Goal: Task Accomplishment & Management: Use online tool/utility

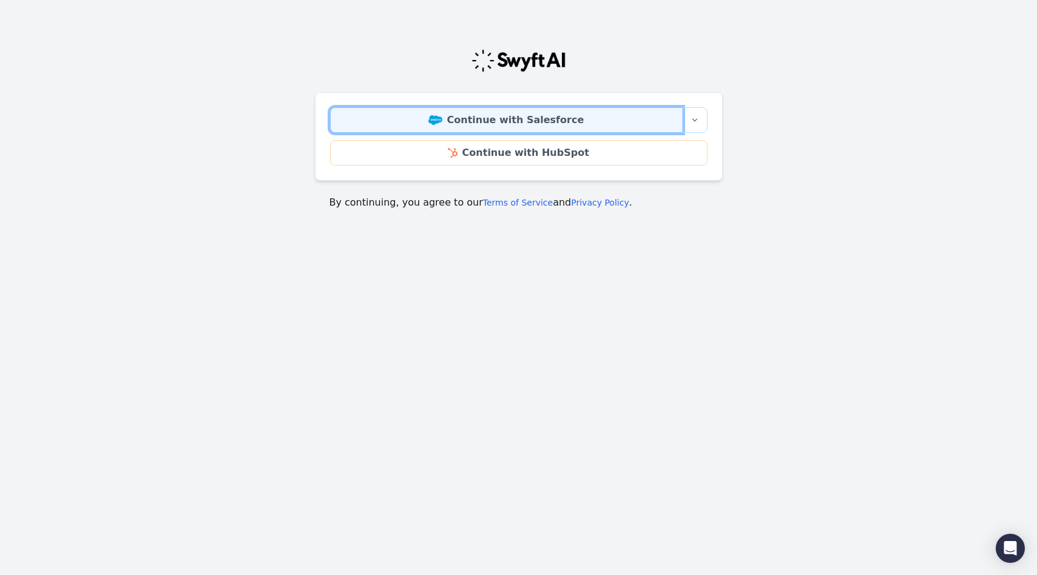
click at [525, 122] on link "Continue with Salesforce" at bounding box center [506, 119] width 353 height 25
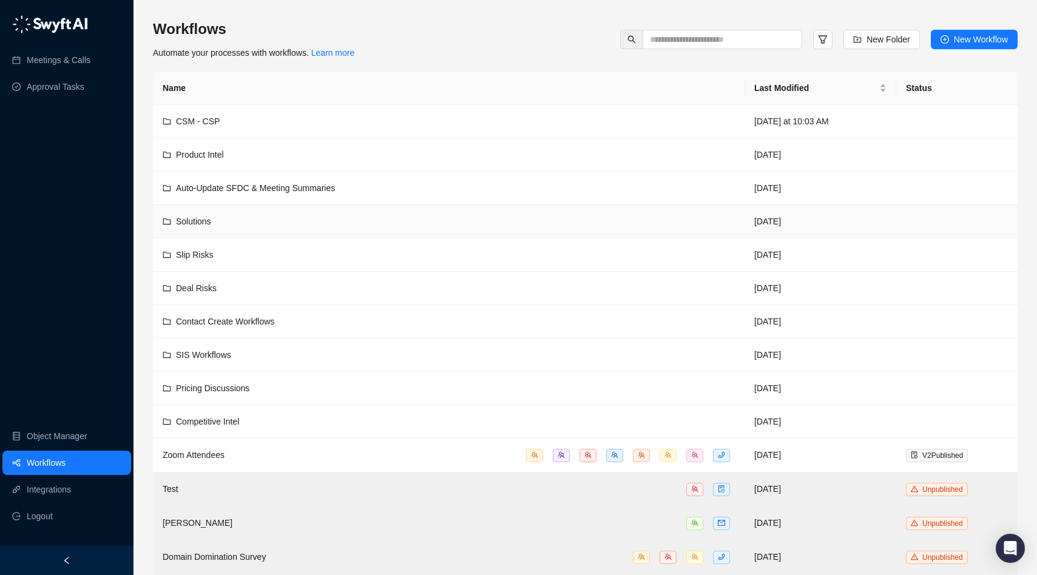
click at [198, 226] on div "Solutions" at bounding box center [193, 221] width 35 height 13
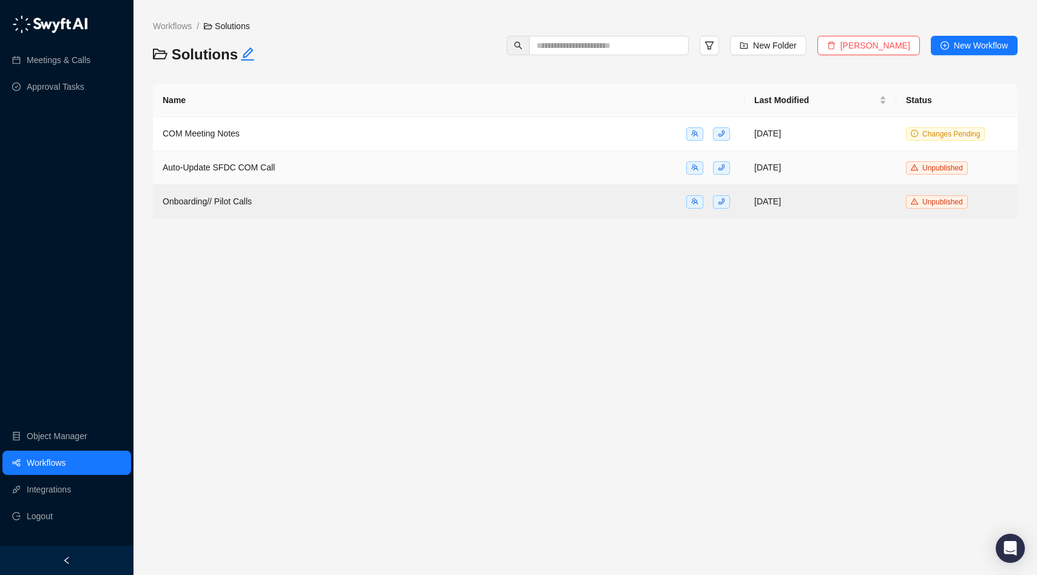
click at [251, 165] on span "Auto-Update SFDC COM Call" at bounding box center [219, 168] width 112 height 10
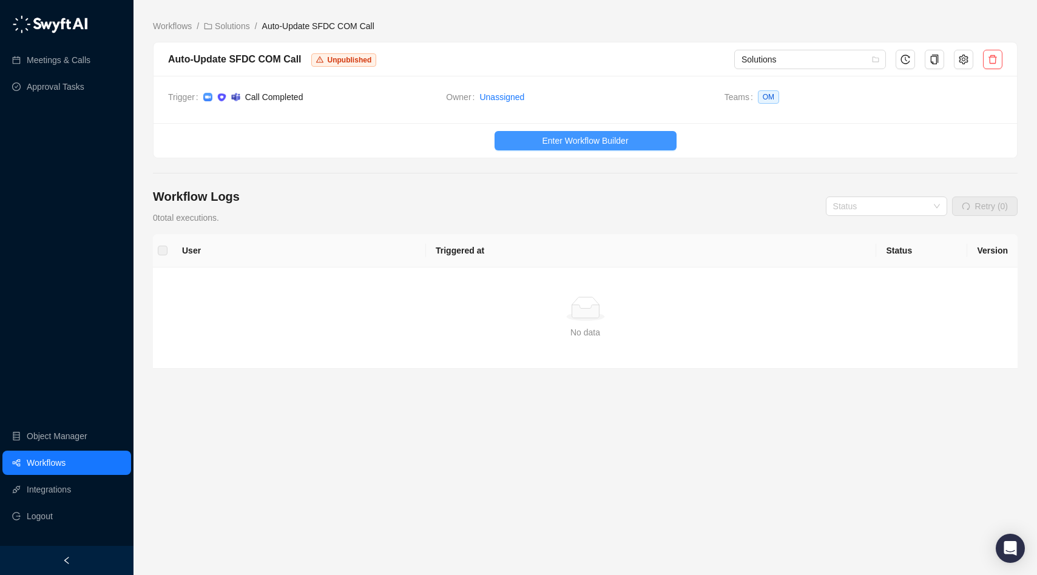
click at [587, 140] on span "Enter Workflow Builder" at bounding box center [585, 140] width 86 height 13
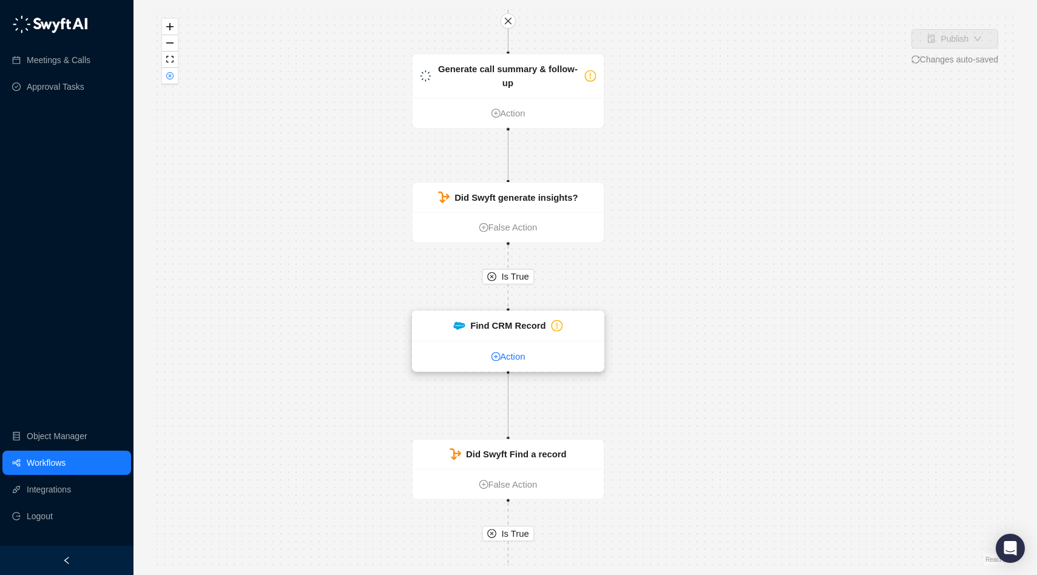
click at [529, 354] on link "Action" at bounding box center [509, 357] width 192 height 14
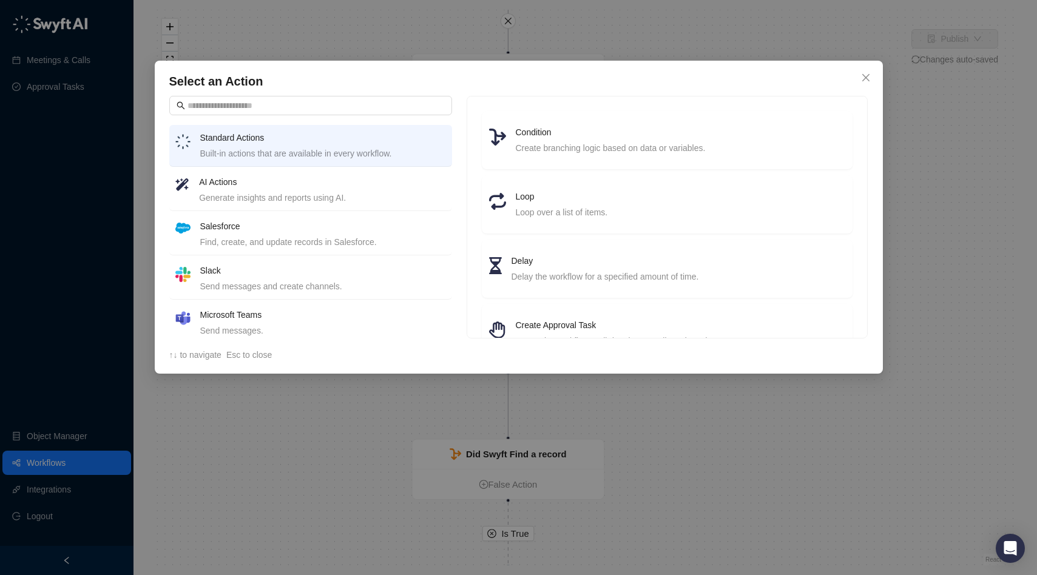
click at [711, 448] on div "Select an Action Standard Actions Built-in actions that are available in every …" at bounding box center [518, 287] width 1037 height 575
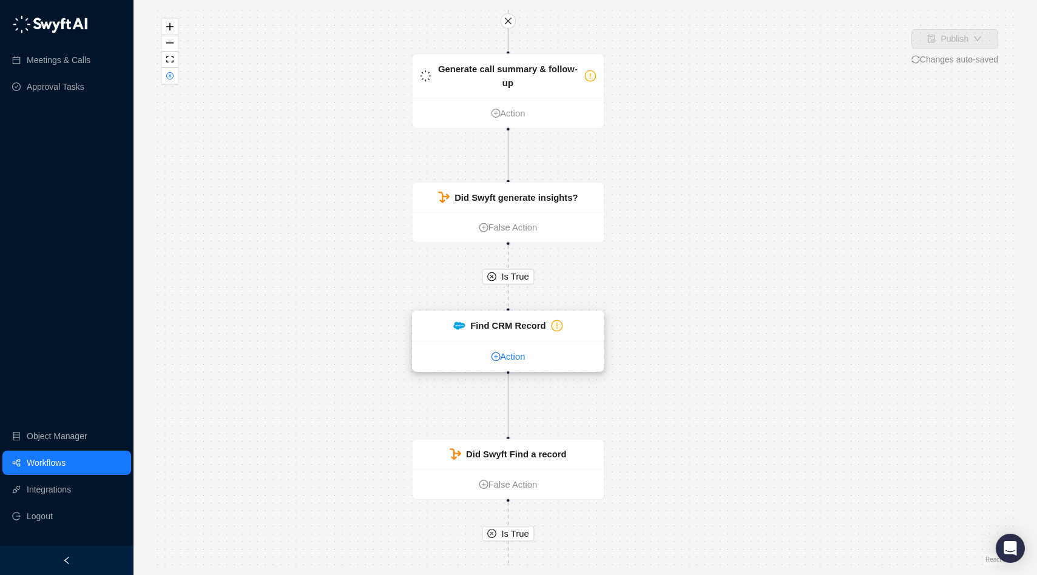
click at [523, 351] on link "Action" at bounding box center [509, 357] width 192 height 14
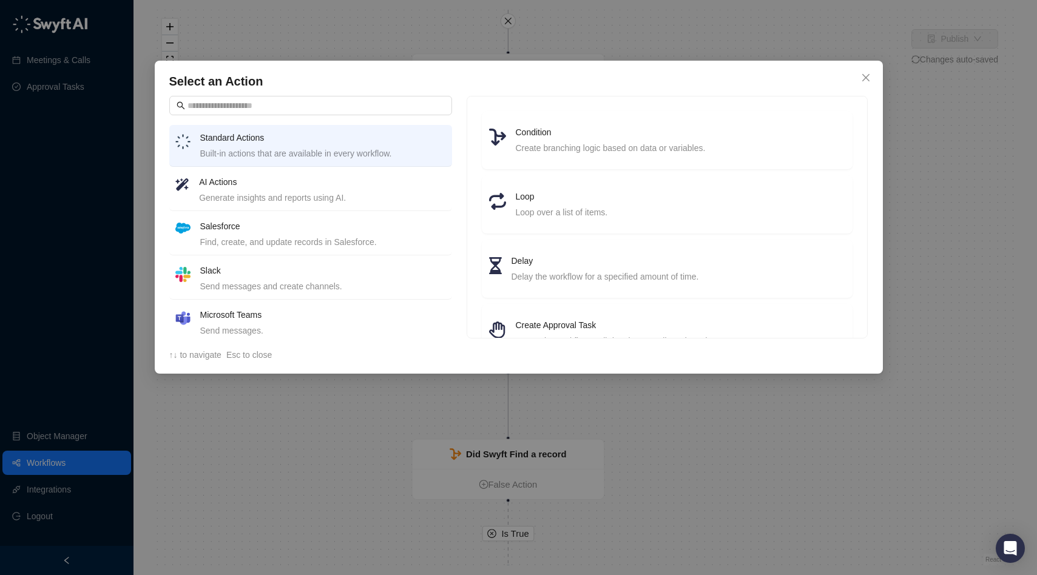
click at [741, 385] on div "Select an Action Standard Actions Built-in actions that are available in every …" at bounding box center [518, 287] width 1037 height 575
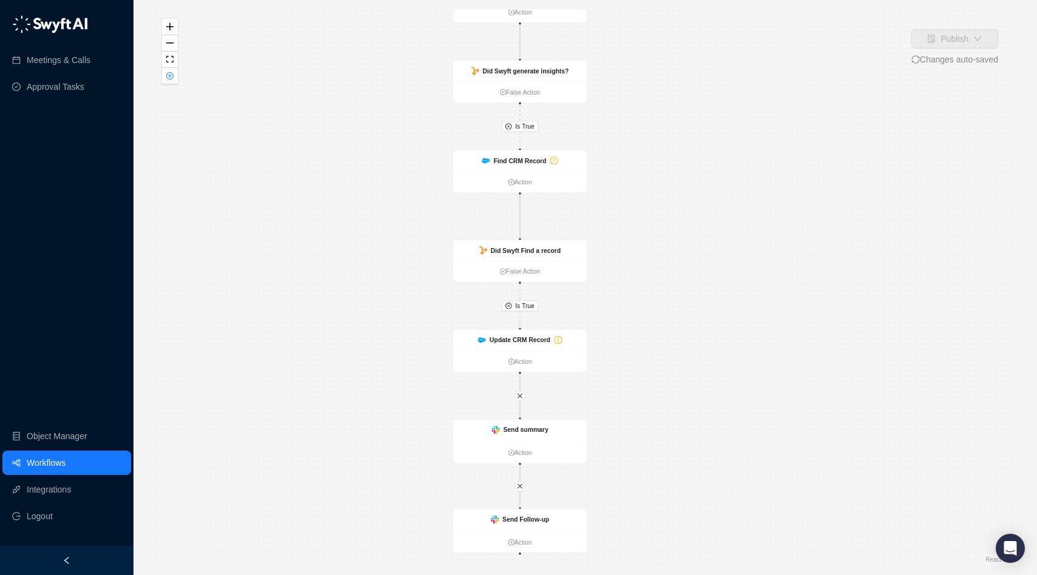
drag, startPoint x: 624, startPoint y: 399, endPoint x: 620, endPoint y: 216, distance: 182.7
click at [620, 215] on div "Is True Is True Call Completed Action Generate call summary & follow-up Action …" at bounding box center [585, 288] width 865 height 556
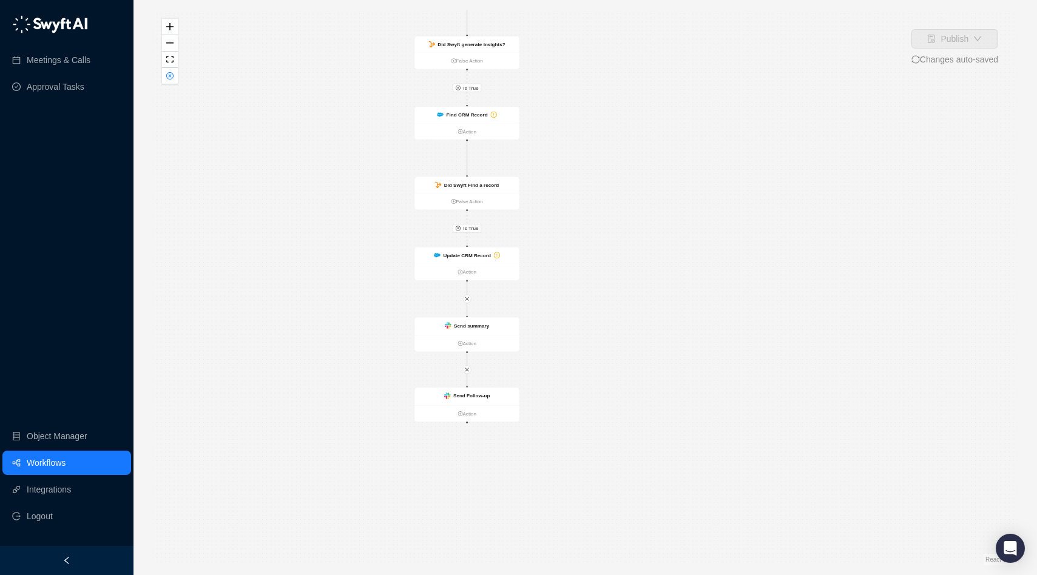
drag, startPoint x: 640, startPoint y: 331, endPoint x: 550, endPoint y: 222, distance: 141.3
click at [549, 221] on div "Is True Is True Call Completed Action Generate call summary & follow-up Action …" at bounding box center [585, 288] width 865 height 556
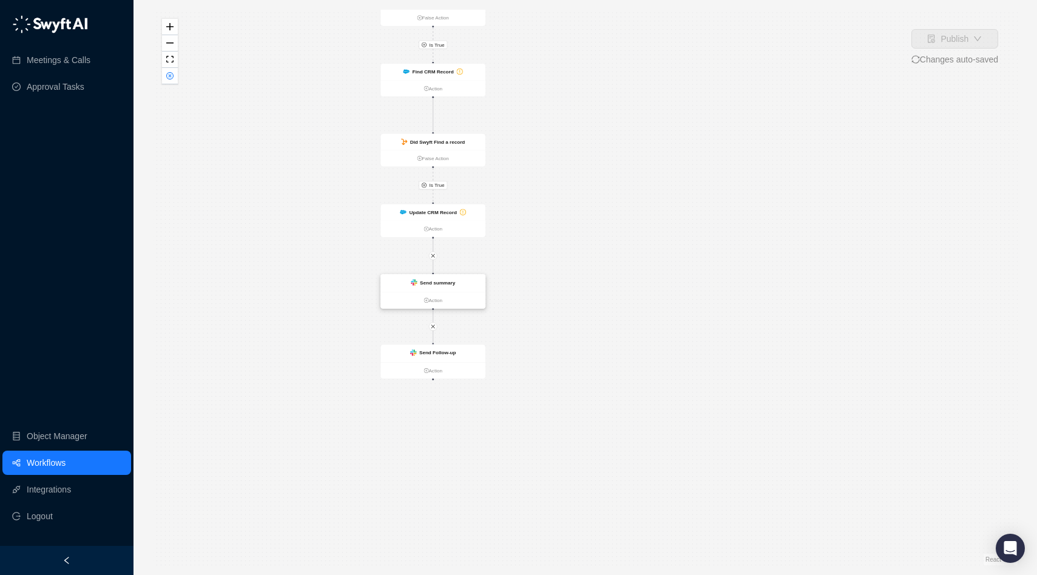
click at [445, 286] on div "Send summary" at bounding box center [432, 283] width 105 height 18
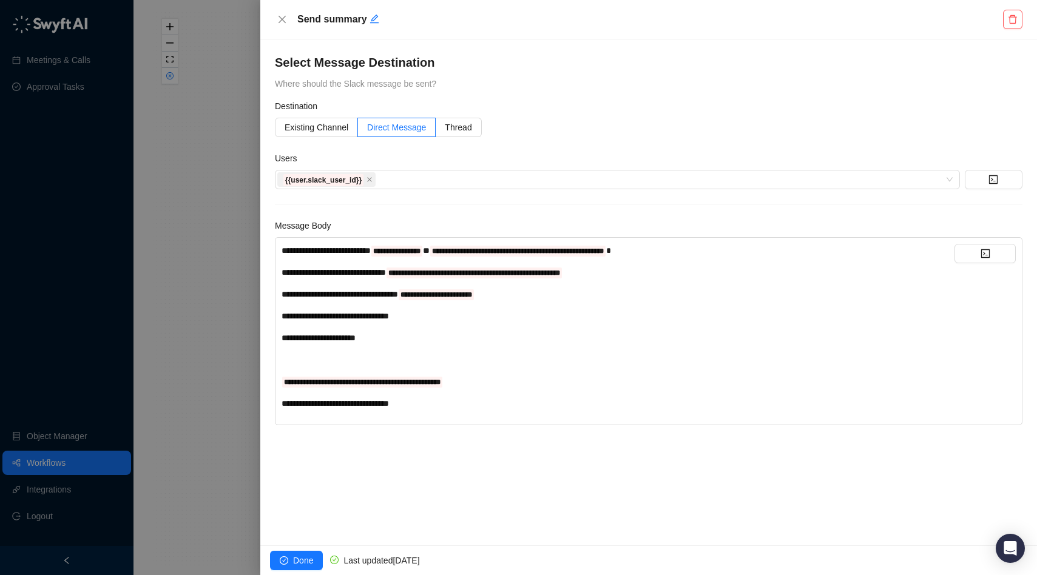
click at [217, 320] on div at bounding box center [518, 287] width 1037 height 575
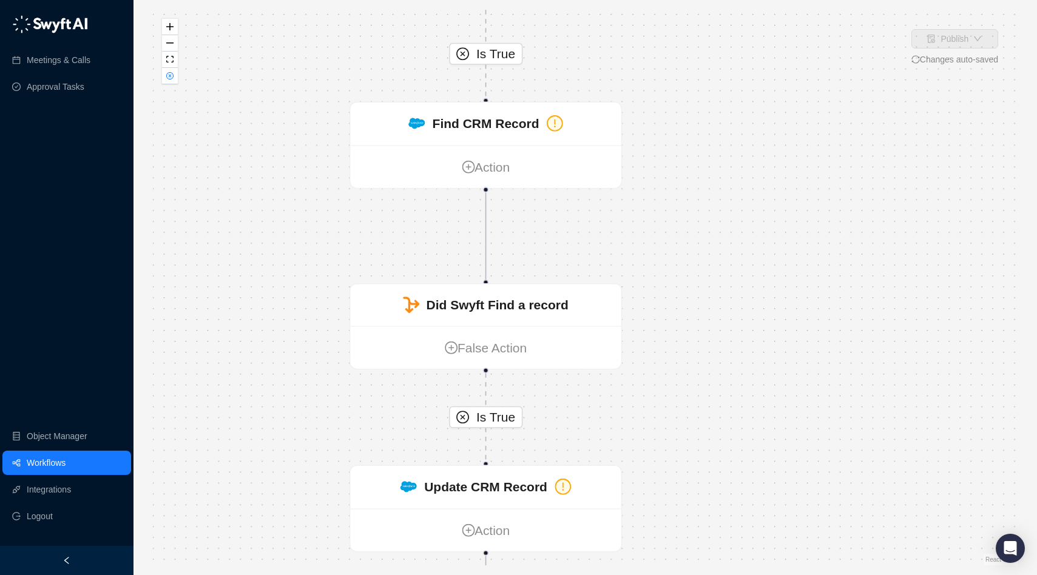
drag, startPoint x: 802, startPoint y: 280, endPoint x: 927, endPoint y: 680, distance: 418.8
click at [927, 575] on html "Meetings & Calls Approval Tasks Object Manager Workflows Integrations Logout Pu…" at bounding box center [518, 287] width 1037 height 575
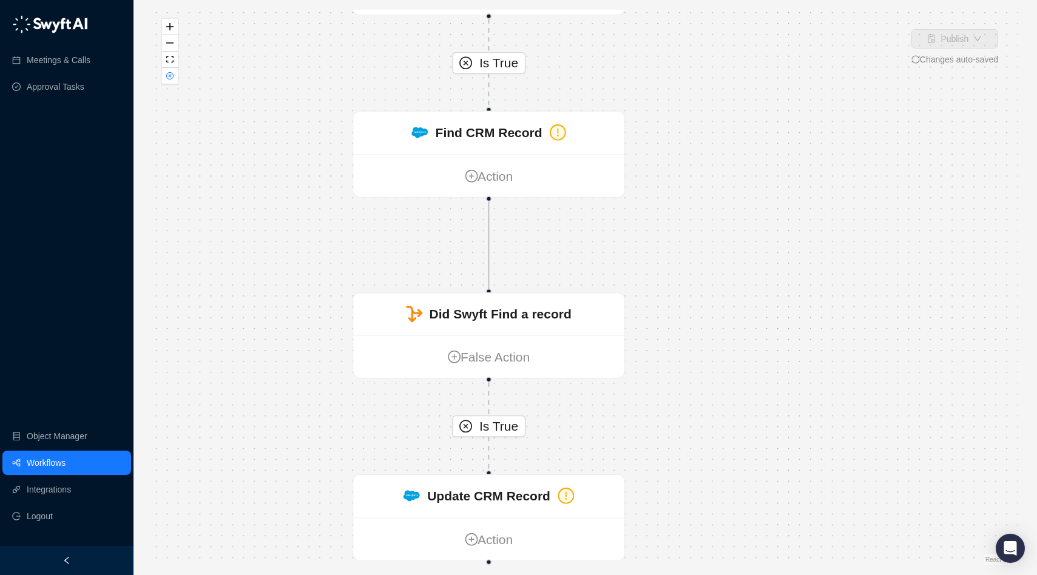
drag, startPoint x: 732, startPoint y: 389, endPoint x: 742, endPoint y: 670, distance: 281.1
click at [742, 575] on html "Meetings & Calls Approval Tasks Object Manager Workflows Integrations Logout Pu…" at bounding box center [518, 287] width 1037 height 575
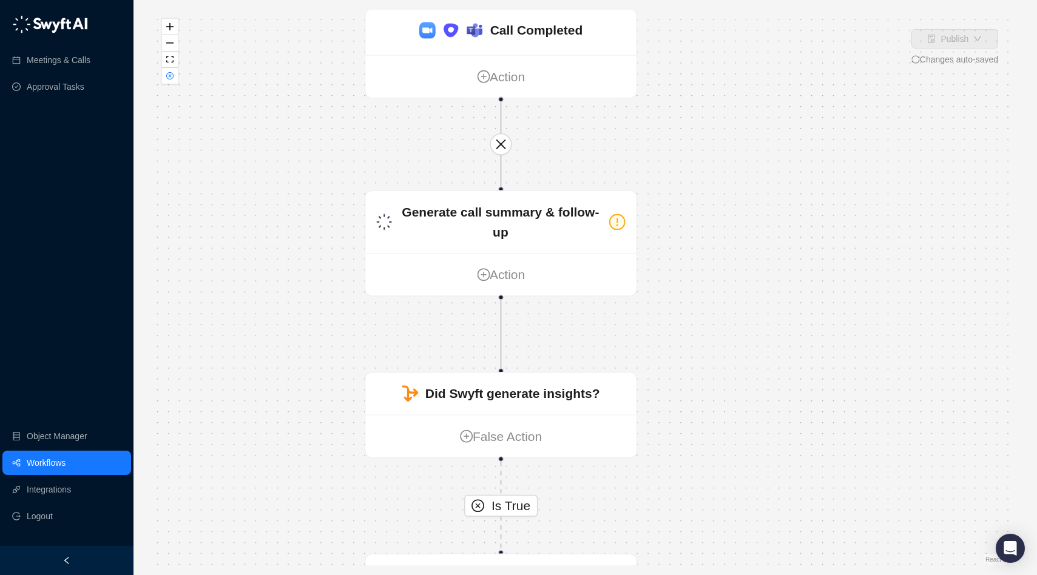
drag, startPoint x: 713, startPoint y: 338, endPoint x: 719, endPoint y: 583, distance: 244.6
click at [719, 575] on html "Meetings & Calls Approval Tasks Object Manager Workflows Integrations Logout Pu…" at bounding box center [518, 287] width 1037 height 575
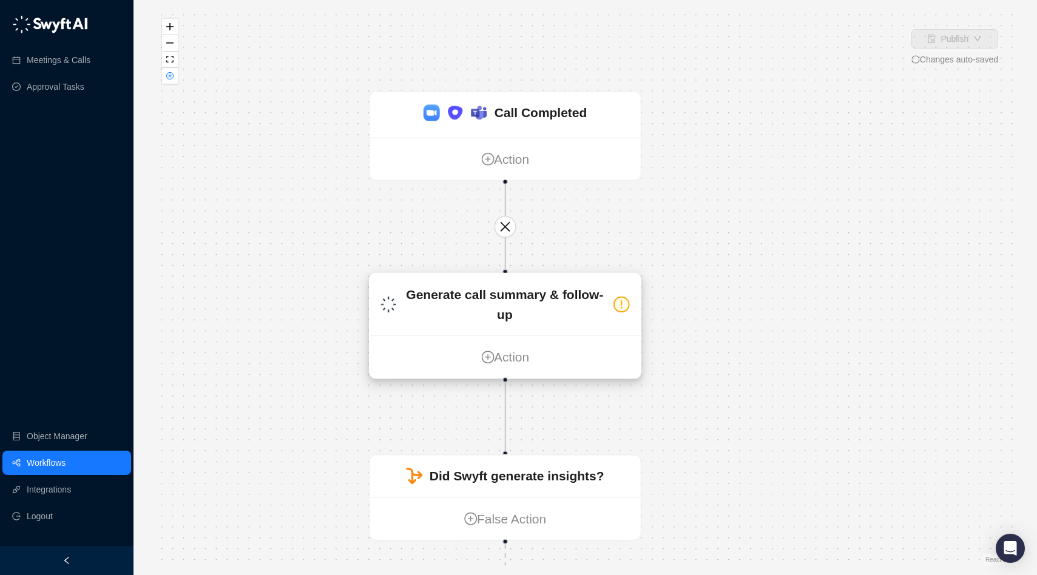
click at [526, 301] on strong "Generate call summary & follow-up" at bounding box center [504, 304] width 197 height 35
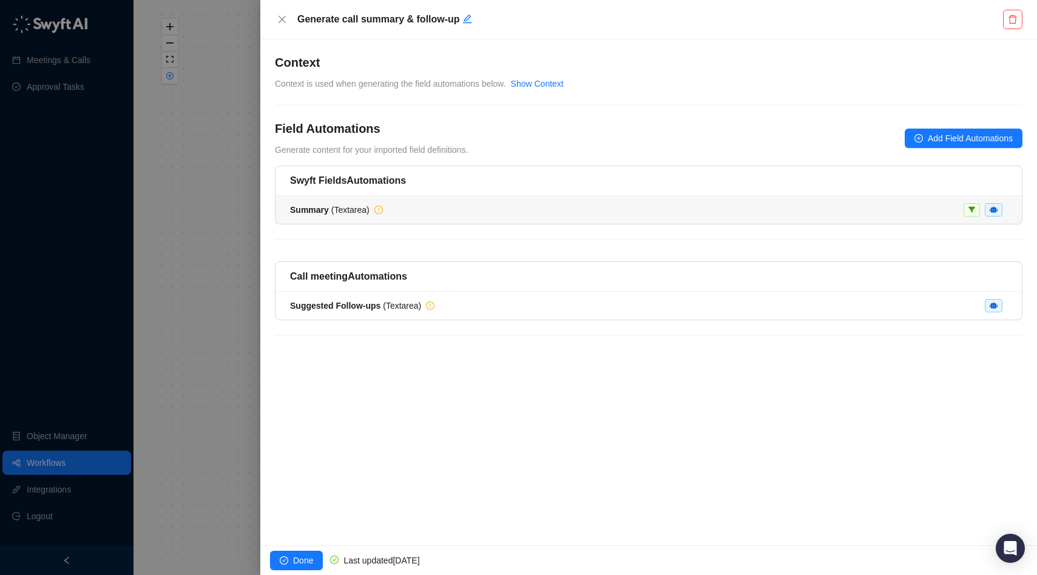
click at [462, 216] on div "Summary ( Textarea )" at bounding box center [648, 209] width 717 height 13
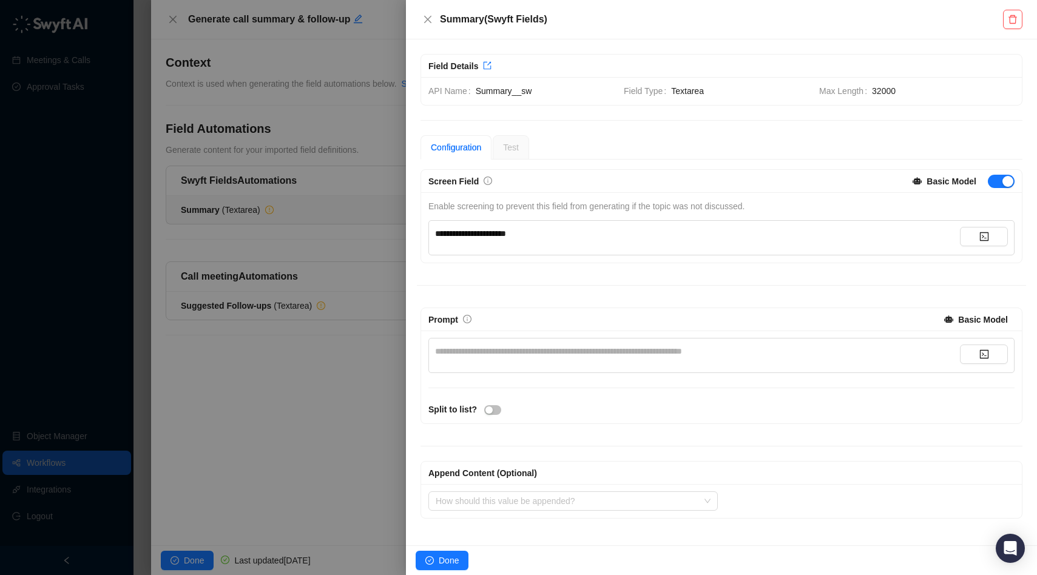
click at [526, 354] on div "**********" at bounding box center [697, 351] width 525 height 13
click at [542, 232] on div "**********" at bounding box center [697, 233] width 525 height 13
drag, startPoint x: 542, startPoint y: 232, endPoint x: 403, endPoint y: 232, distance: 139.0
click at [403, 232] on div "**********" at bounding box center [518, 287] width 1037 height 575
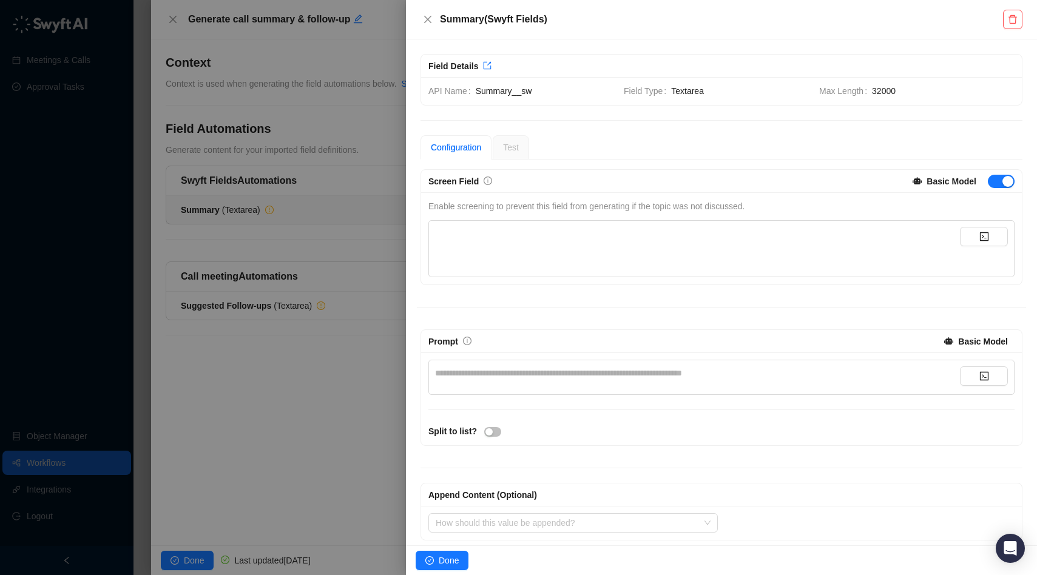
click at [460, 370] on div "**********" at bounding box center [697, 373] width 525 height 13
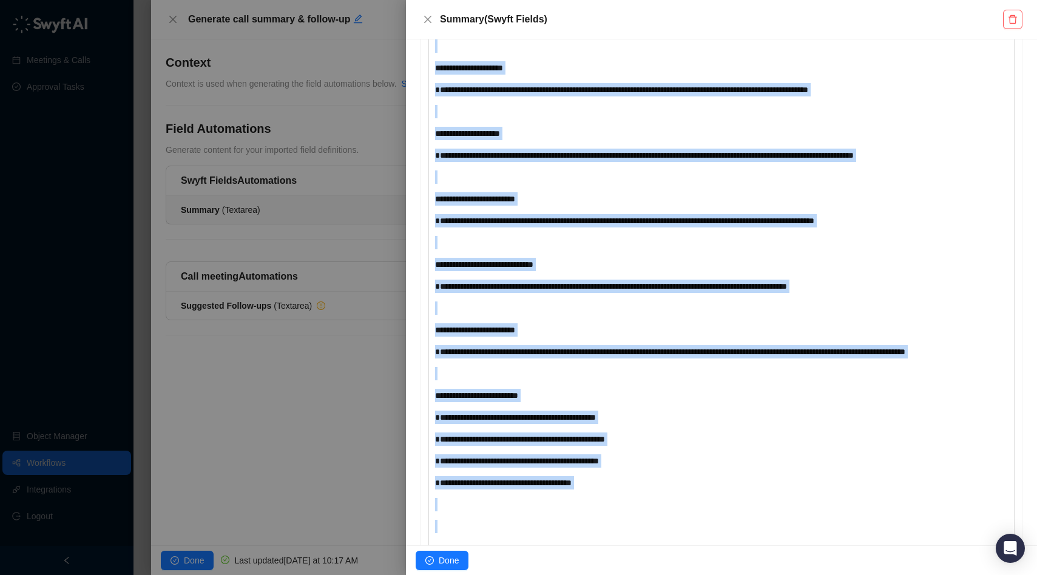
scroll to position [7308, 0]
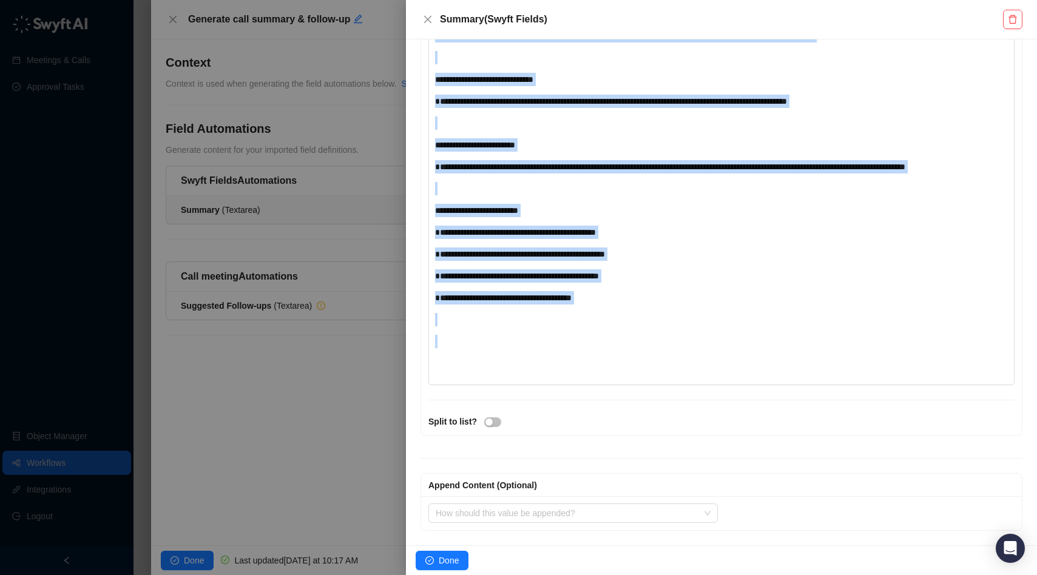
drag, startPoint x: 457, startPoint y: 381, endPoint x: 439, endPoint y: 680, distance: 299.1
click at [439, 575] on html "Meetings & Calls Approval Tasks Object Manager Workflows Integrations Logout Pu…" at bounding box center [518, 287] width 1037 height 575
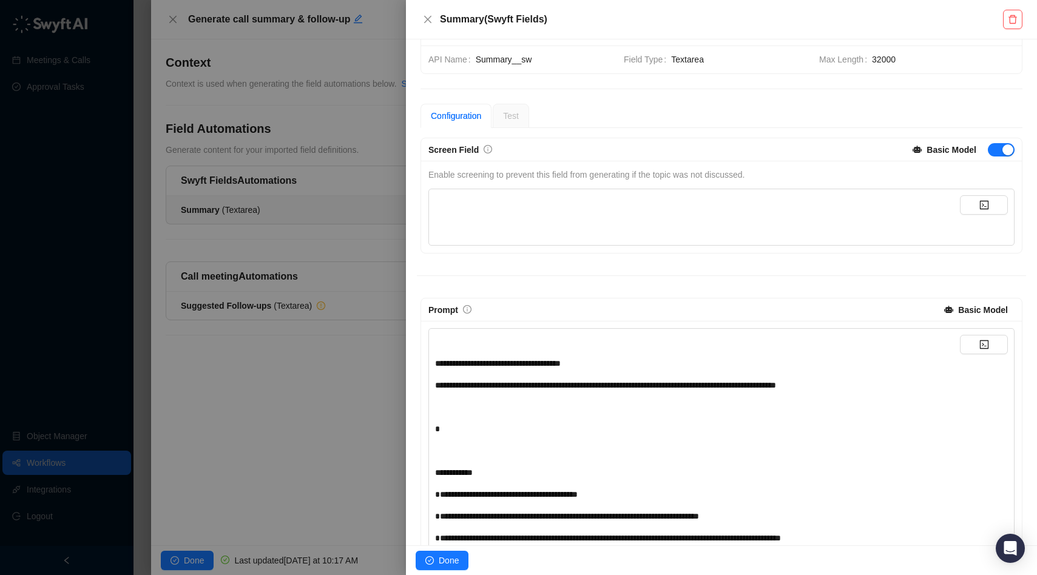
scroll to position [905, 0]
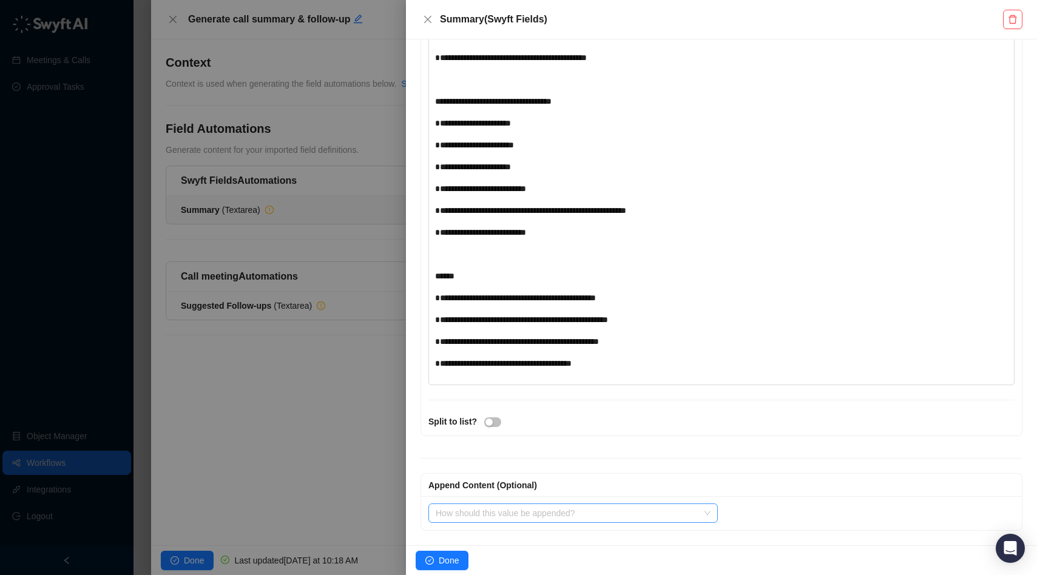
click at [698, 512] on input "search" at bounding box center [570, 513] width 268 height 18
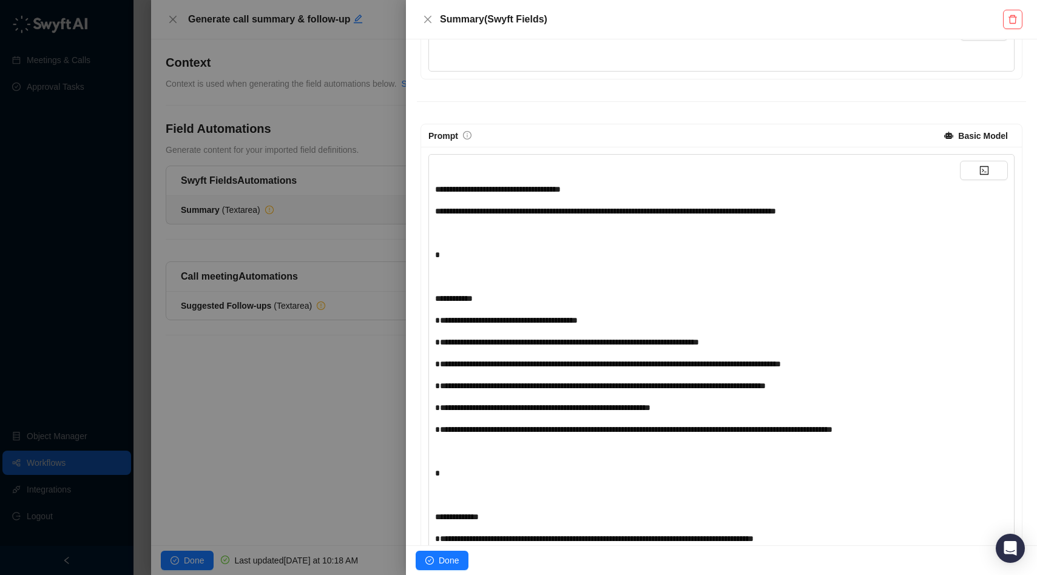
scroll to position [0, 0]
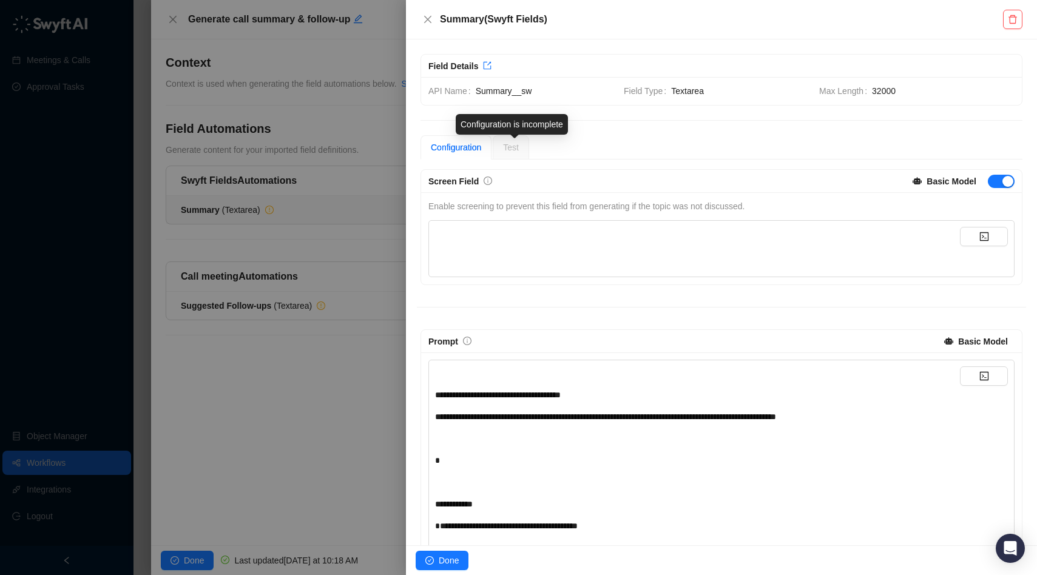
click at [513, 146] on span "Test" at bounding box center [511, 148] width 16 height 10
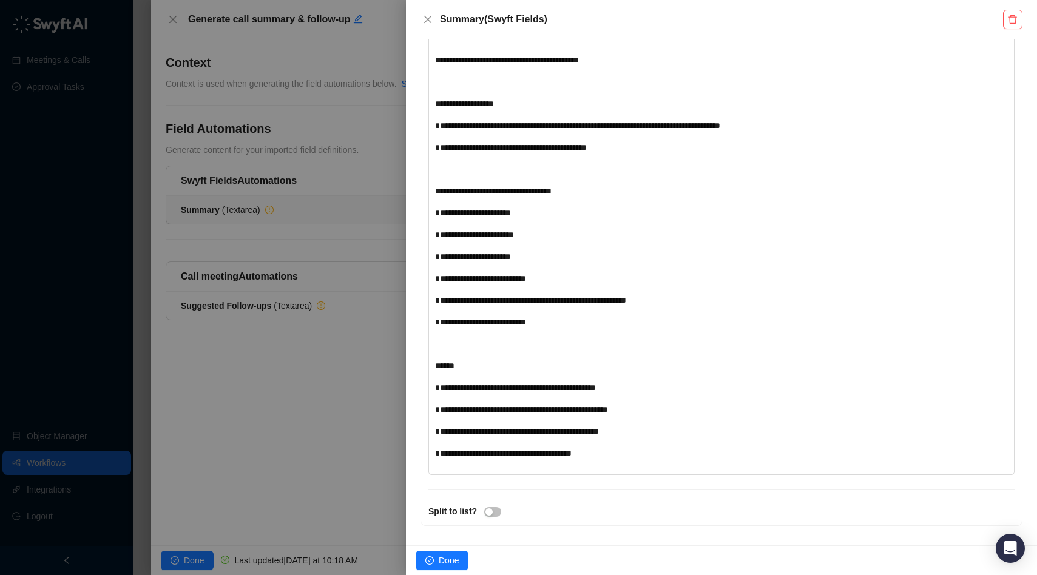
scroll to position [814, 0]
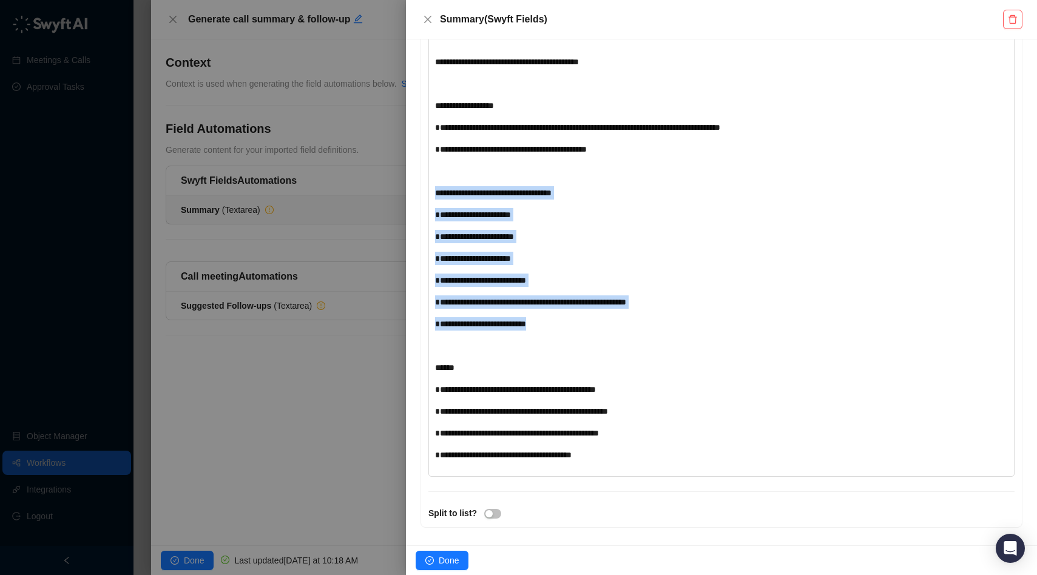
drag, startPoint x: 631, startPoint y: 320, endPoint x: 416, endPoint y: 190, distance: 251.5
click at [416, 189] on div "**********" at bounding box center [721, 292] width 631 height 506
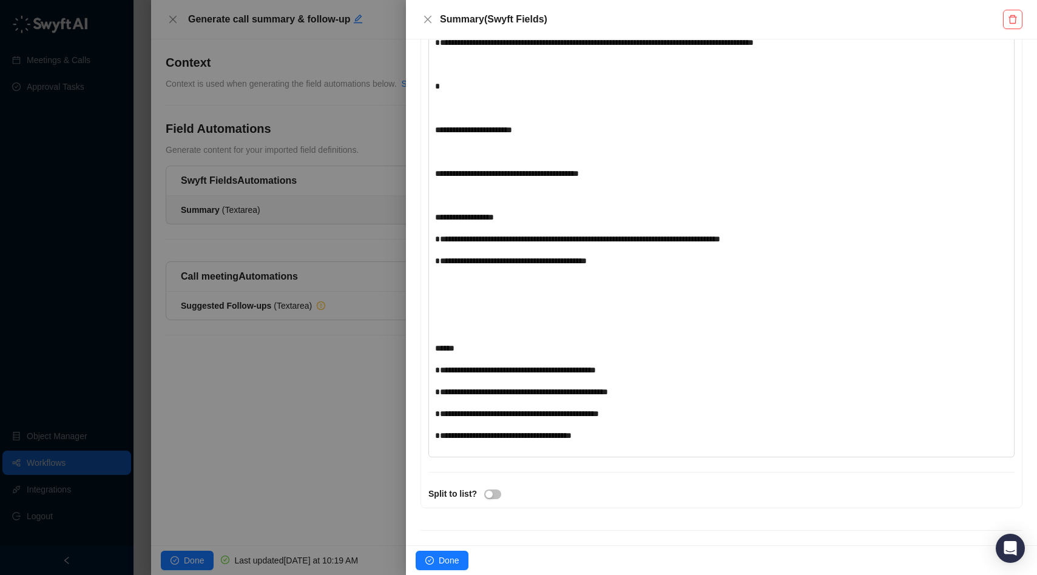
scroll to position [695, 0]
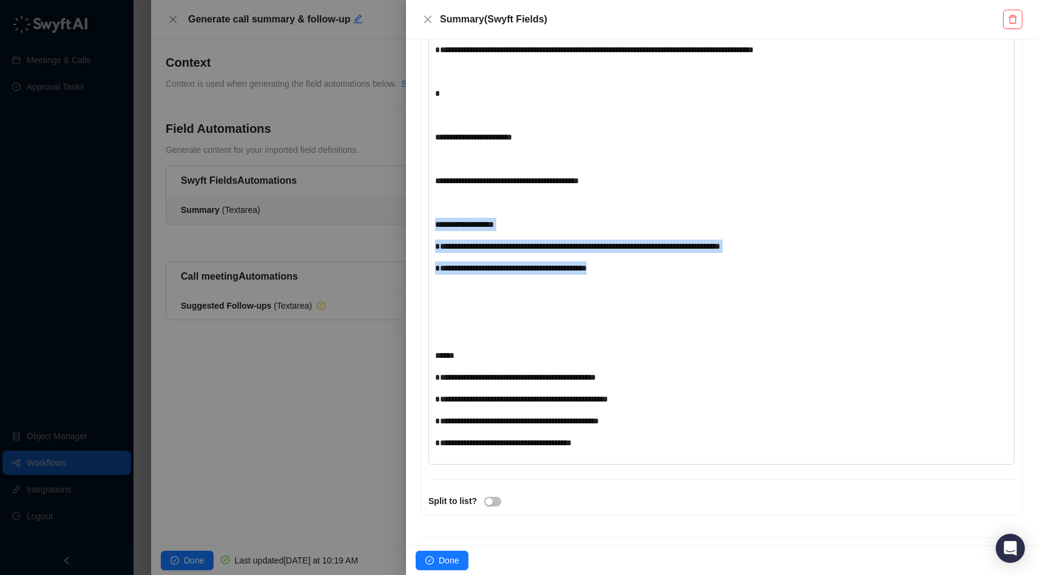
drag, startPoint x: 662, startPoint y: 269, endPoint x: 422, endPoint y: 225, distance: 243.9
click at [422, 225] on div "**********" at bounding box center [721, 86] width 601 height 857
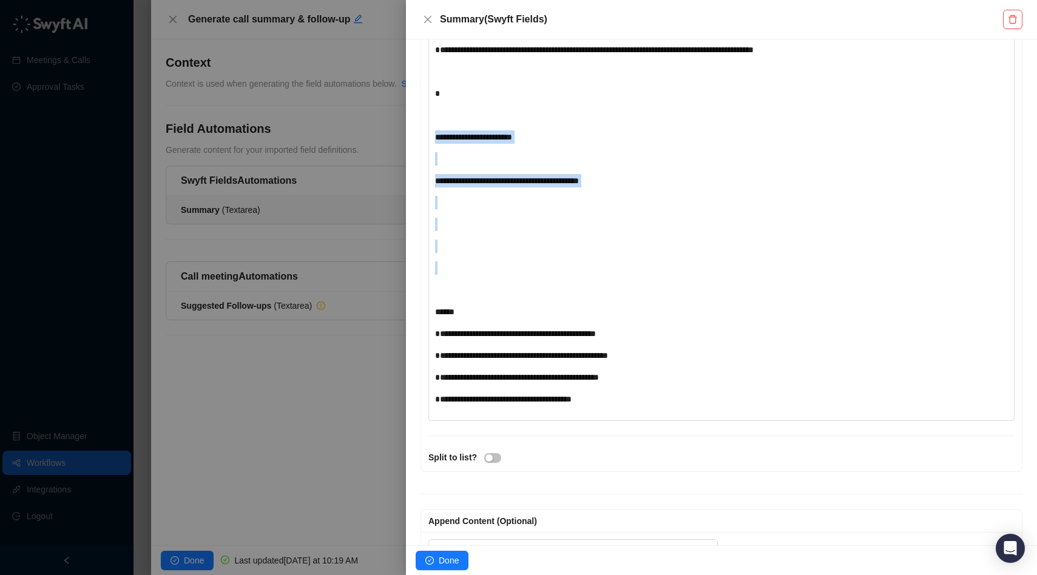
drag, startPoint x: 516, startPoint y: 277, endPoint x: 430, endPoint y: 129, distance: 170.8
click at [430, 129] on div "**********" at bounding box center [721, 43] width 586 height 756
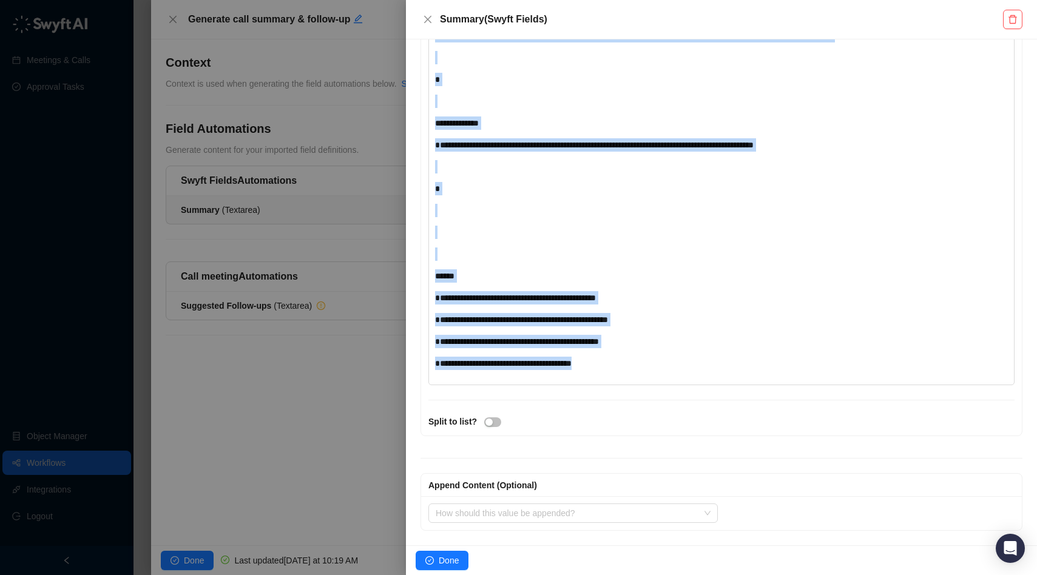
scroll to position [0, 0]
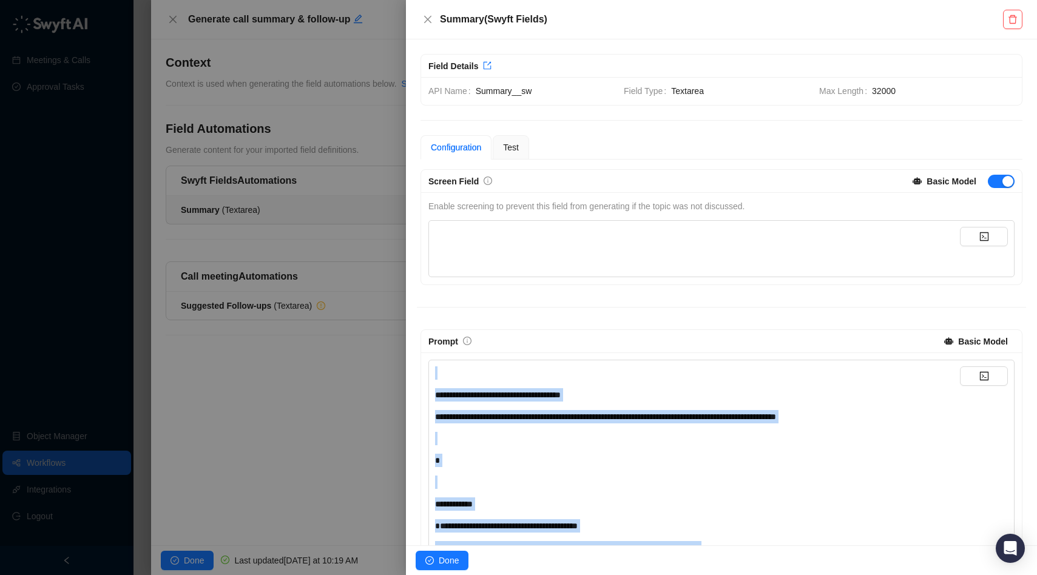
drag, startPoint x: 638, startPoint y: 368, endPoint x: 514, endPoint y: -105, distance: 488.8
click at [514, 0] on html "Meetings & Calls Approval Tasks Object Manager Workflows Integrations Logout Pu…" at bounding box center [518, 287] width 1037 height 575
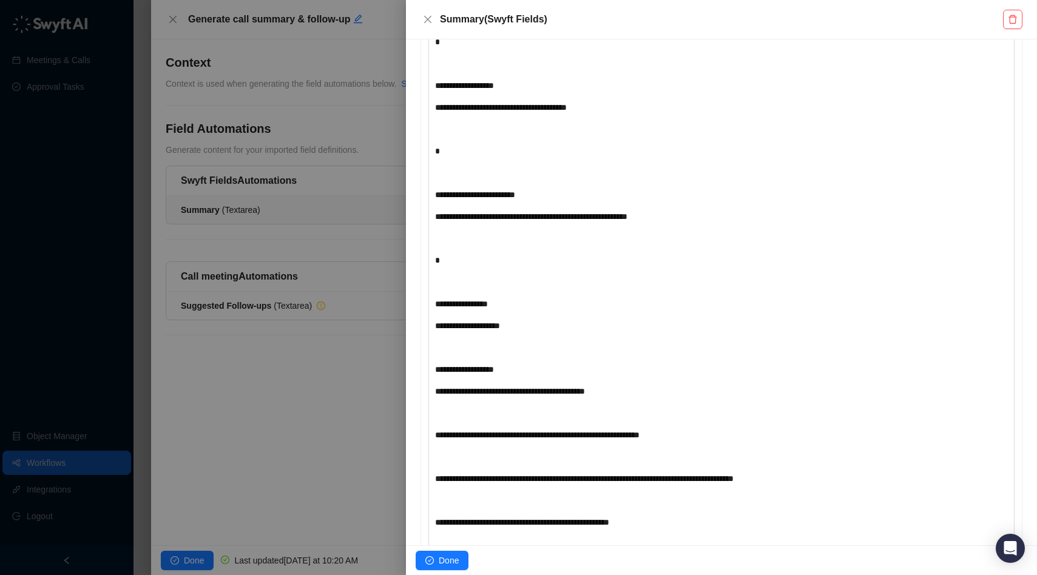
scroll to position [6092, 0]
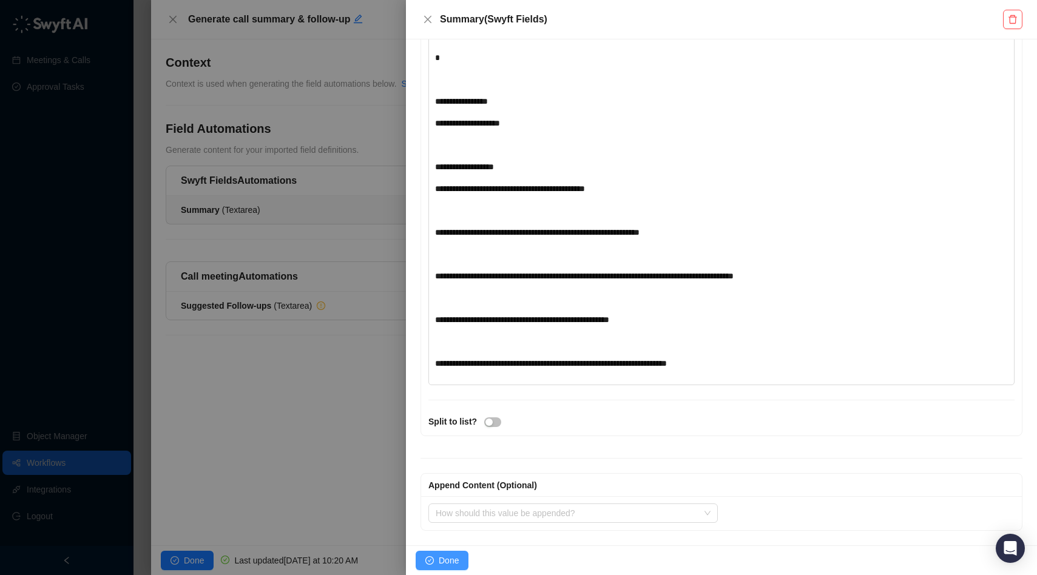
click at [436, 558] on button "Done" at bounding box center [442, 560] width 53 height 19
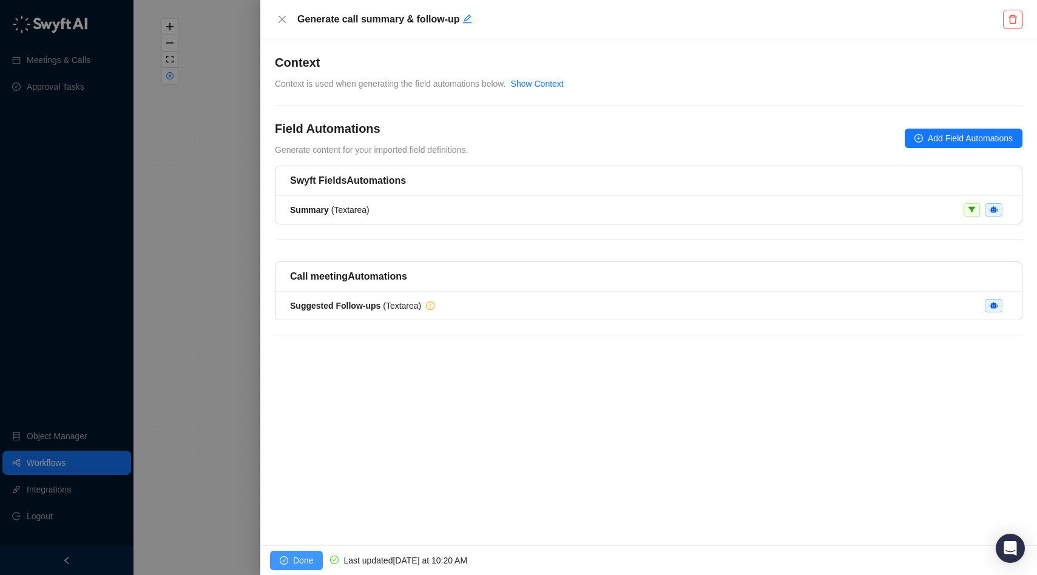
click at [283, 563] on icon "check-circle" at bounding box center [284, 560] width 8 height 8
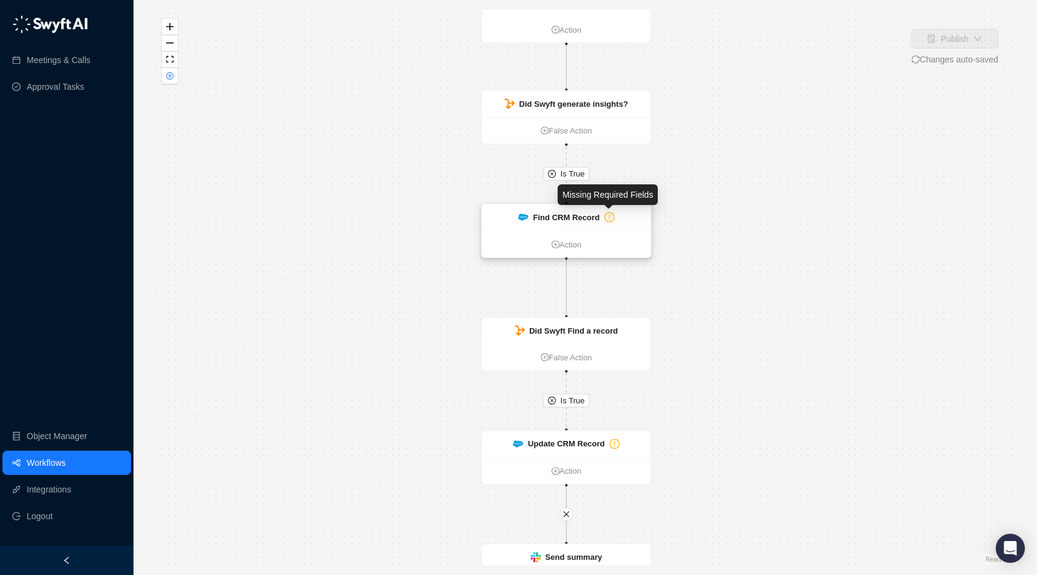
click at [610, 215] on icon "exclamation-circle" at bounding box center [609, 217] width 8 height 8
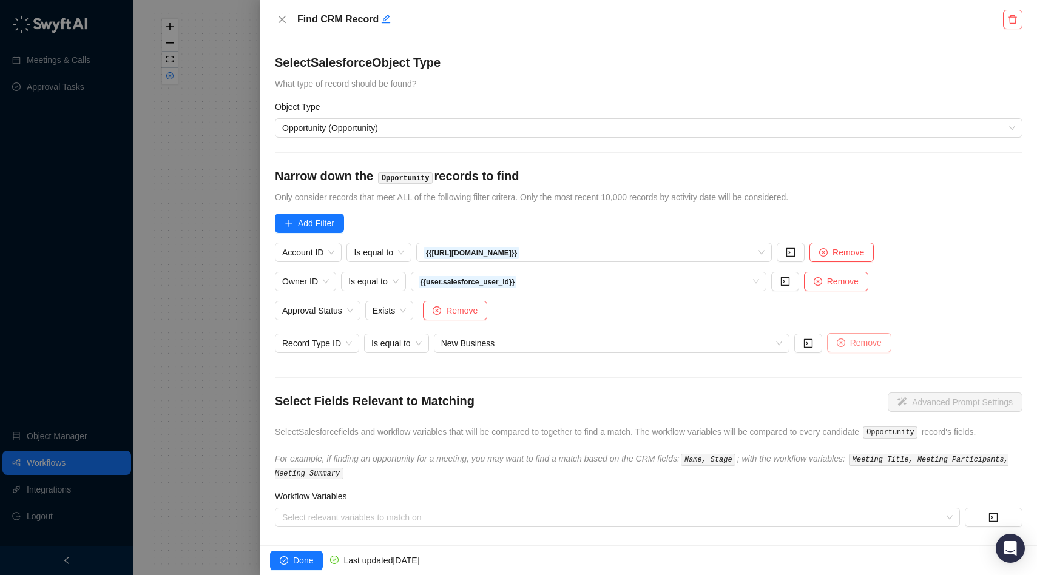
click at [844, 341] on icon "close-circle" at bounding box center [841, 343] width 8 height 8
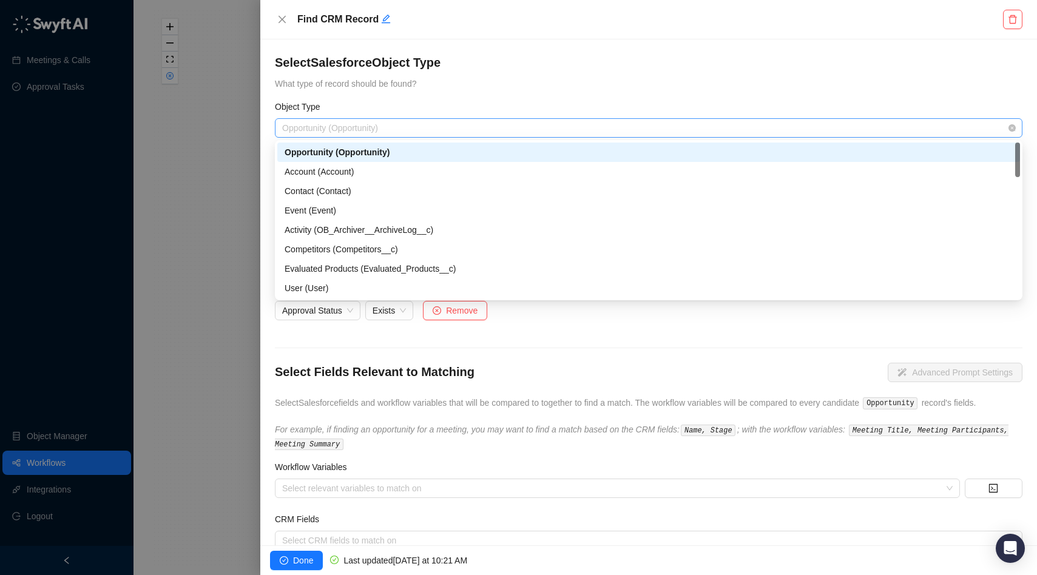
click at [404, 127] on span "Opportunity (Opportunity)" at bounding box center [648, 128] width 733 height 18
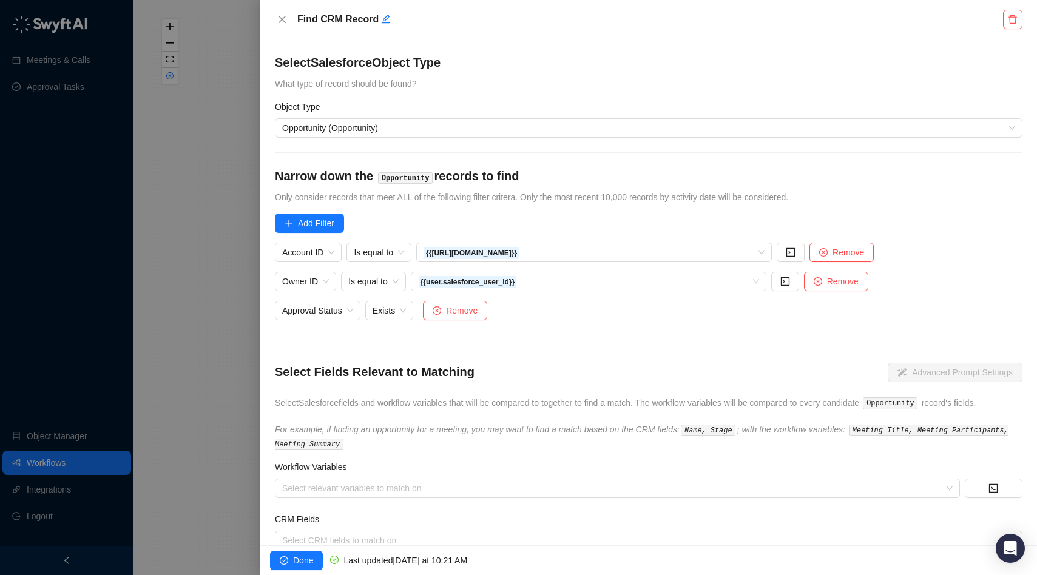
click at [212, 179] on div at bounding box center [518, 287] width 1037 height 575
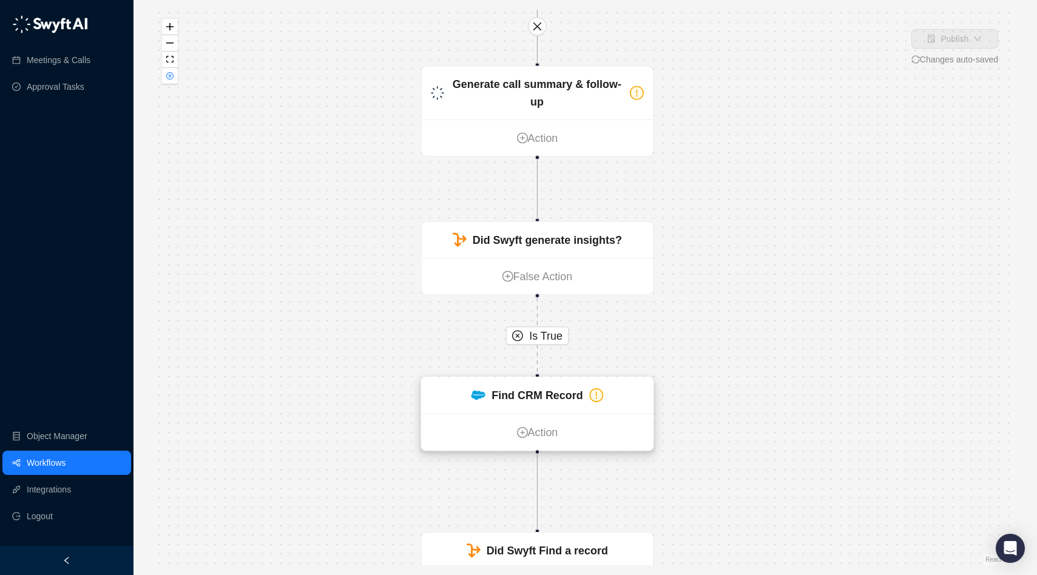
click at [552, 384] on div "Find CRM Record" at bounding box center [538, 395] width 232 height 37
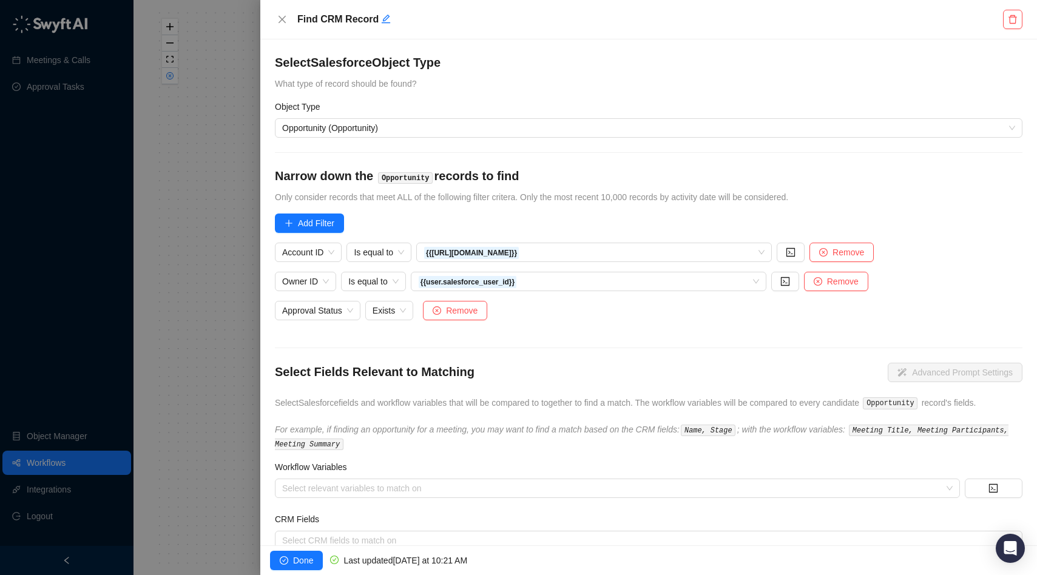
click at [550, 314] on div "Approval Status Exists Remove" at bounding box center [649, 317] width 748 height 32
click at [310, 282] on span "Owner ID" at bounding box center [305, 281] width 47 height 18
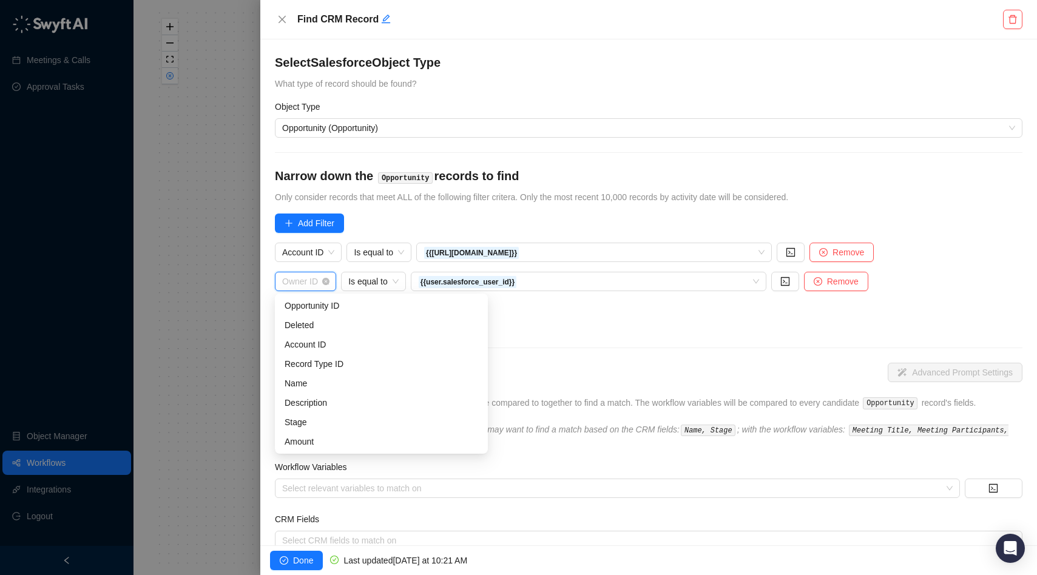
scroll to position [291, 0]
click at [408, 137] on div "Opportunity (Opportunity)" at bounding box center [649, 127] width 748 height 19
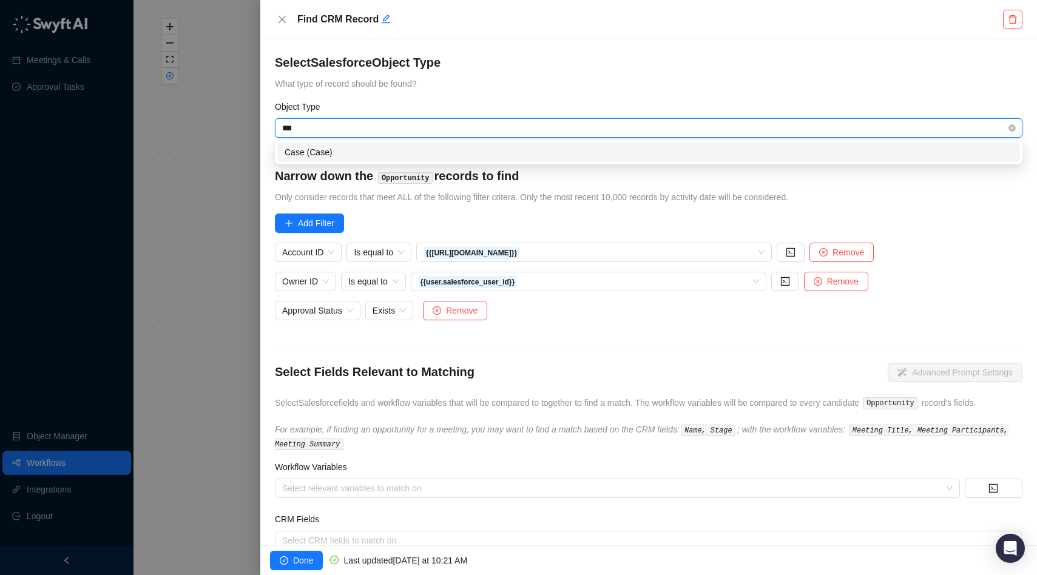
type input "****"
click at [409, 152] on div "Case (Case)" at bounding box center [649, 152] width 728 height 13
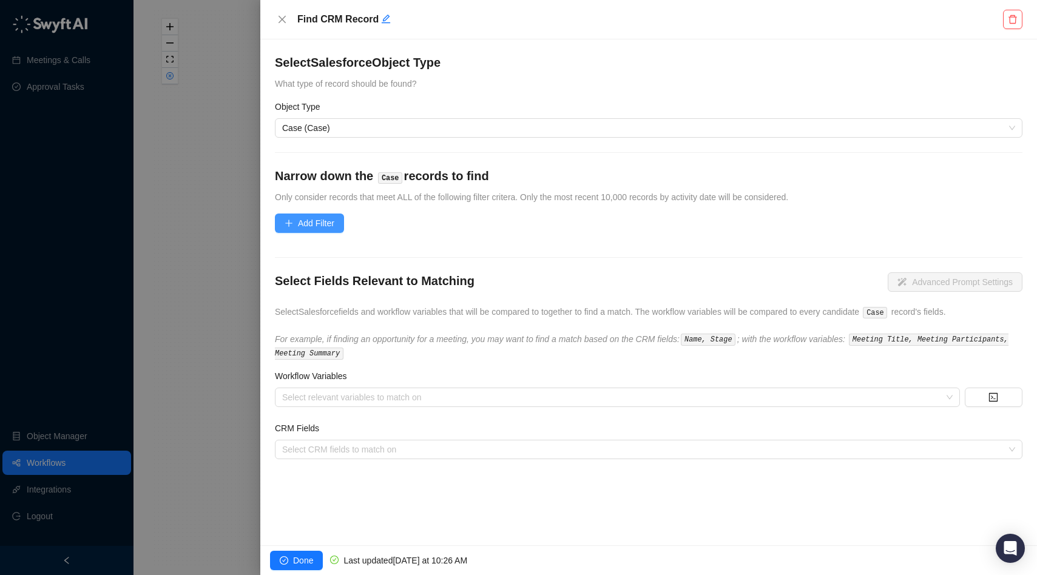
click at [319, 223] on span "Add Filter" at bounding box center [316, 223] width 36 height 13
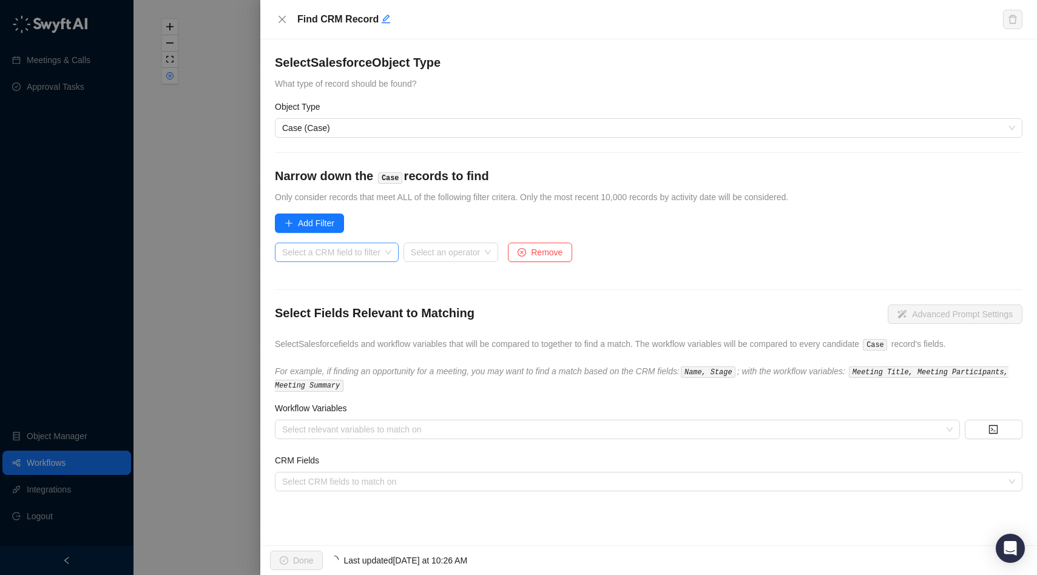
click at [346, 252] on input "search" at bounding box center [333, 252] width 102 height 18
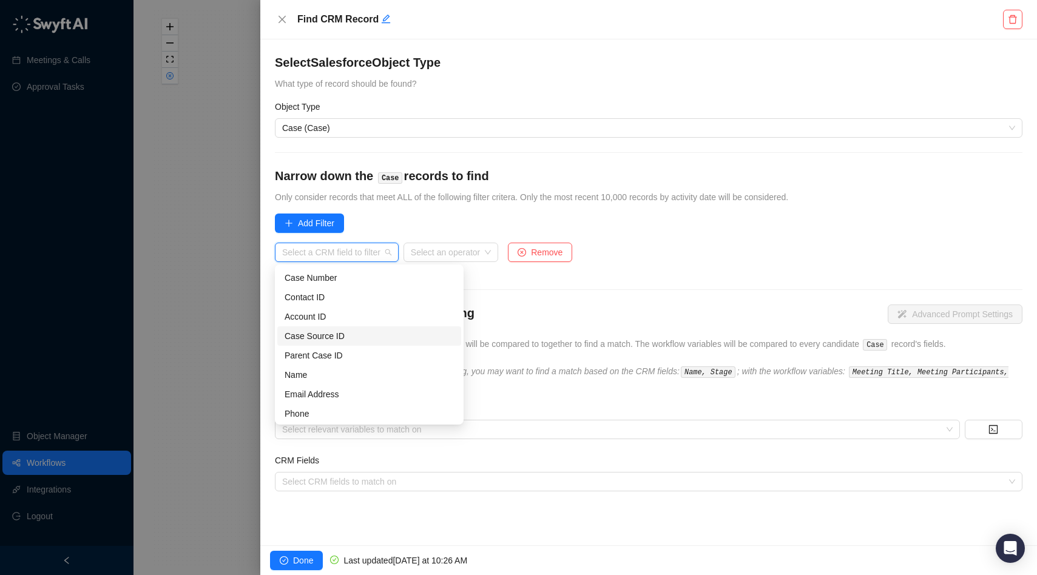
scroll to position [0, 0]
type input "*"
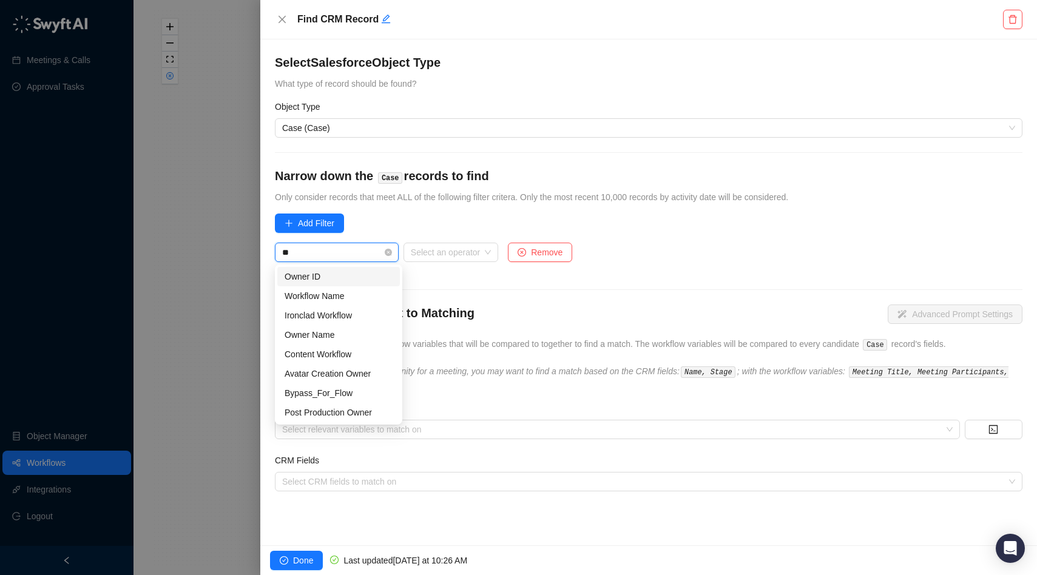
type input "***"
click at [327, 272] on div "Owner ID" at bounding box center [339, 276] width 108 height 13
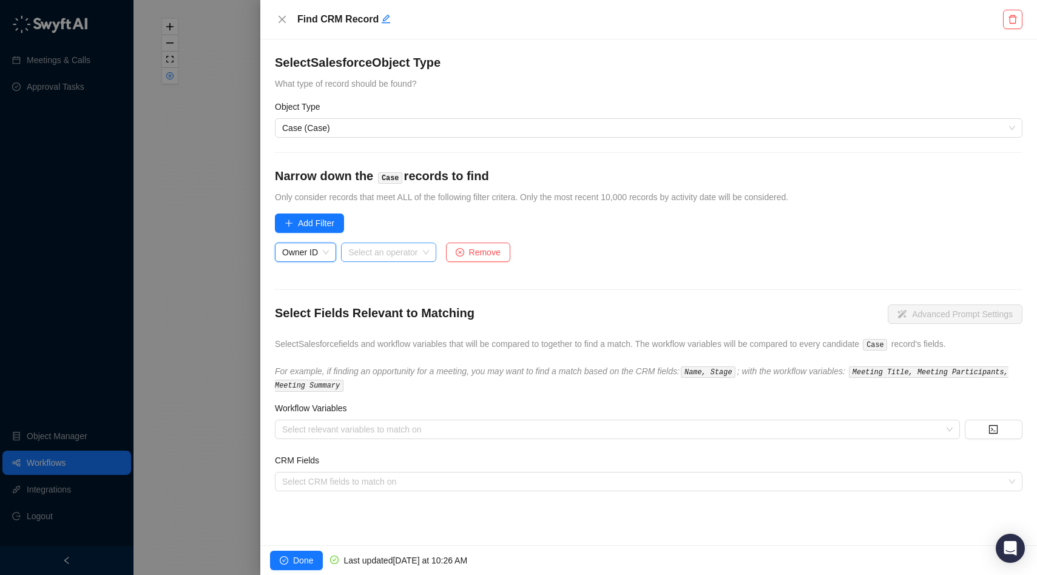
click at [393, 250] on input "search" at bounding box center [384, 252] width 73 height 18
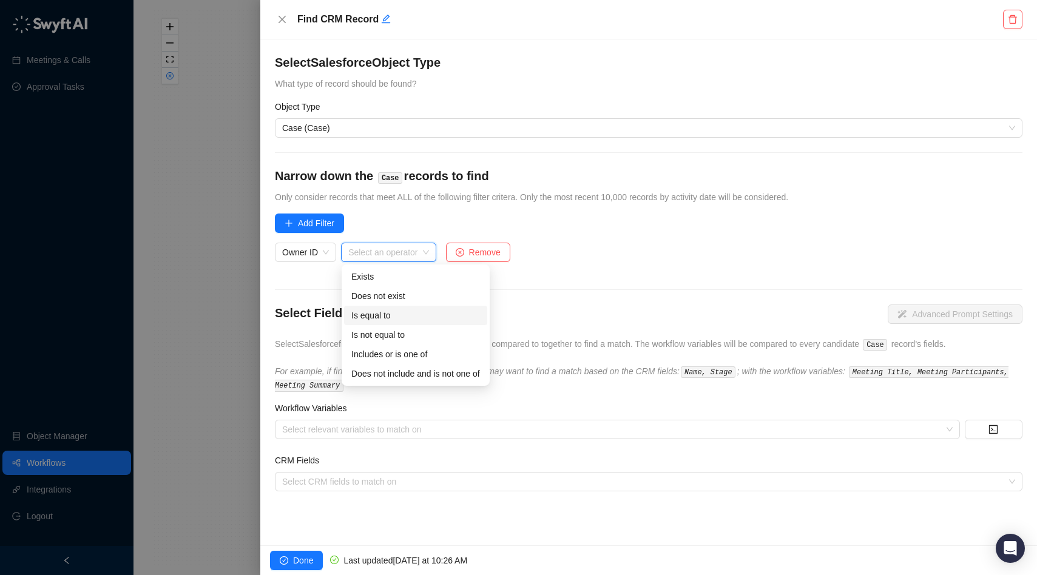
click at [396, 311] on div "Is equal to" at bounding box center [415, 315] width 129 height 13
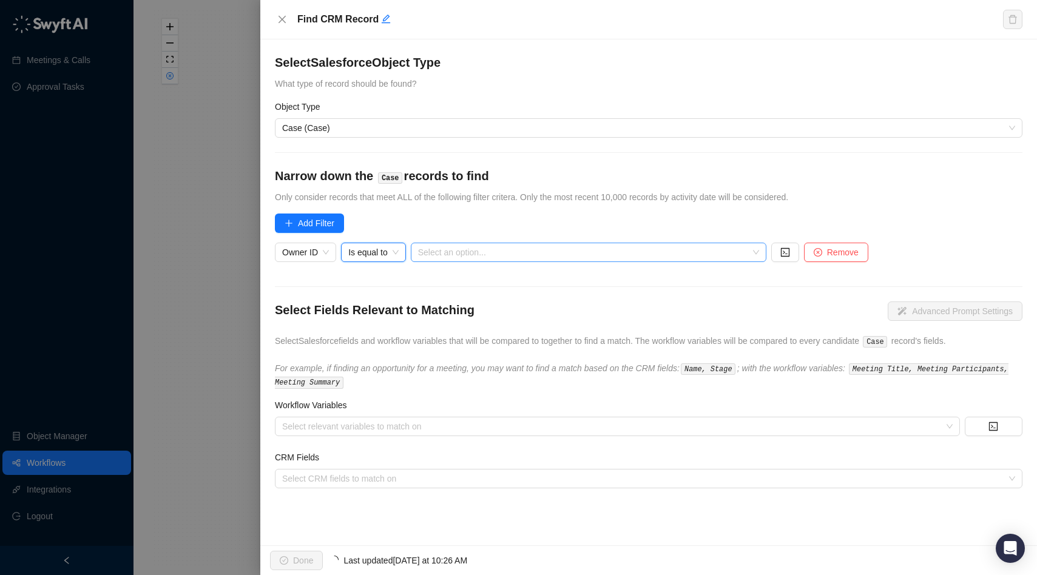
click at [476, 248] on input "search" at bounding box center [585, 252] width 334 height 18
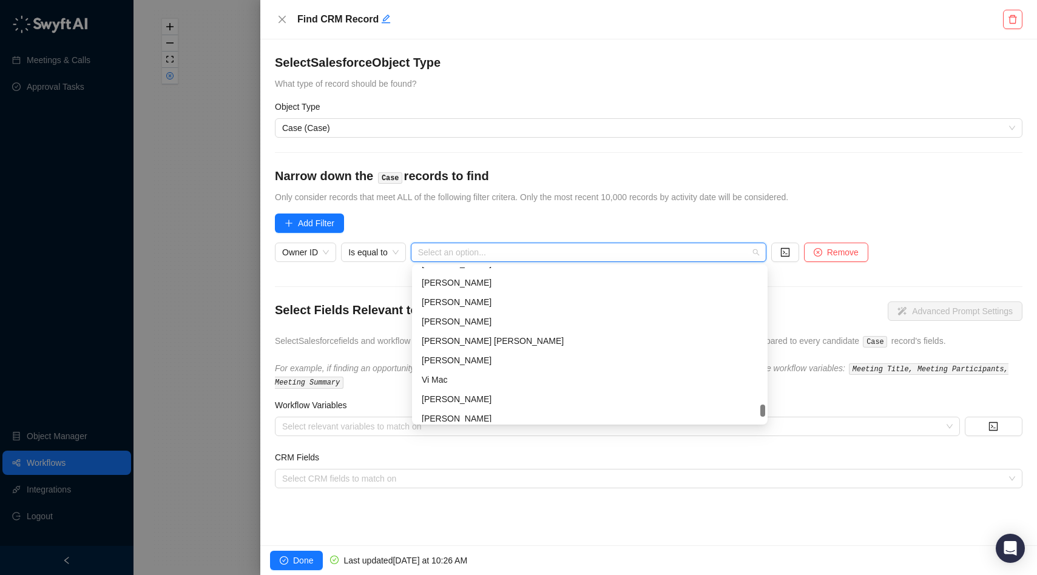
scroll to position [6240, 0]
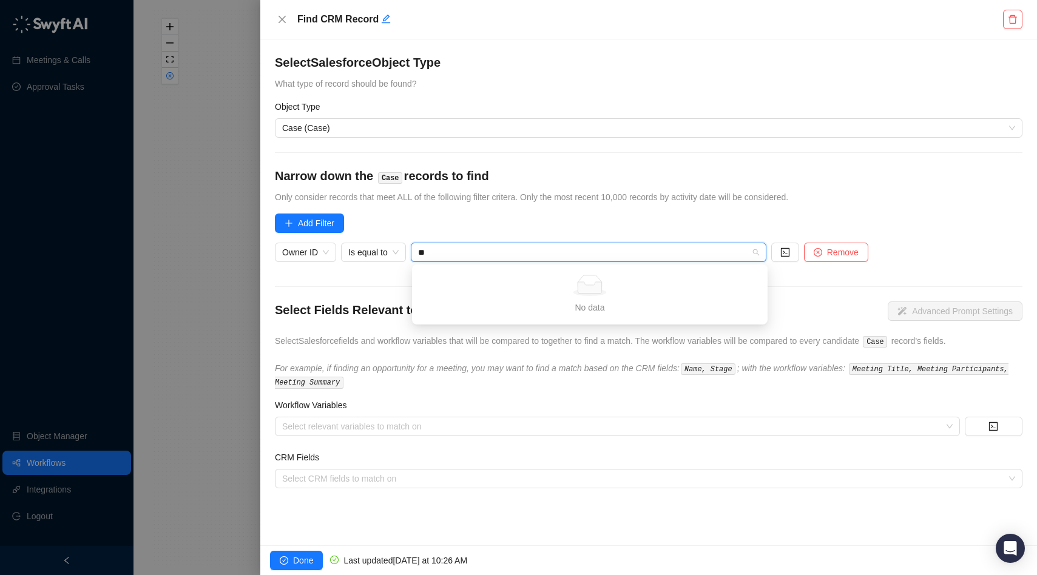
type input "*"
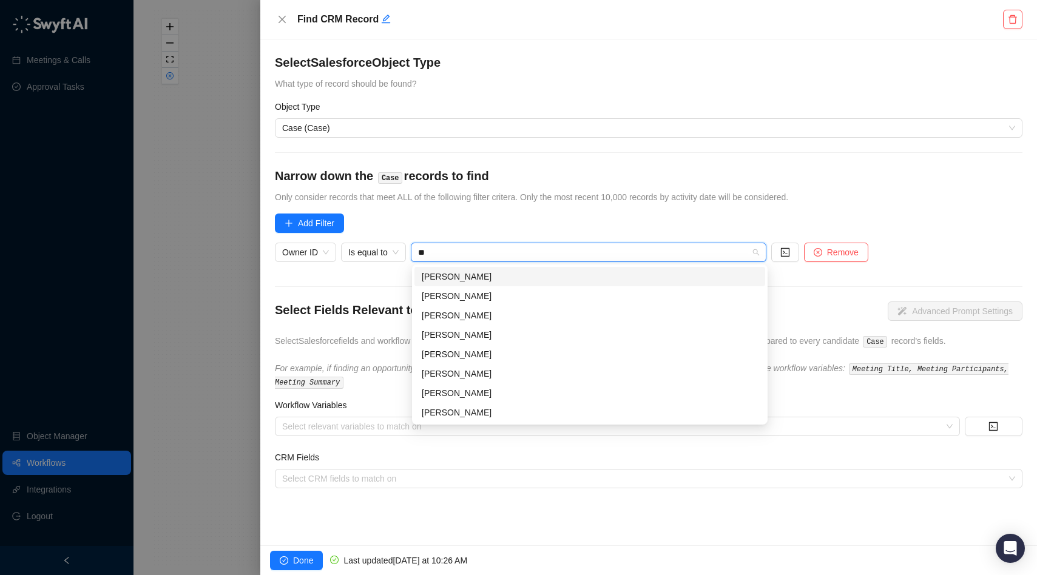
type input "*"
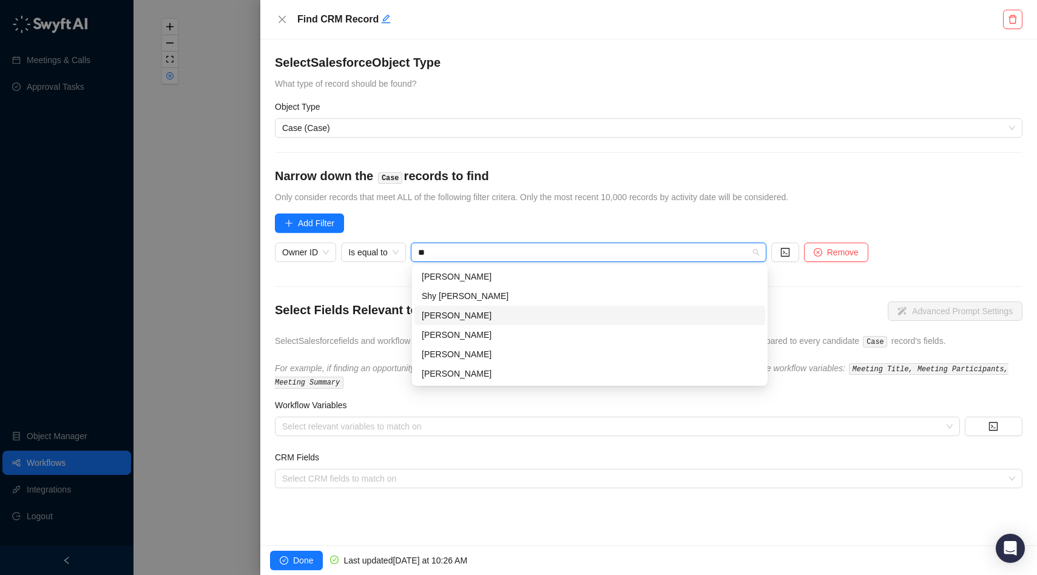
type input "*"
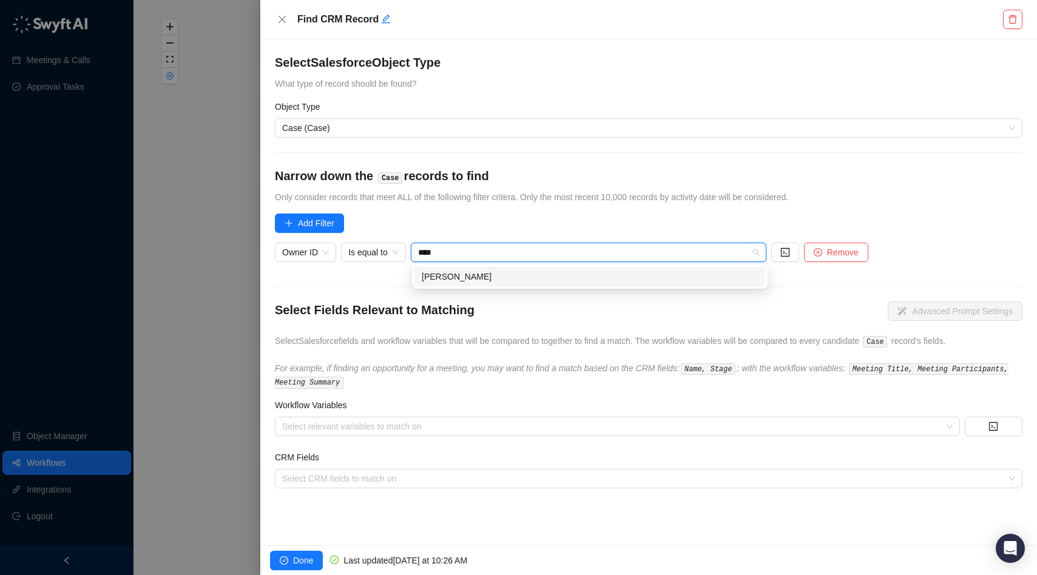
type input "*****"
click at [487, 277] on div "[PERSON_NAME]" at bounding box center [590, 276] width 336 height 13
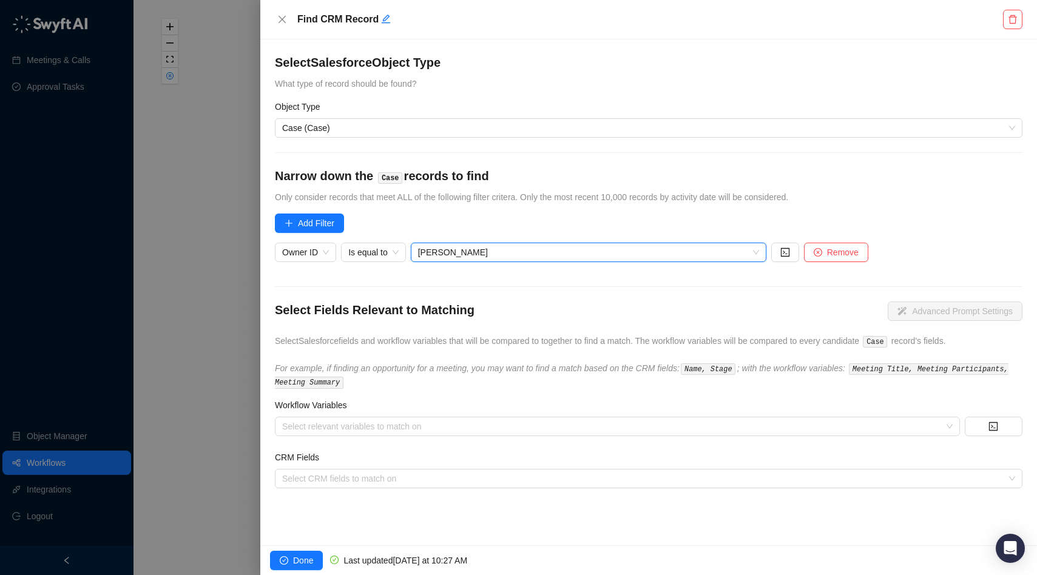
click at [329, 279] on form "Select Salesforce Object Type What type of record should be found? Object Type …" at bounding box center [649, 271] width 748 height 434
click at [306, 217] on span "Add Filter" at bounding box center [316, 223] width 36 height 13
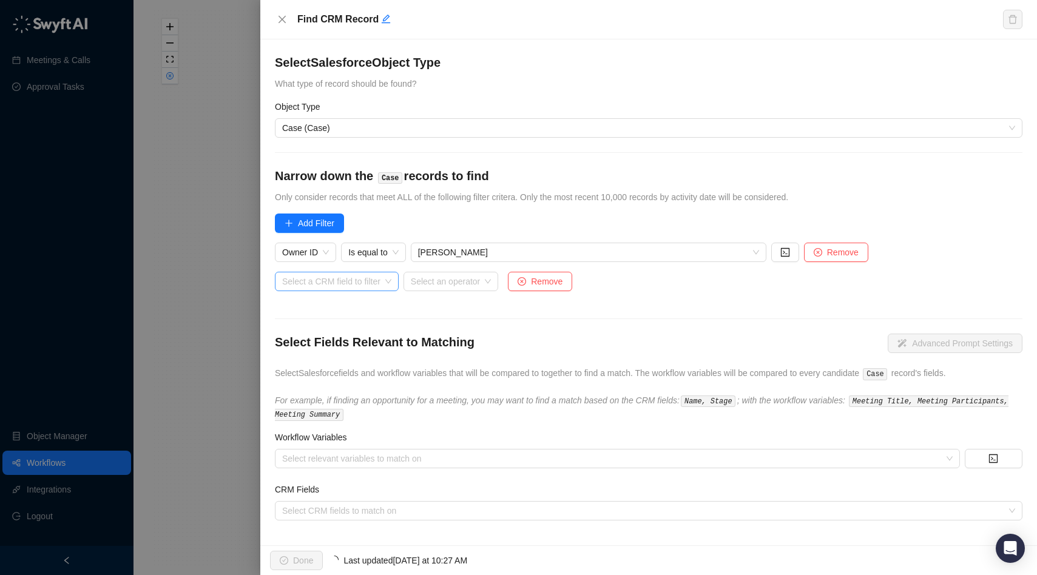
click at [329, 282] on input "search" at bounding box center [333, 281] width 102 height 18
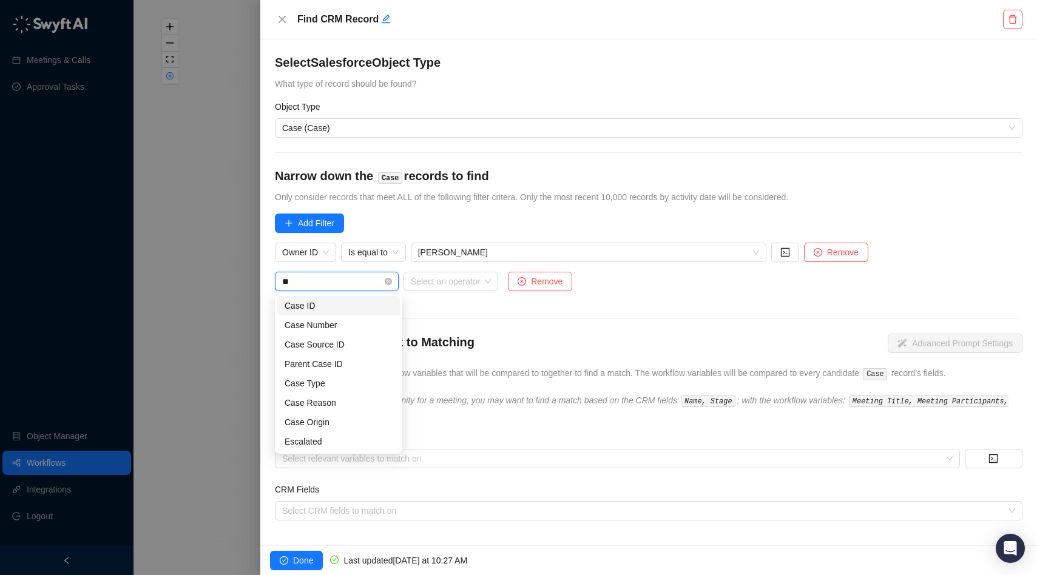
type input "*"
type input "****"
click at [325, 304] on div "Status" at bounding box center [339, 305] width 108 height 13
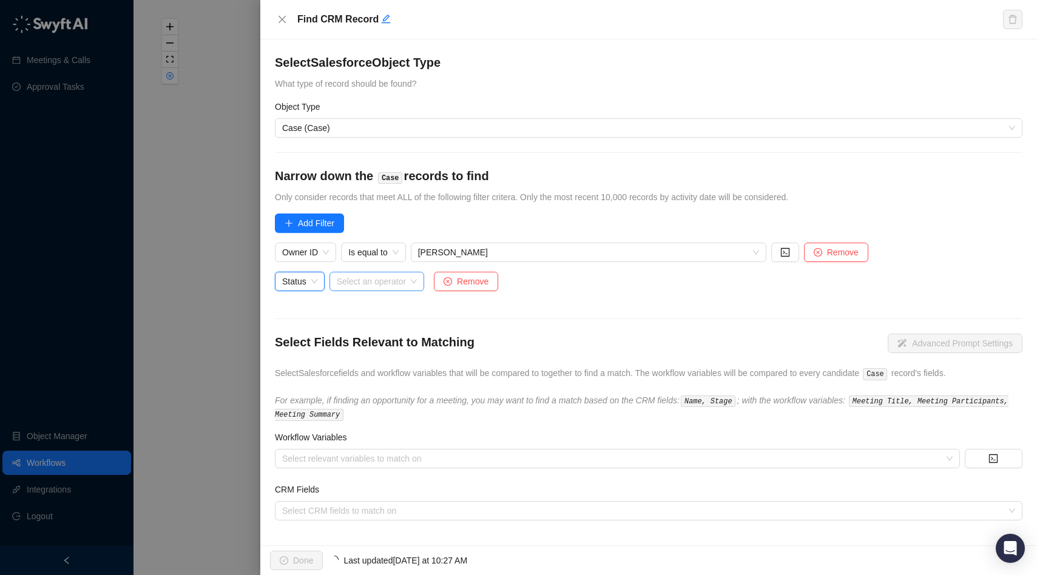
click at [407, 280] on input "search" at bounding box center [373, 281] width 73 height 18
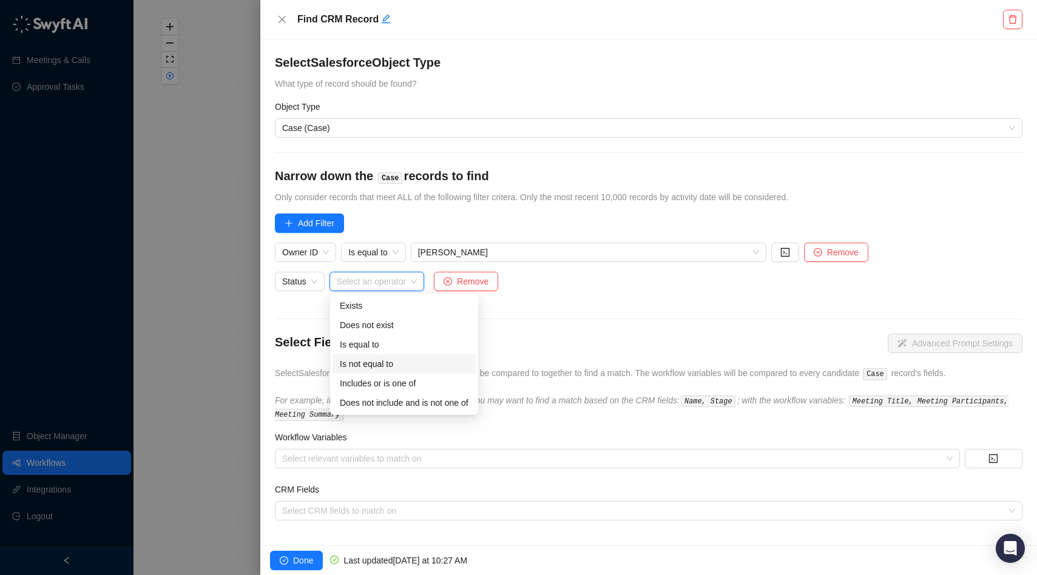
click at [385, 365] on div "Is not equal to" at bounding box center [404, 363] width 129 height 13
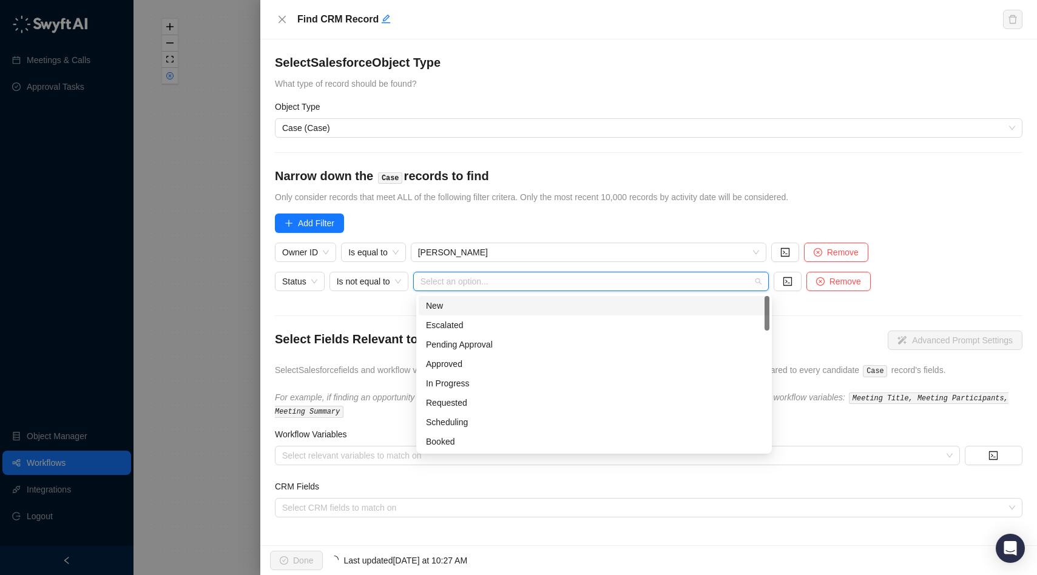
click at [462, 285] on input "search" at bounding box center [588, 281] width 334 height 18
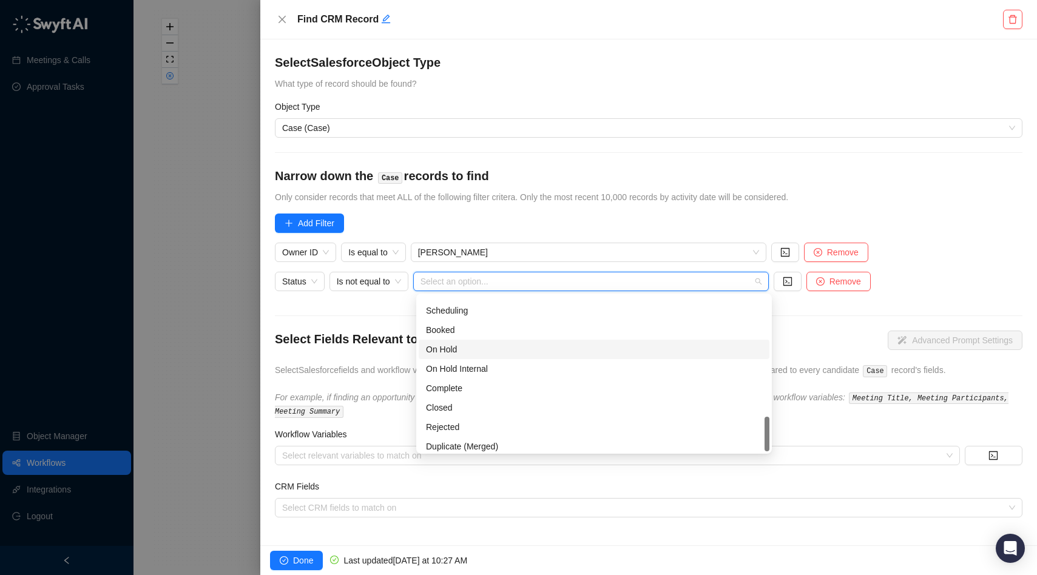
scroll to position [117, 0]
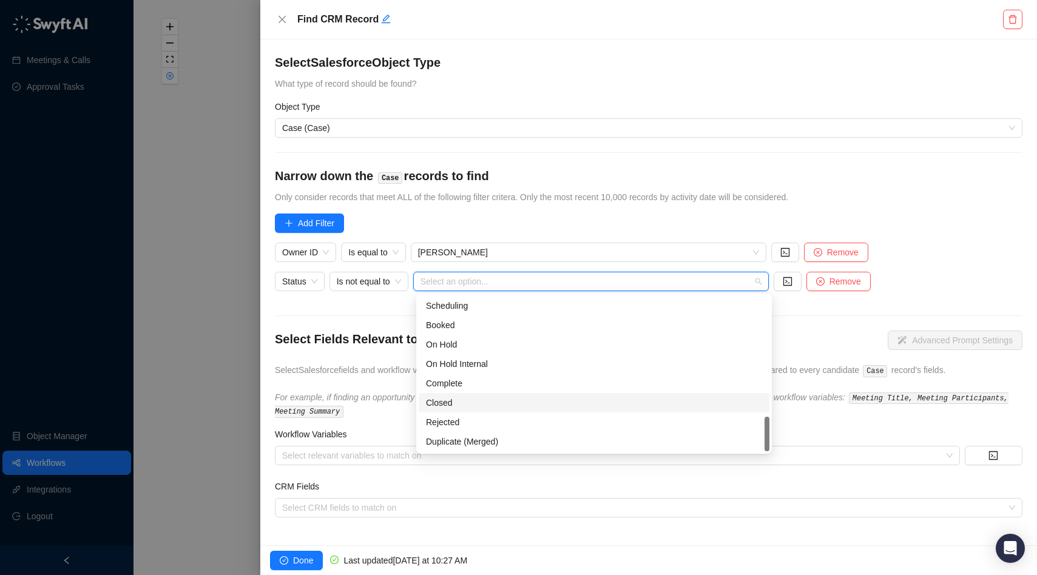
click at [450, 401] on div "Closed" at bounding box center [594, 402] width 336 height 13
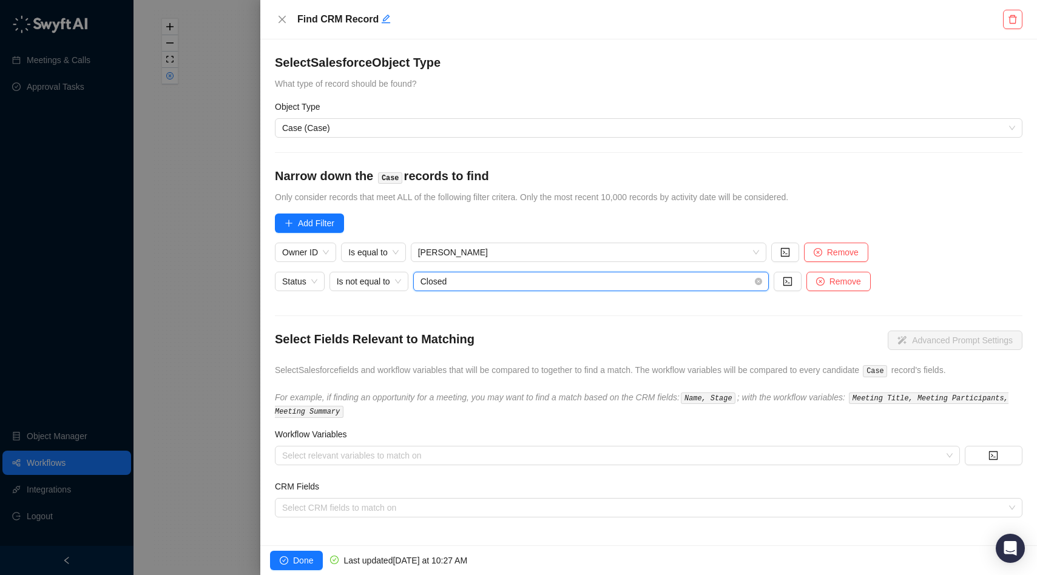
click at [504, 289] on span "Closed" at bounding box center [591, 281] width 341 height 18
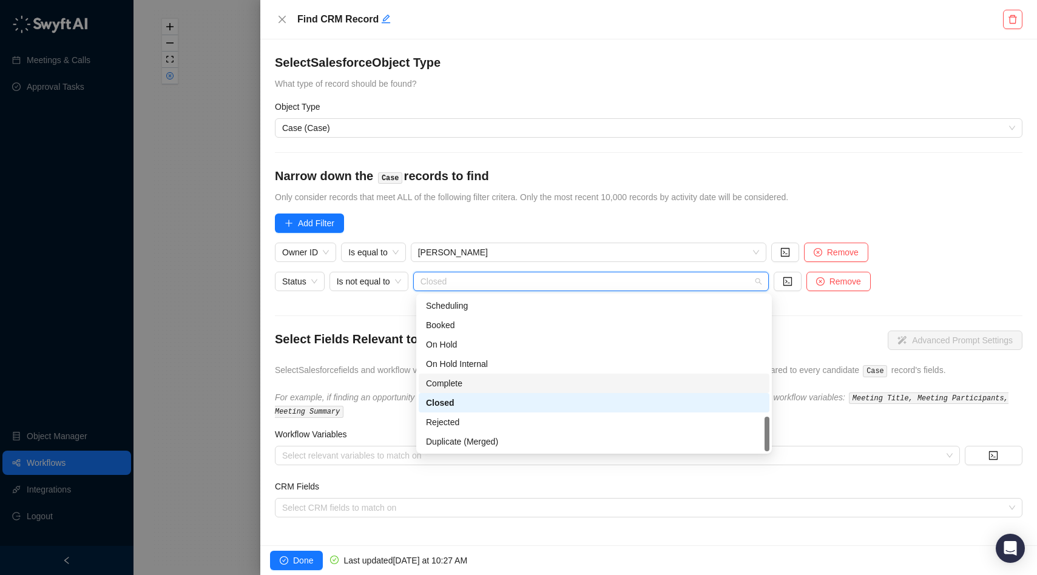
click at [487, 385] on div "Complete" at bounding box center [594, 383] width 336 height 13
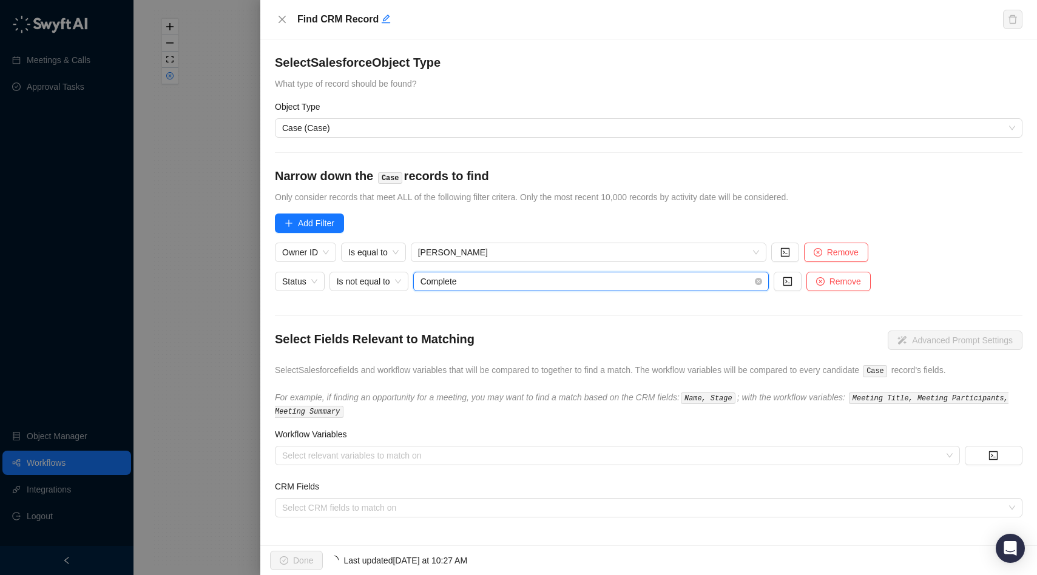
click at [499, 281] on span "Complete" at bounding box center [591, 281] width 341 height 18
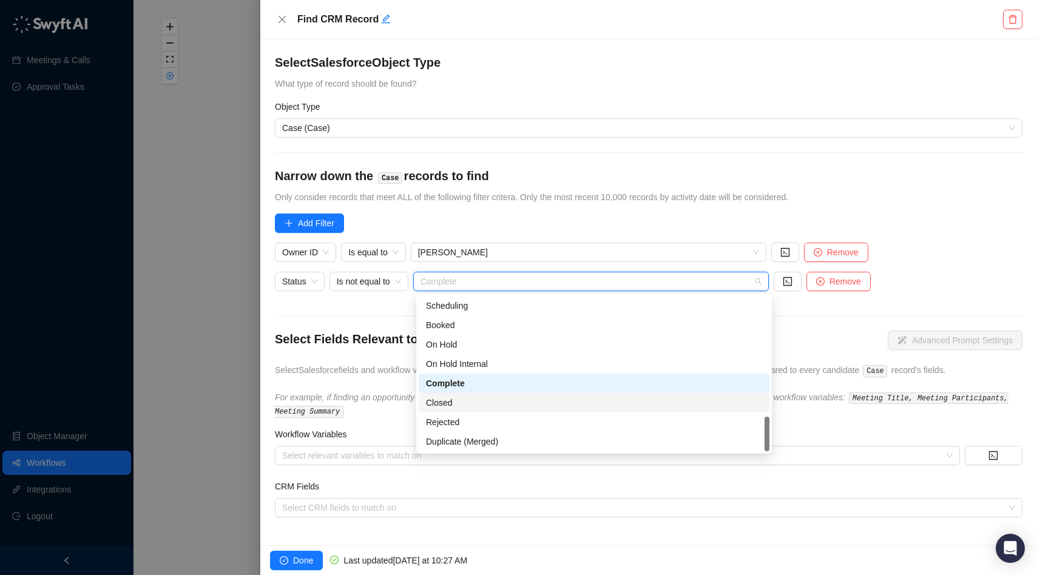
click at [463, 405] on div "Closed" at bounding box center [594, 402] width 336 height 13
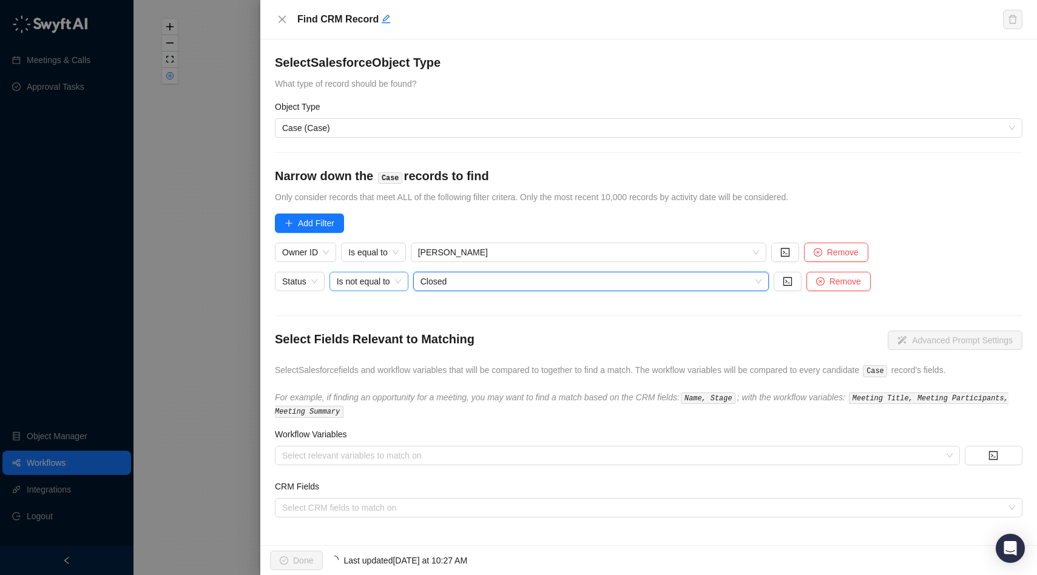
click at [380, 290] on span "Is not equal to" at bounding box center [369, 281] width 64 height 18
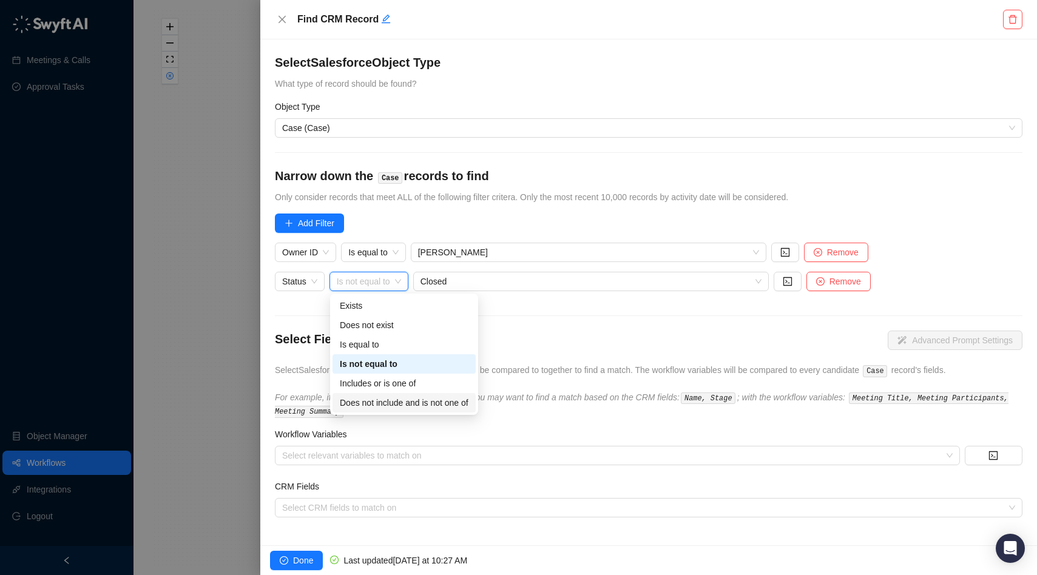
click at [382, 400] on div "Does not include and is not one of" at bounding box center [404, 402] width 129 height 13
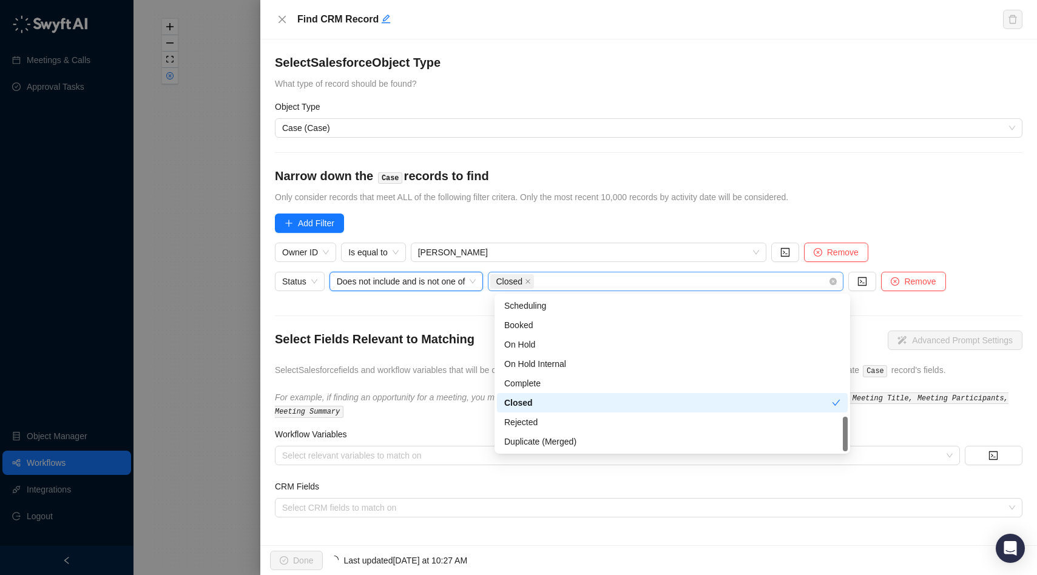
click at [560, 276] on div "Closed" at bounding box center [659, 281] width 338 height 17
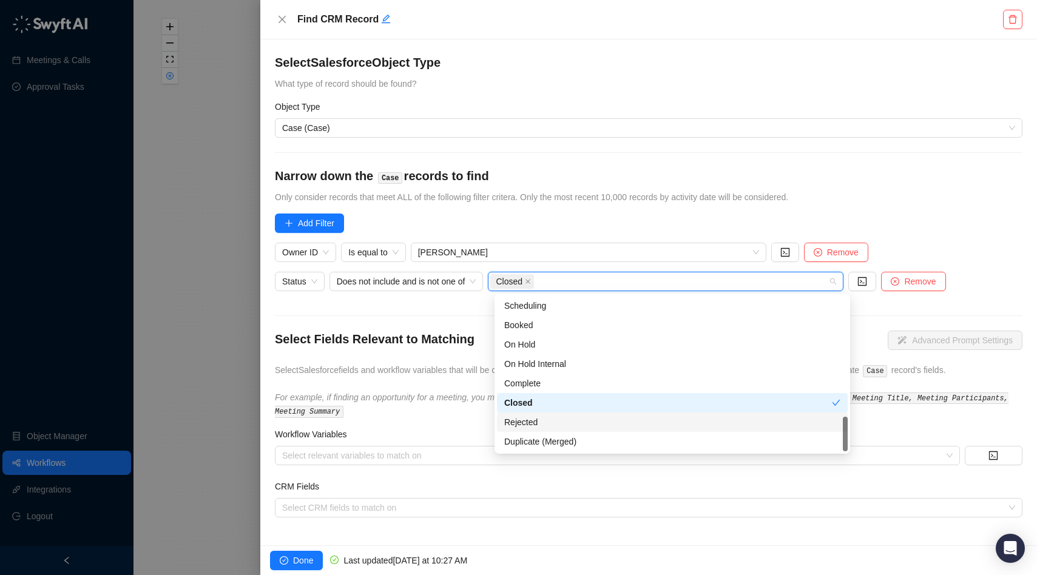
click at [551, 425] on div "Rejected" at bounding box center [672, 422] width 336 height 13
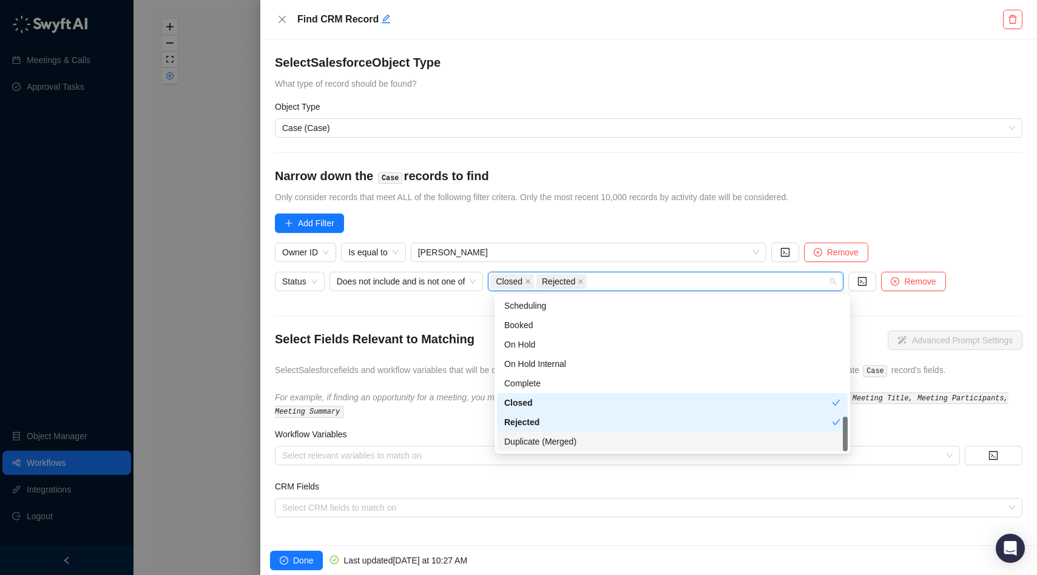
click at [536, 446] on div "Duplicate (Merged)" at bounding box center [672, 441] width 336 height 13
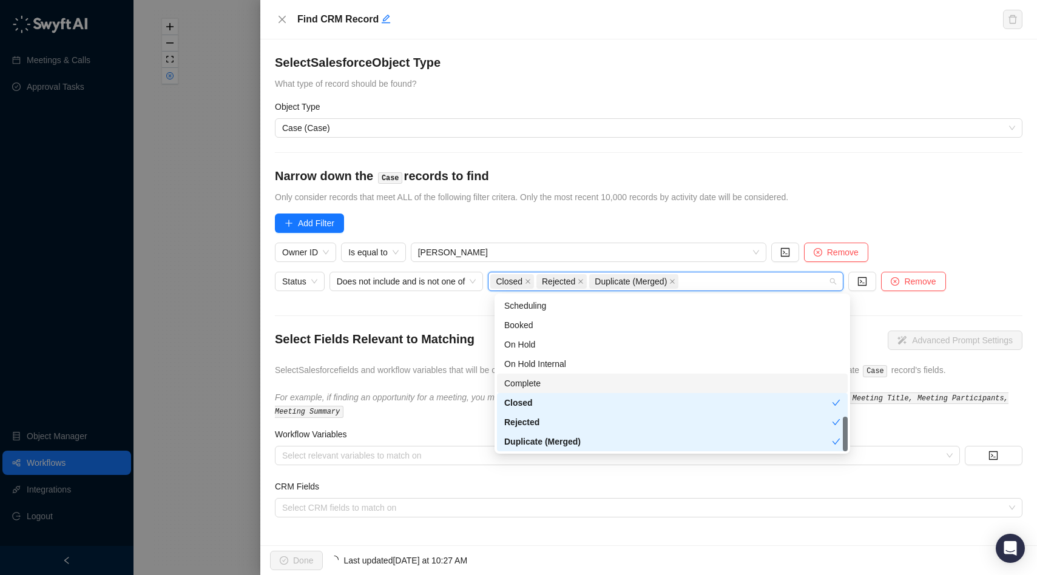
click at [532, 378] on div "Complete" at bounding box center [672, 383] width 336 height 13
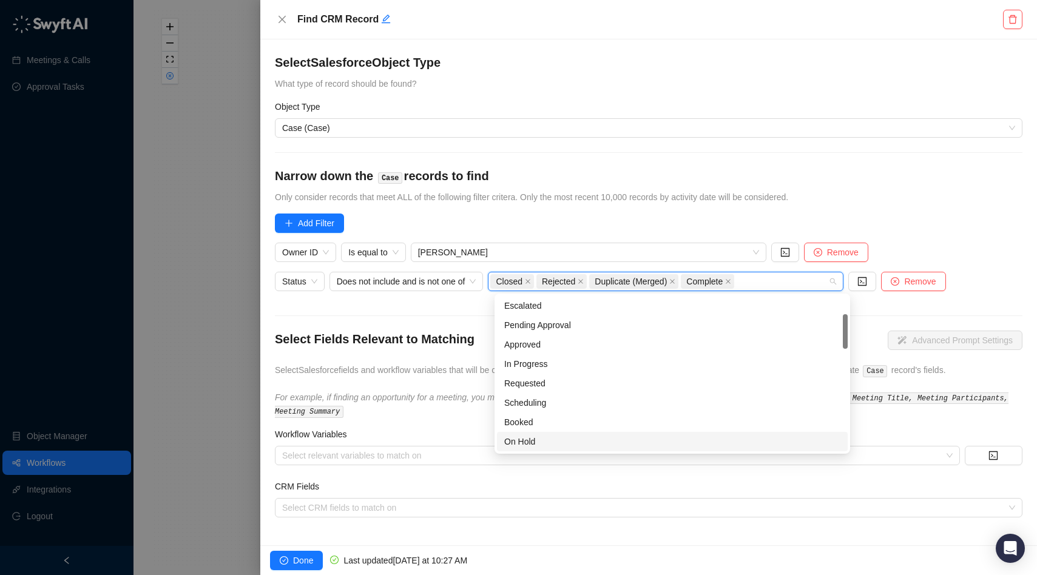
scroll to position [0, 0]
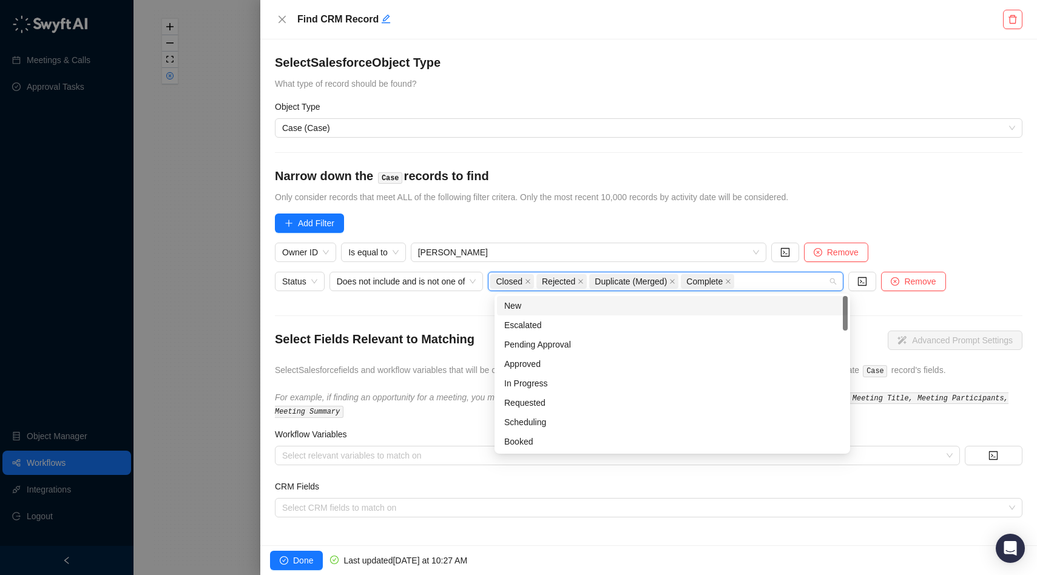
click at [938, 235] on form "Select Salesforce Object Type What type of record should be found? Object Type …" at bounding box center [649, 286] width 748 height 464
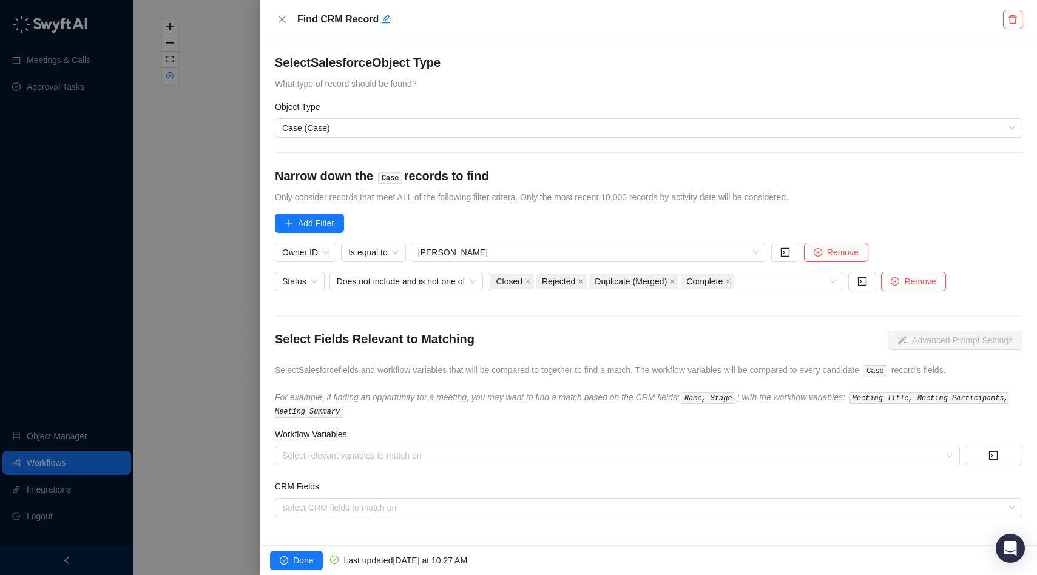
click at [206, 246] on div at bounding box center [518, 287] width 1037 height 575
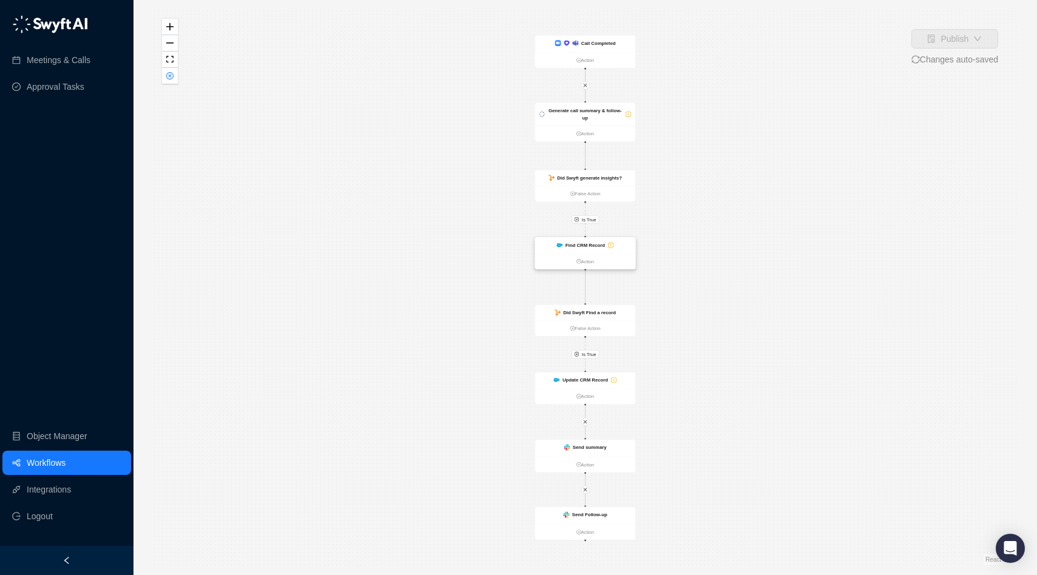
click at [590, 254] on ul "Action" at bounding box center [585, 262] width 101 height 16
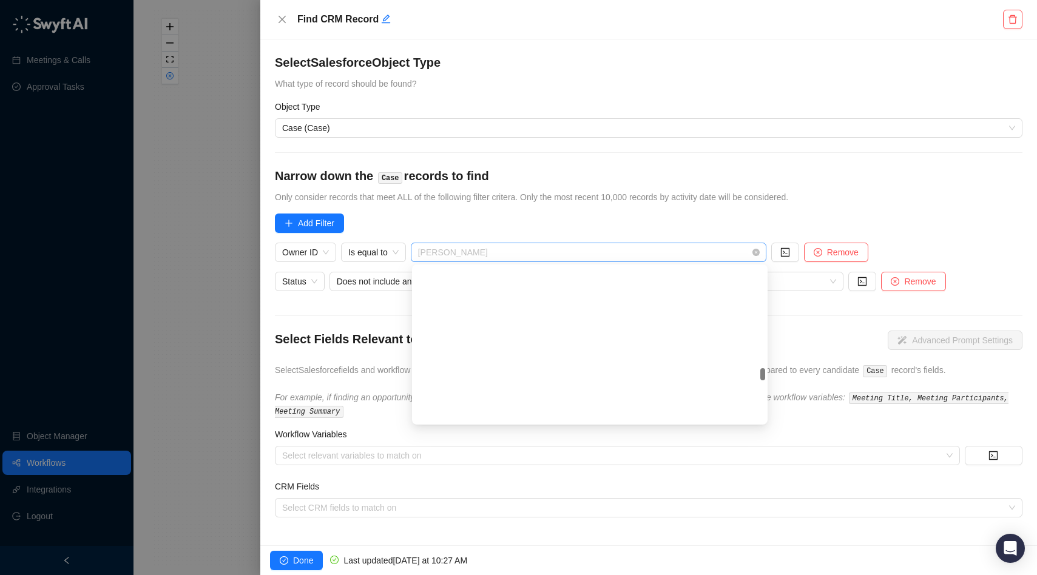
click at [554, 253] on span "[PERSON_NAME]" at bounding box center [588, 252] width 341 height 18
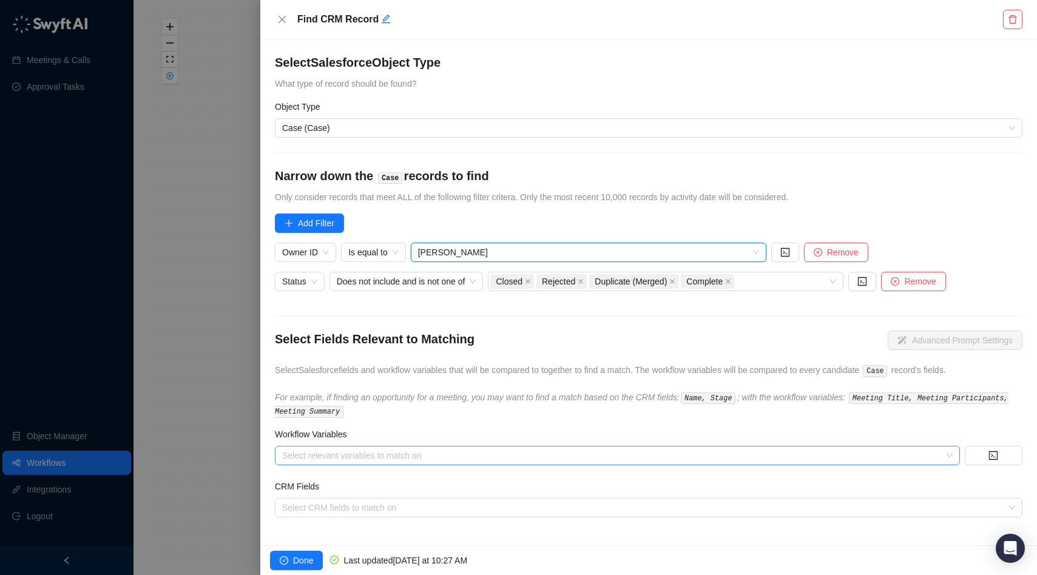
click at [384, 455] on div at bounding box center [610, 455] width 667 height 9
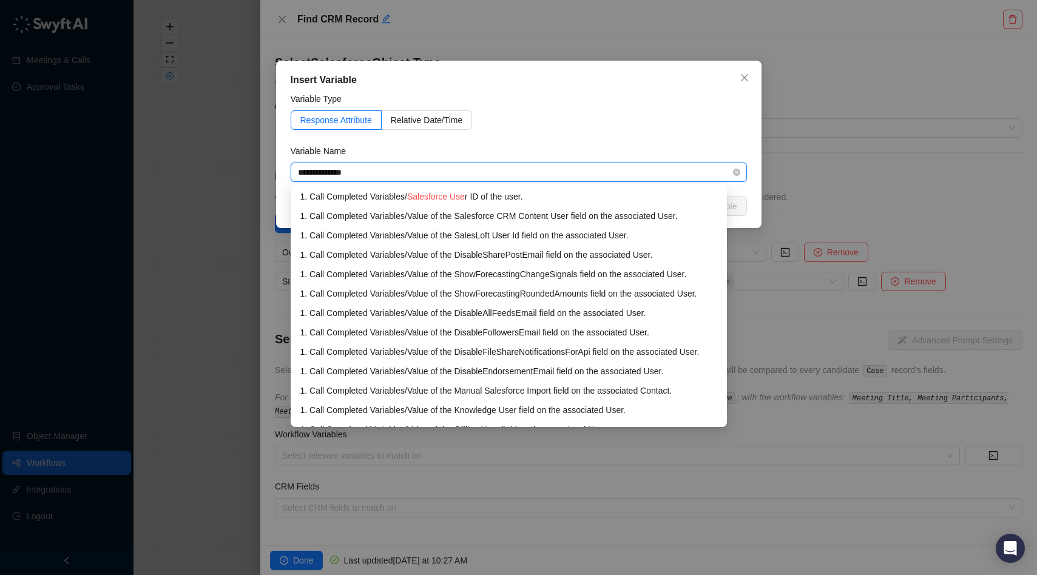
type input "**********"
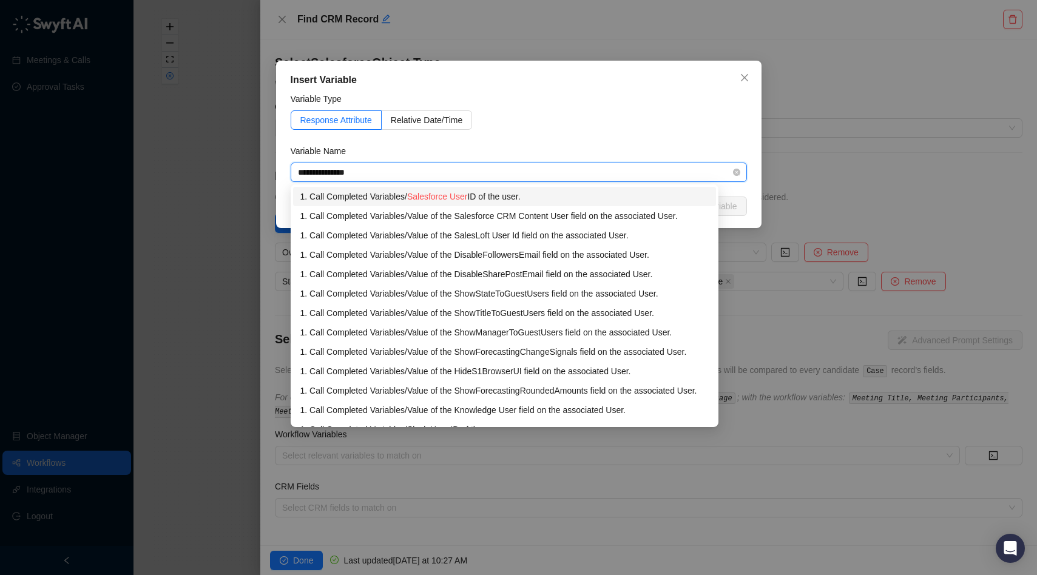
click at [448, 195] on span "Salesforce User" at bounding box center [437, 197] width 61 height 10
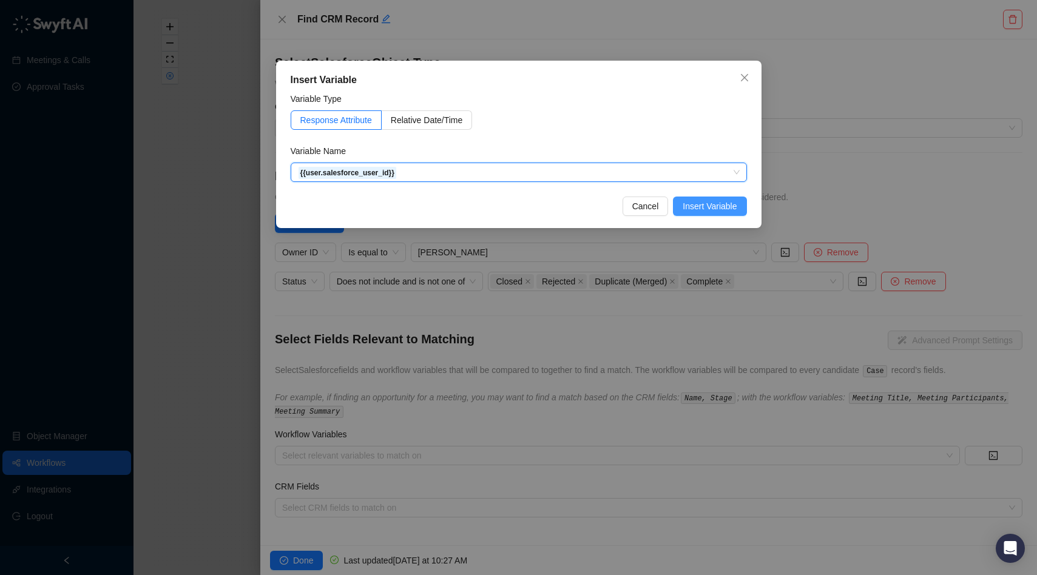
click at [715, 204] on span "Insert Variable" at bounding box center [710, 206] width 54 height 13
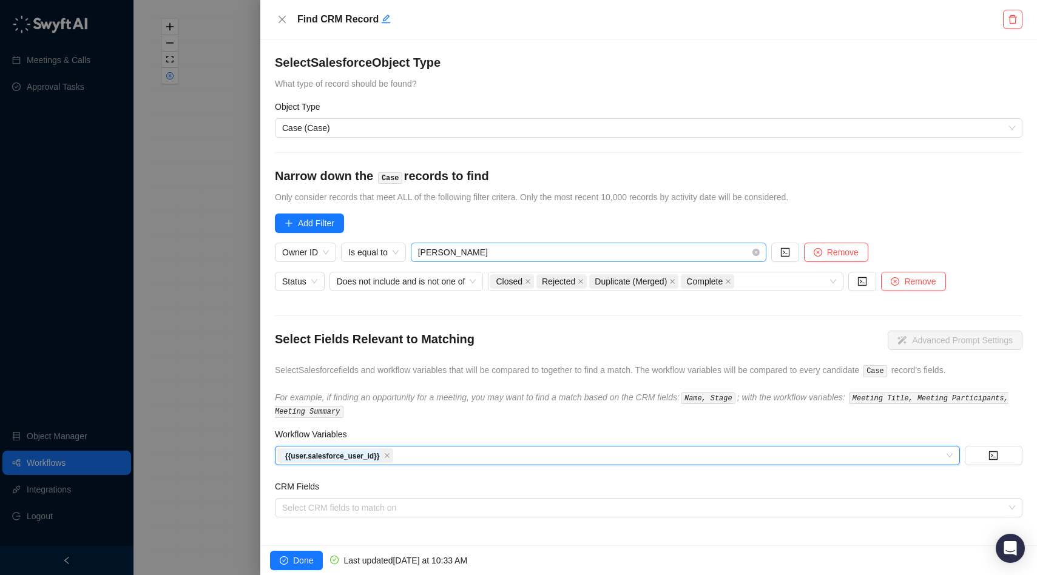
click at [512, 254] on span "[PERSON_NAME]" at bounding box center [588, 252] width 341 height 18
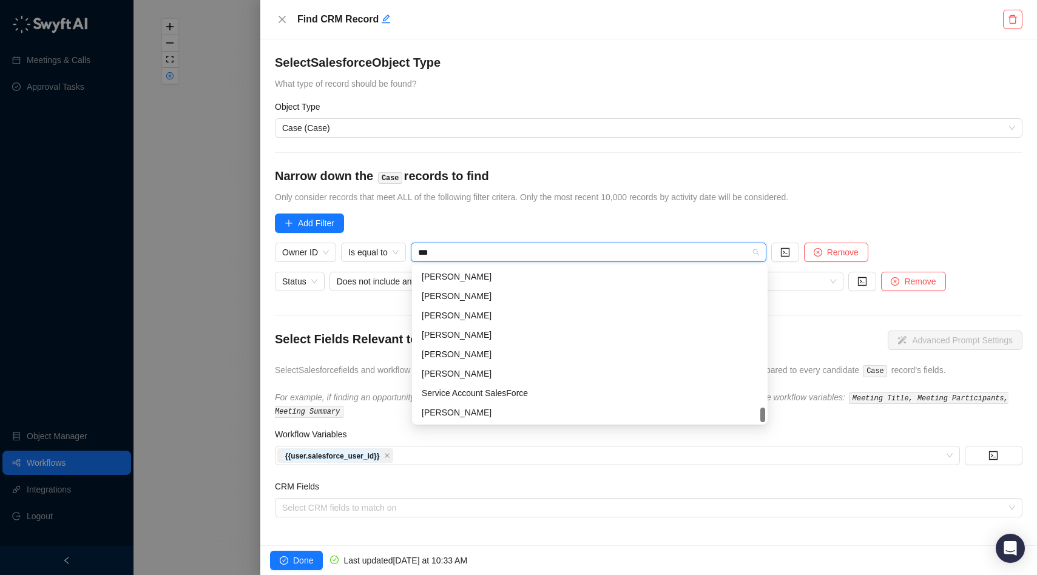
scroll to position [0, 0]
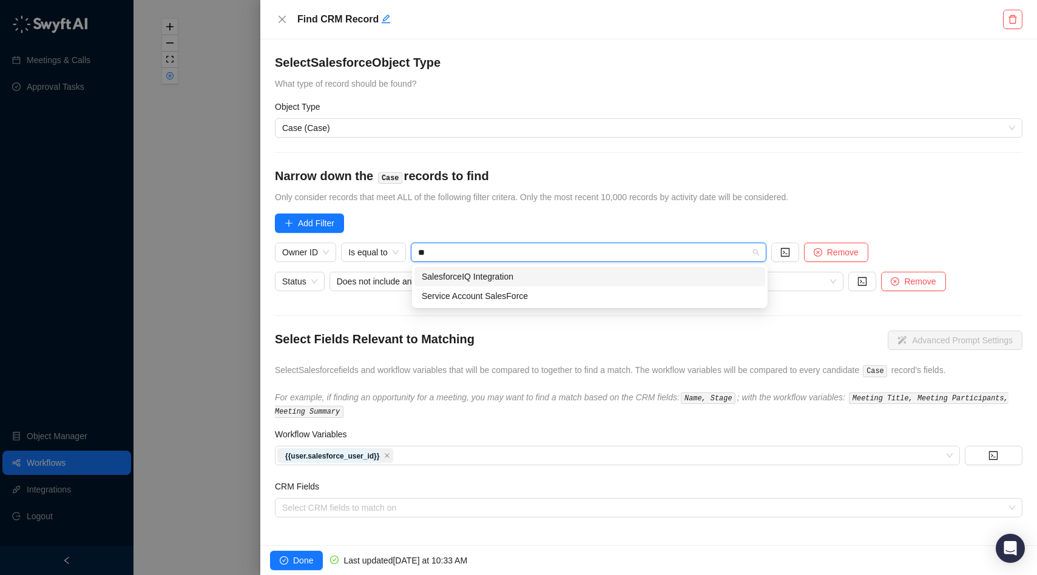
type input "*"
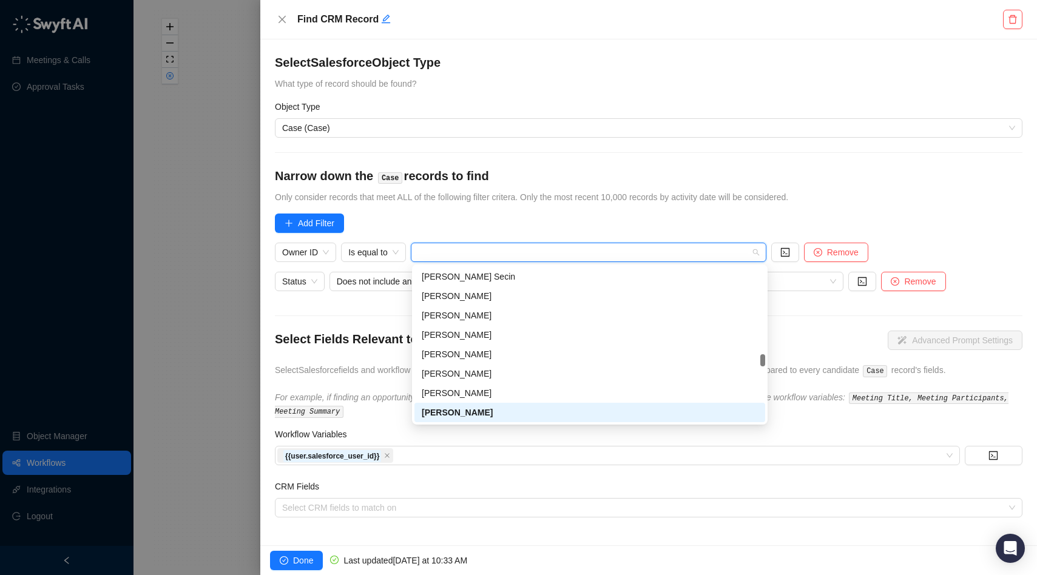
scroll to position [4583, 0]
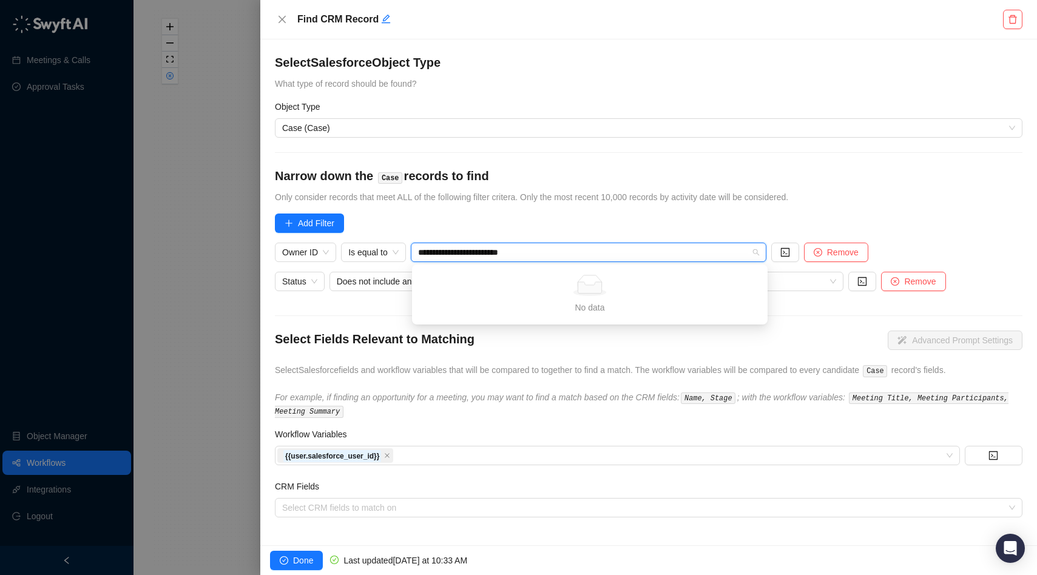
type input "**********"
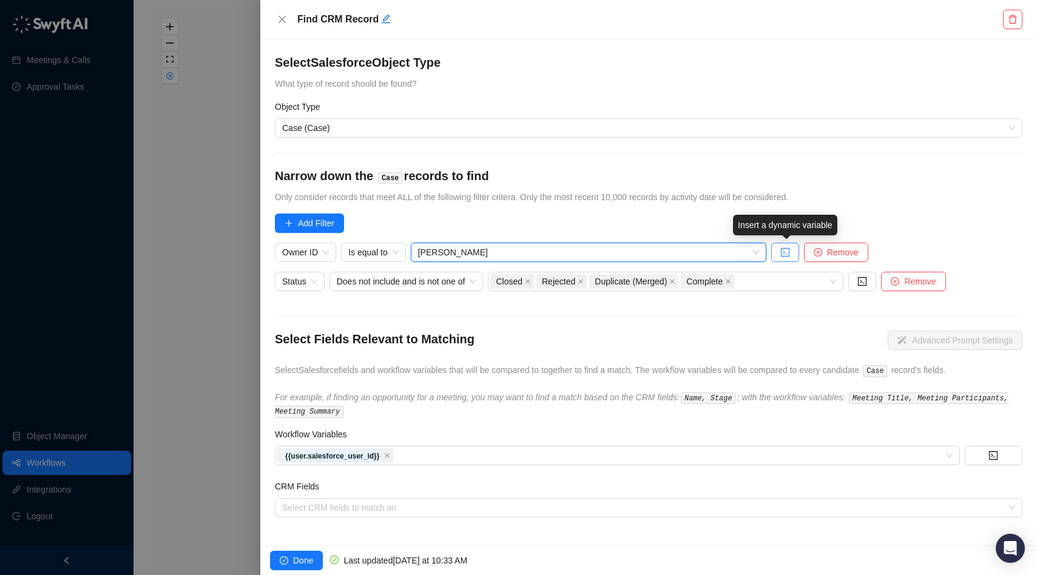
click at [786, 251] on icon "code" at bounding box center [785, 253] width 10 height 10
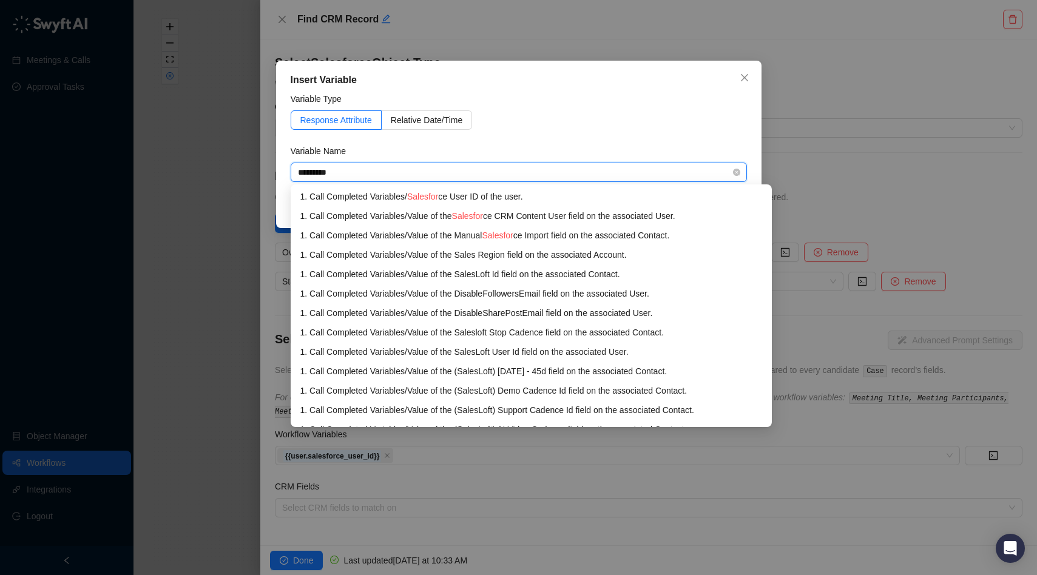
type input "**********"
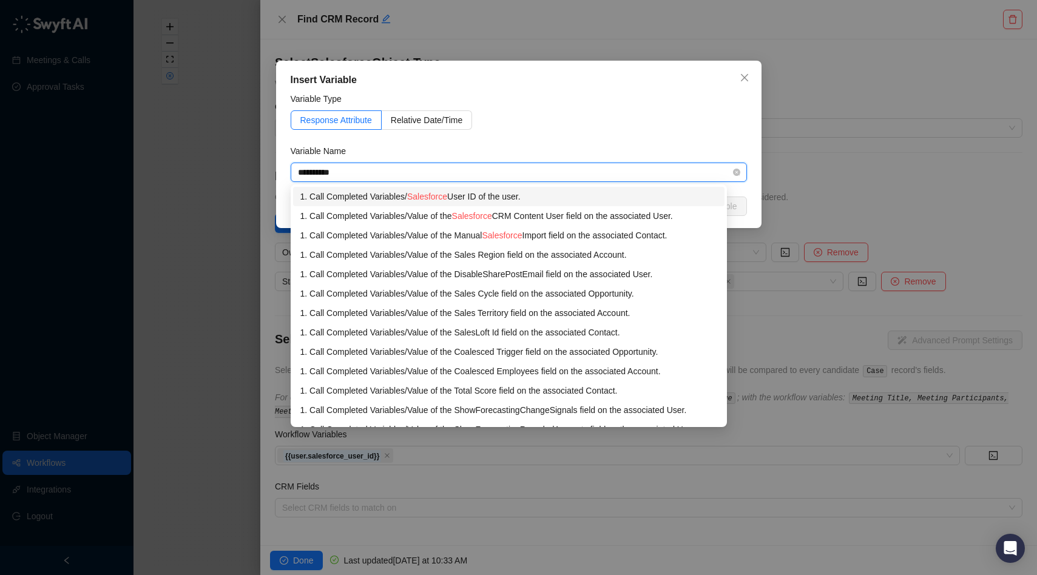
click at [400, 194] on div "1. Call Completed Variables / Salesforce User ID of the user." at bounding box center [508, 196] width 417 height 13
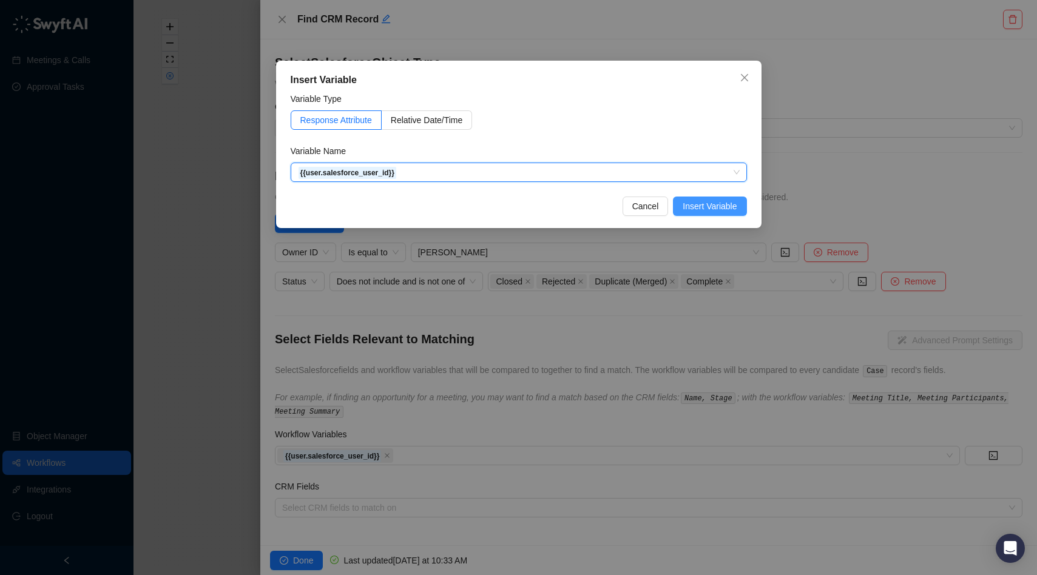
click at [693, 207] on span "Insert Variable" at bounding box center [710, 206] width 54 height 13
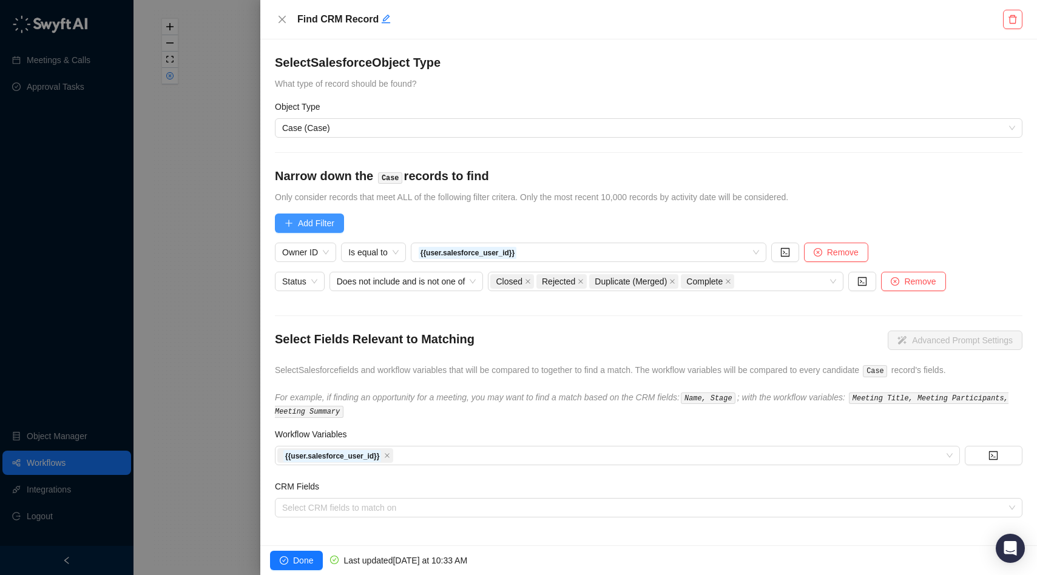
click at [305, 224] on span "Add Filter" at bounding box center [316, 223] width 36 height 13
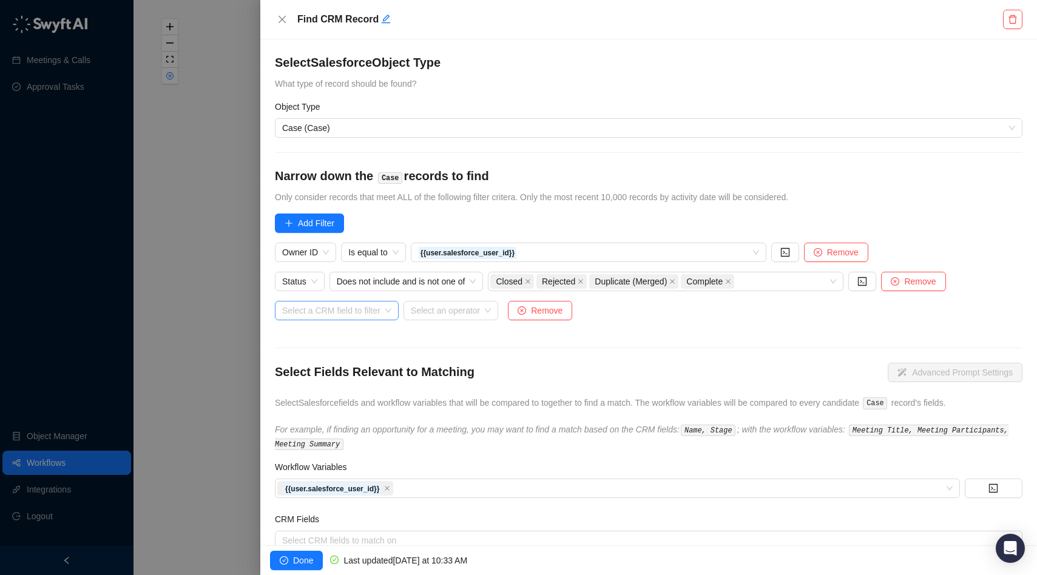
click at [316, 310] on input "search" at bounding box center [333, 311] width 102 height 18
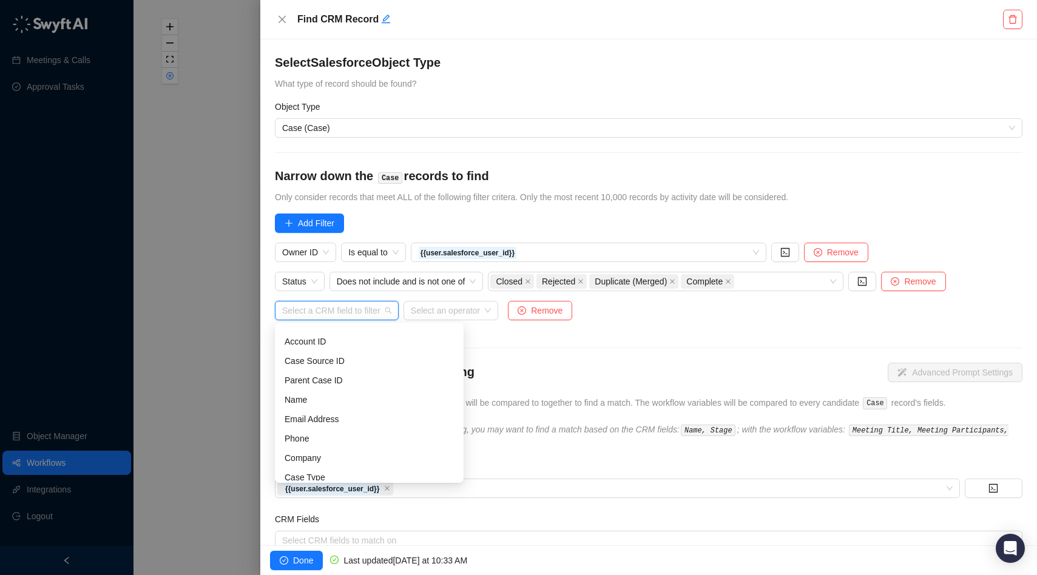
scroll to position [88, 0]
click at [324, 345] on div "Account ID" at bounding box center [369, 343] width 169 height 13
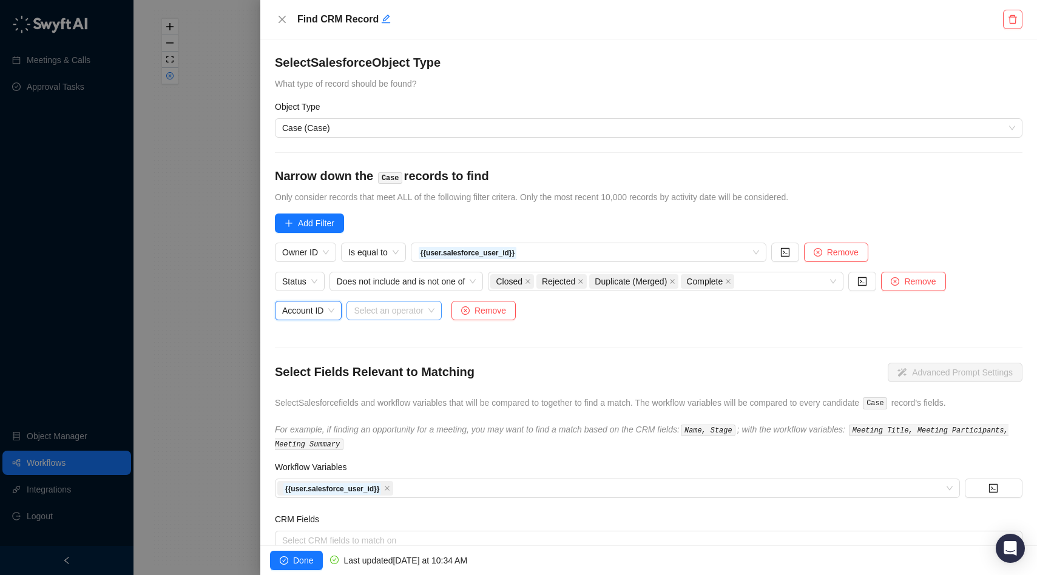
click at [402, 305] on input "search" at bounding box center [390, 311] width 73 height 18
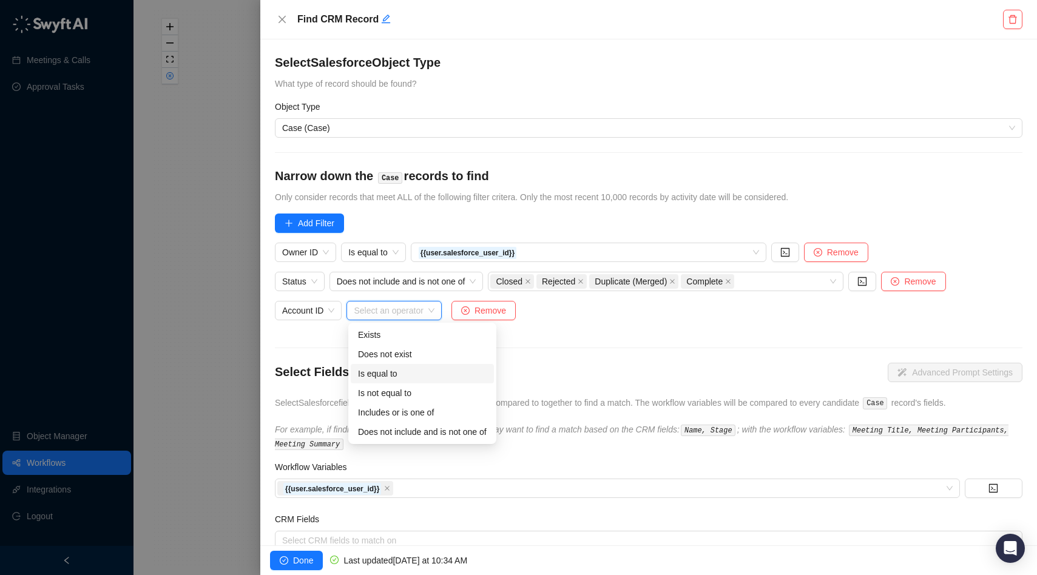
click at [411, 377] on div "Is equal to" at bounding box center [422, 373] width 129 height 13
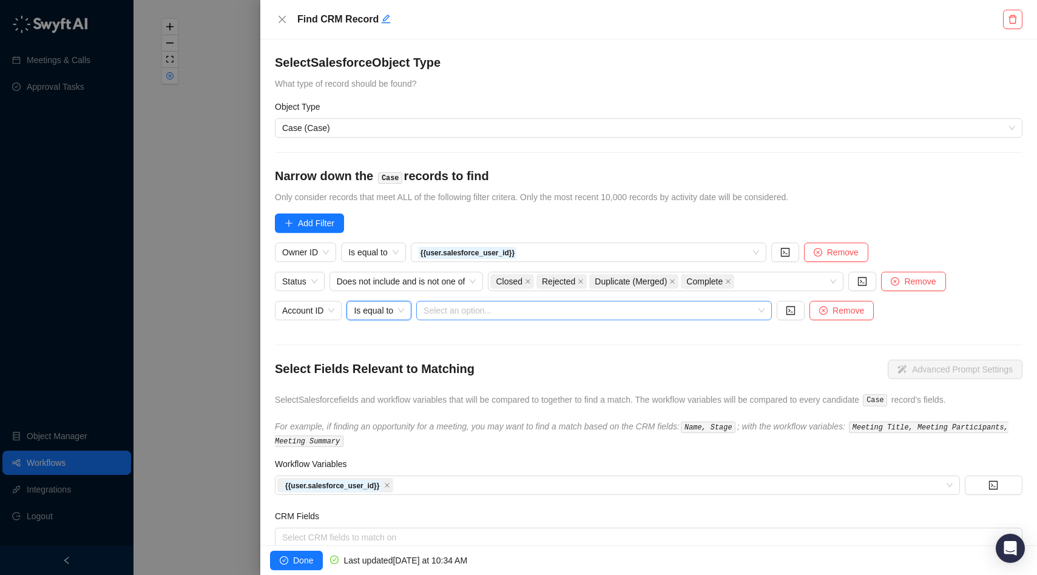
click at [507, 312] on input "search" at bounding box center [591, 311] width 334 height 18
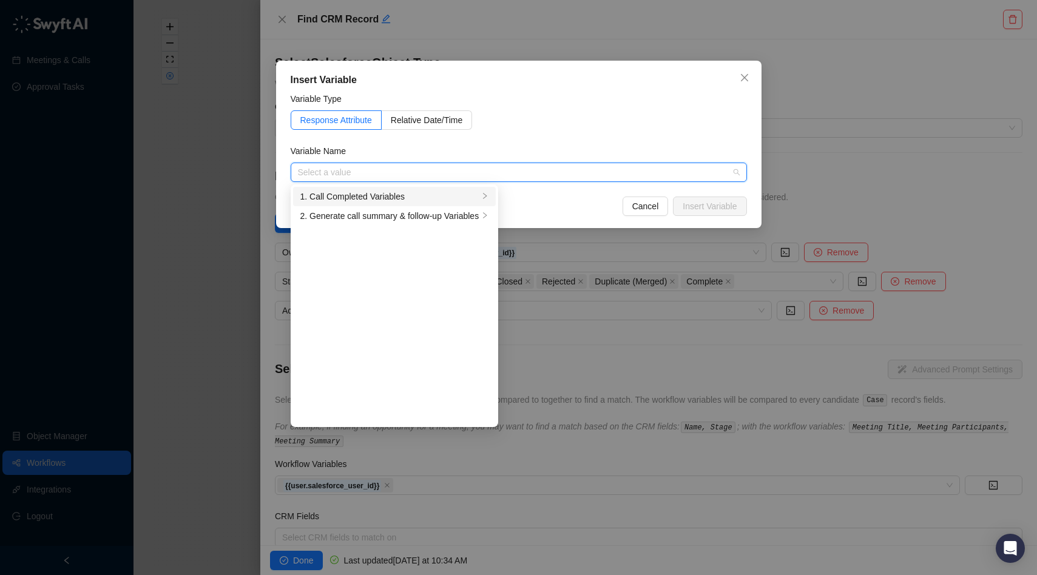
click at [486, 195] on icon "right" at bounding box center [484, 195] width 7 height 7
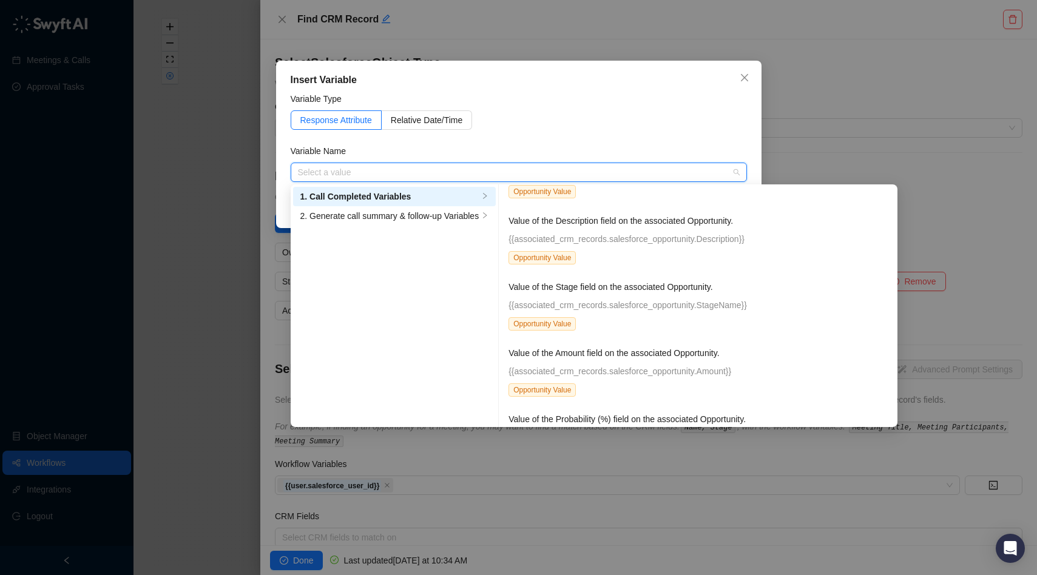
scroll to position [2248, 0]
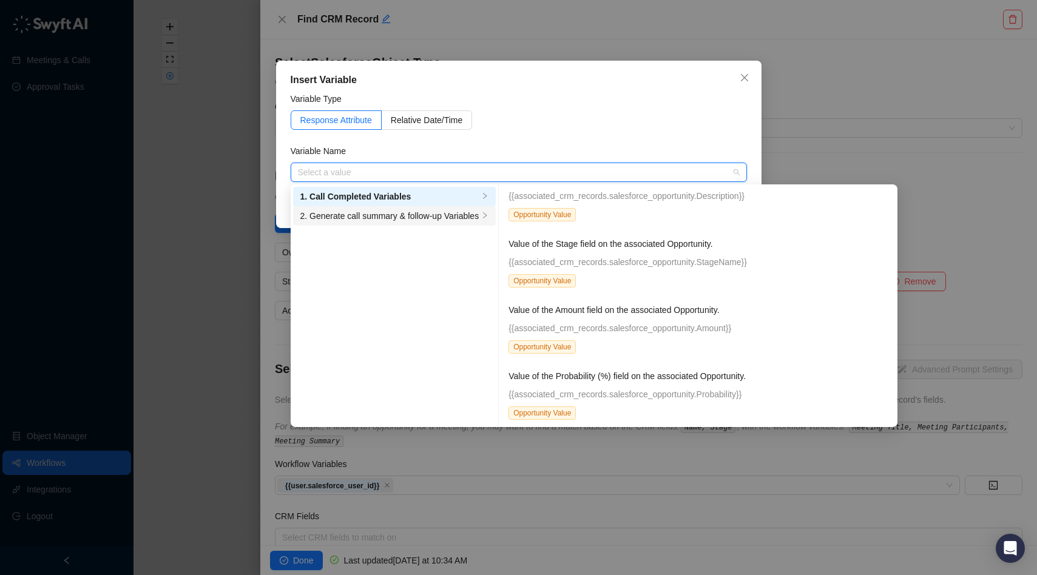
click at [466, 212] on div "2. Generate call summary & follow-up Variables" at bounding box center [389, 215] width 179 height 13
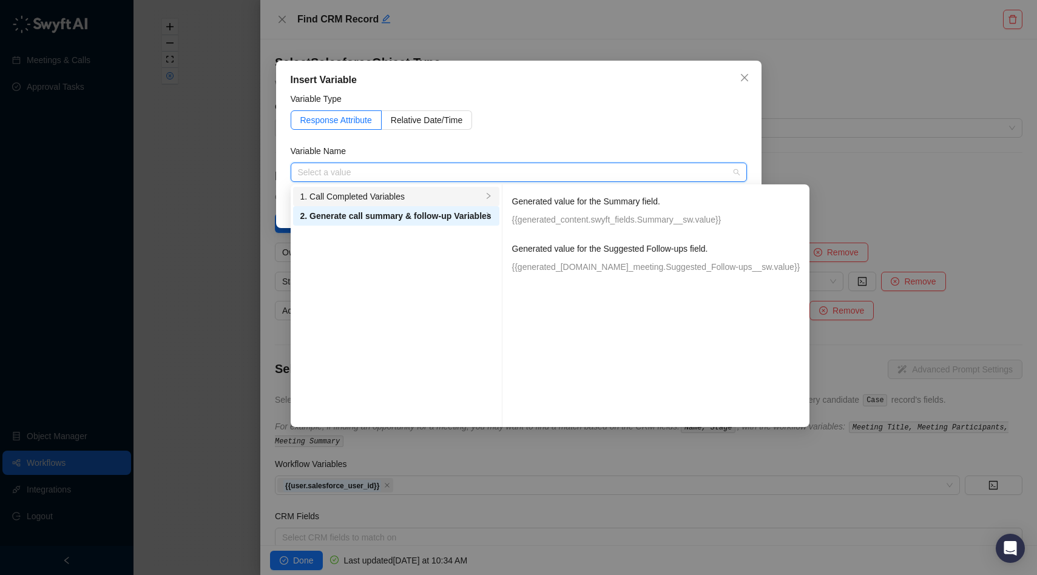
click at [438, 203] on li "1. Call Completed Variables" at bounding box center [396, 196] width 206 height 19
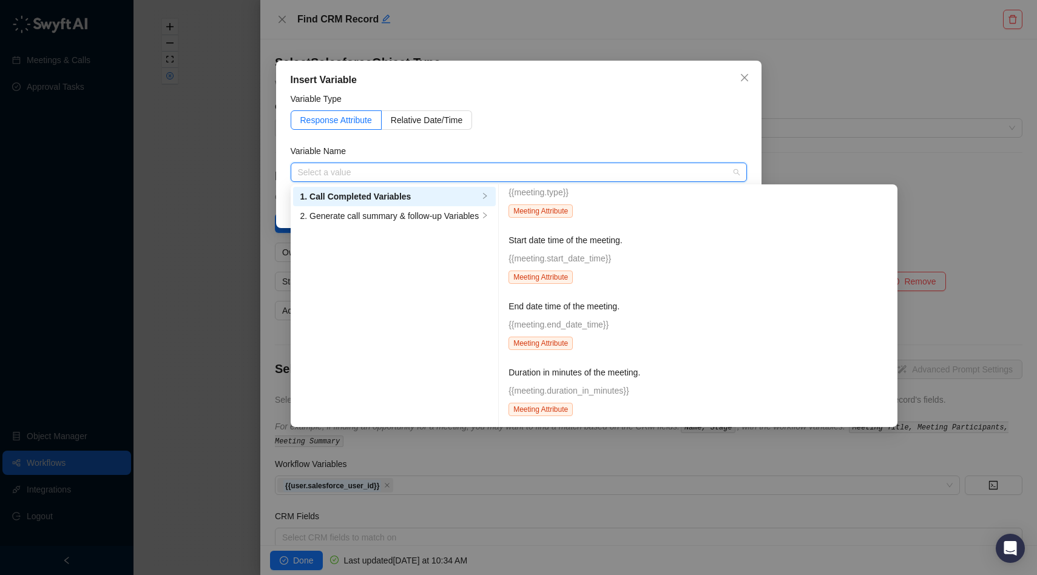
scroll to position [1113, 0]
click at [801, 93] on div "Insert Variable Variable Type Response Attribute Relative Date/Time Variable Na…" at bounding box center [518, 287] width 1037 height 575
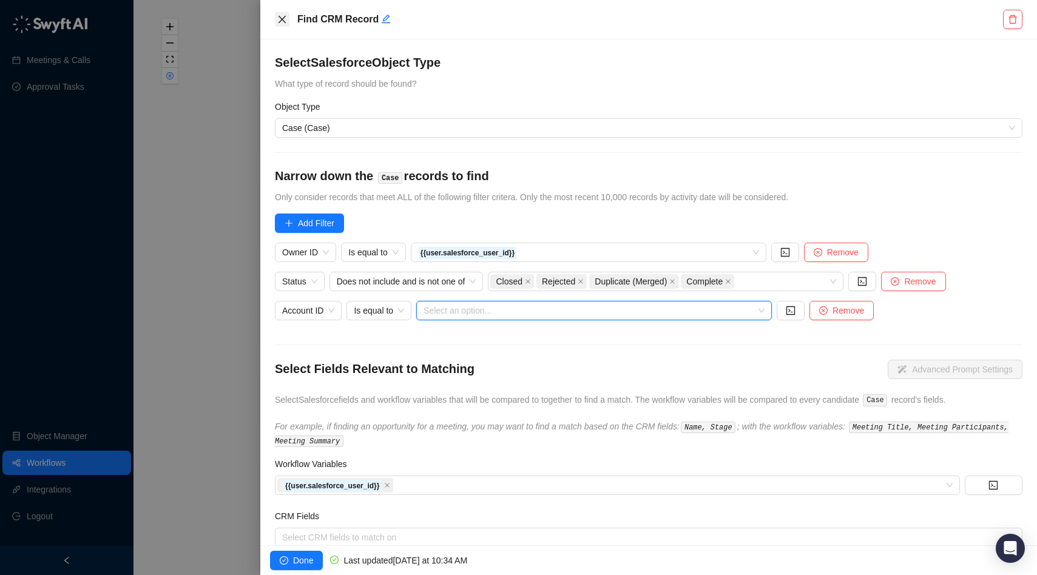
click at [280, 19] on icon "close" at bounding box center [282, 20] width 10 height 10
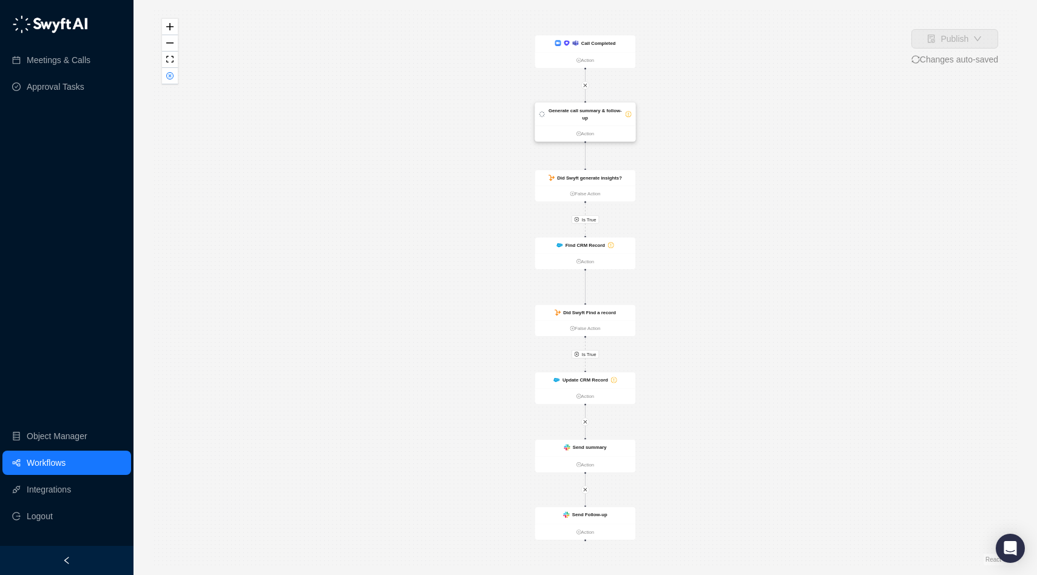
click at [582, 110] on strong "Generate call summary & follow-up" at bounding box center [585, 114] width 73 height 13
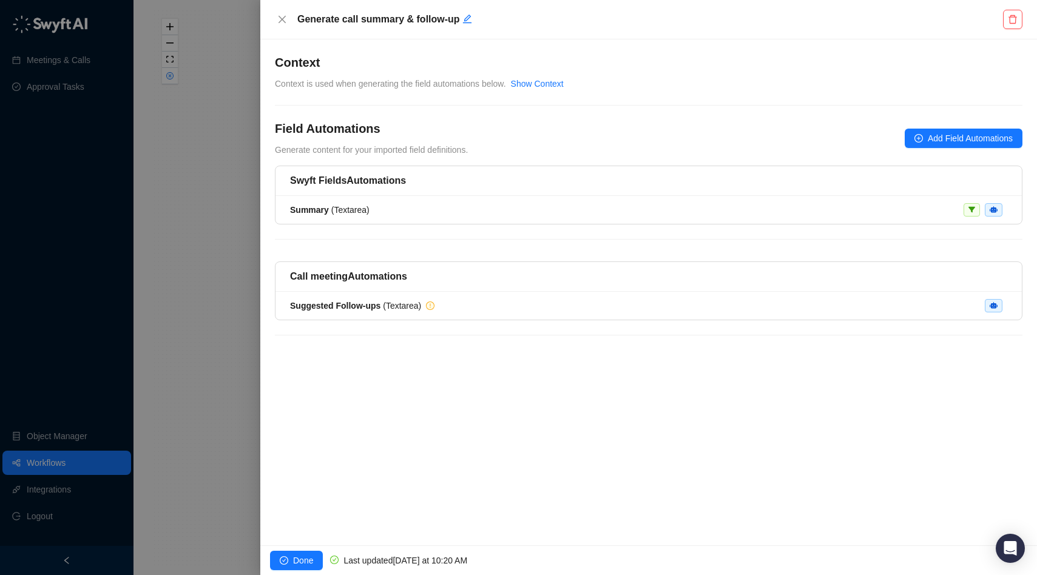
click at [206, 260] on div at bounding box center [518, 287] width 1037 height 575
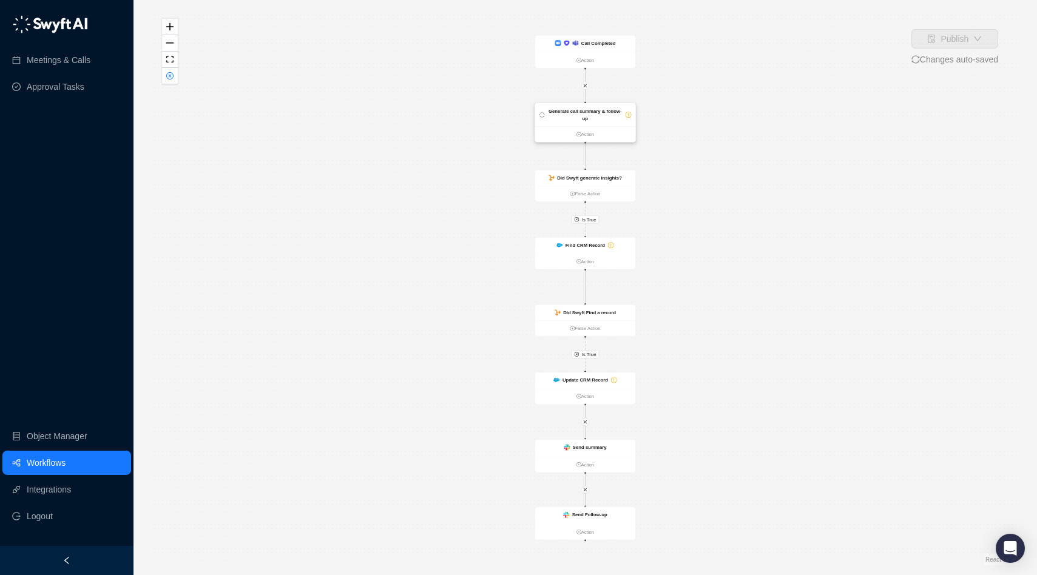
click at [590, 109] on strong "Generate call summary & follow-up" at bounding box center [585, 115] width 73 height 13
click at [593, 114] on div "Generate call summary & follow-up" at bounding box center [584, 114] width 75 height 15
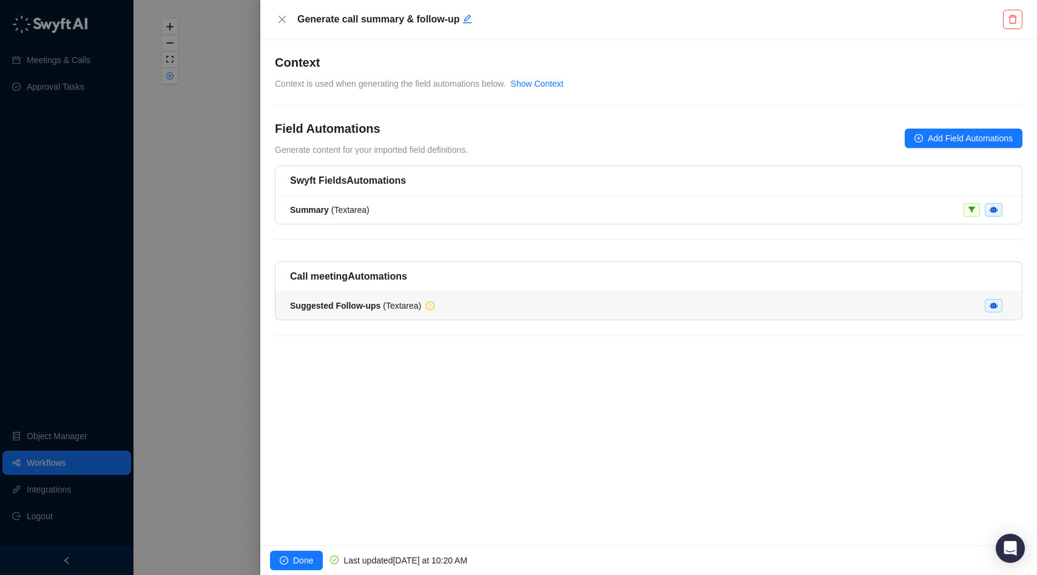
click at [432, 303] on icon "exclamation-circle" at bounding box center [430, 305] width 7 height 7
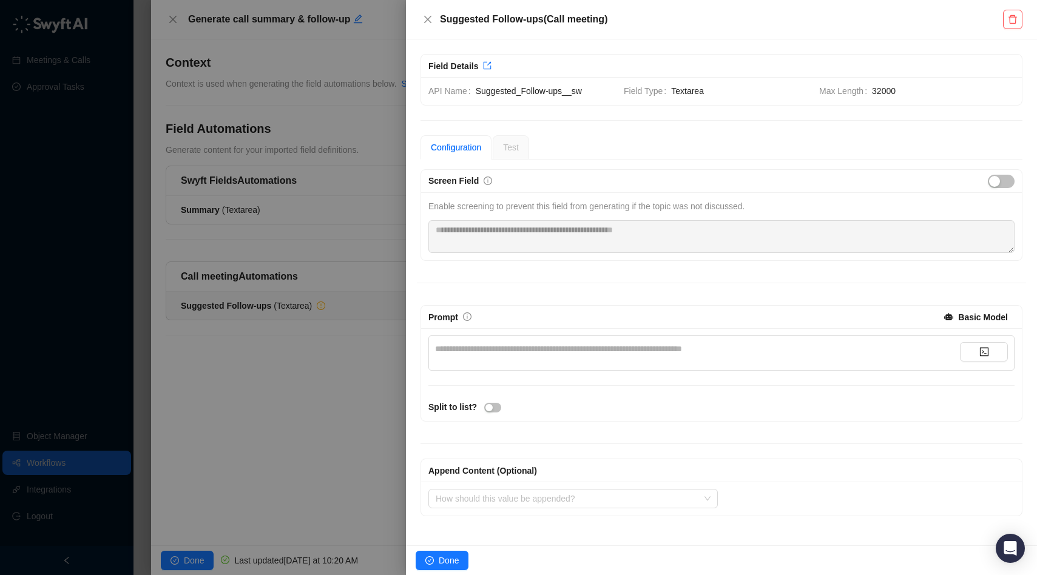
click at [231, 246] on div at bounding box center [518, 287] width 1037 height 575
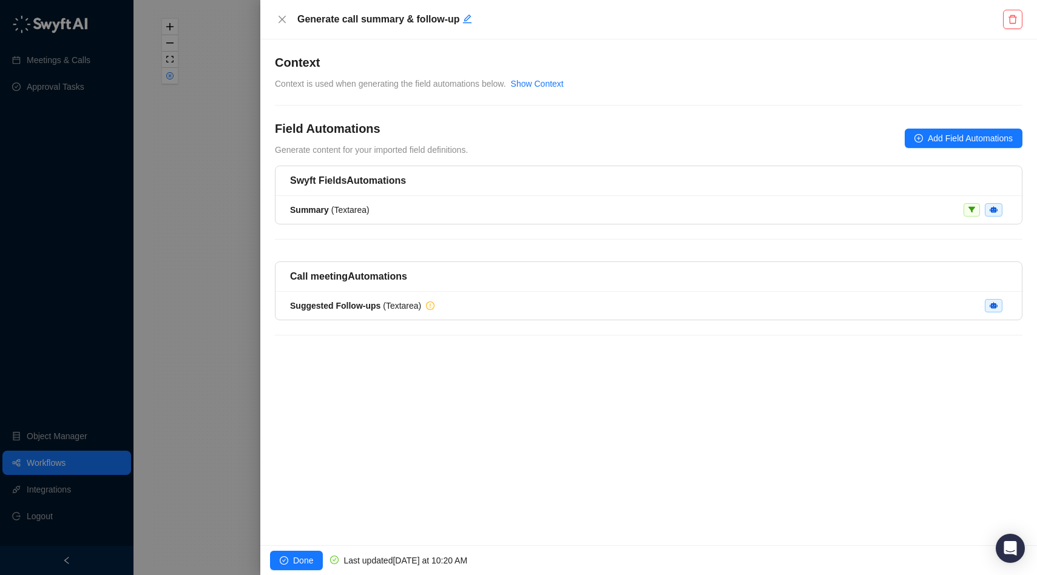
click at [201, 111] on div at bounding box center [518, 287] width 1037 height 575
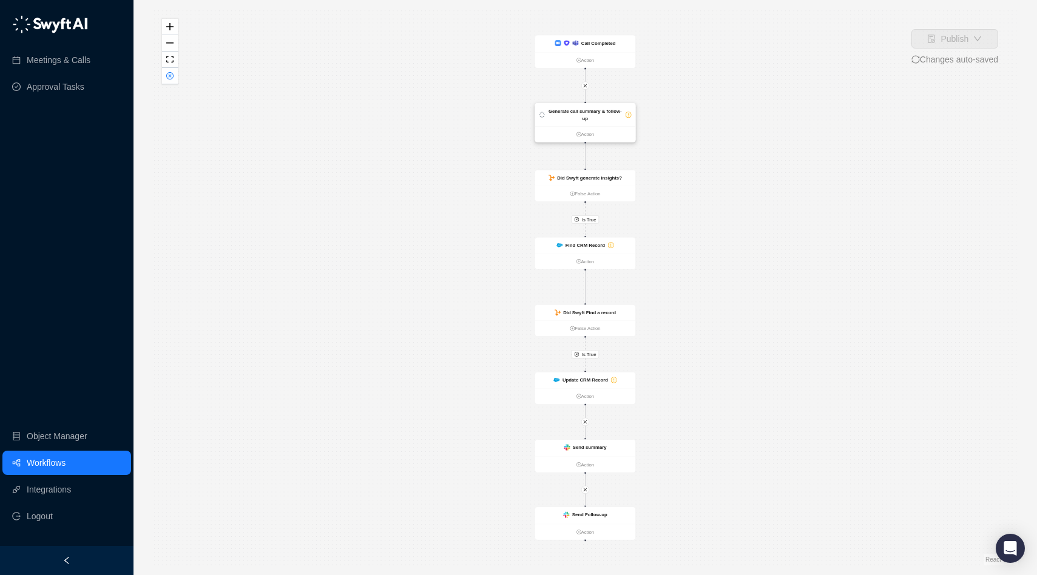
click at [582, 123] on div "Generate call summary & follow-up" at bounding box center [585, 114] width 101 height 23
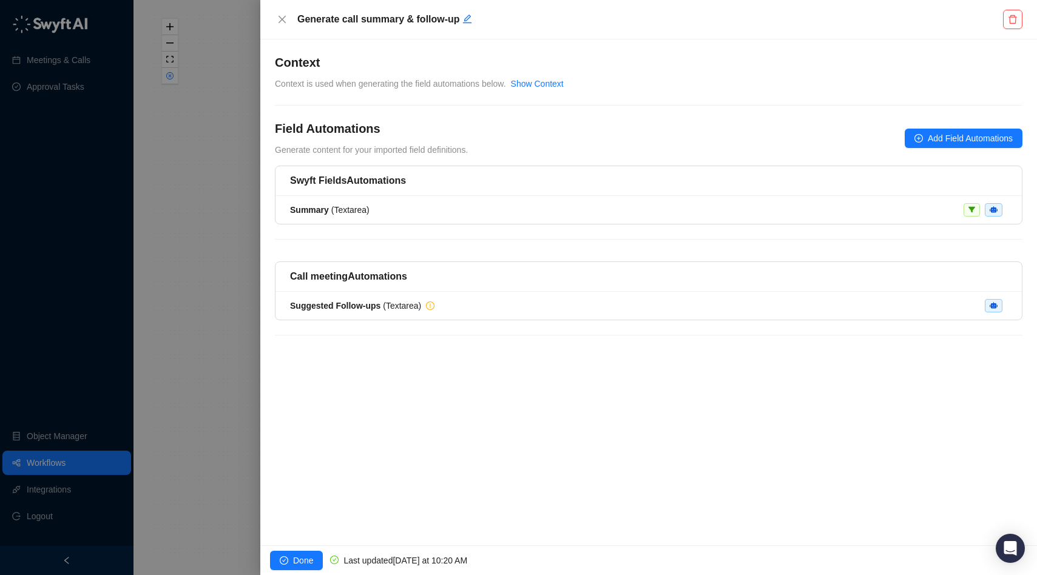
click at [236, 118] on div at bounding box center [518, 287] width 1037 height 575
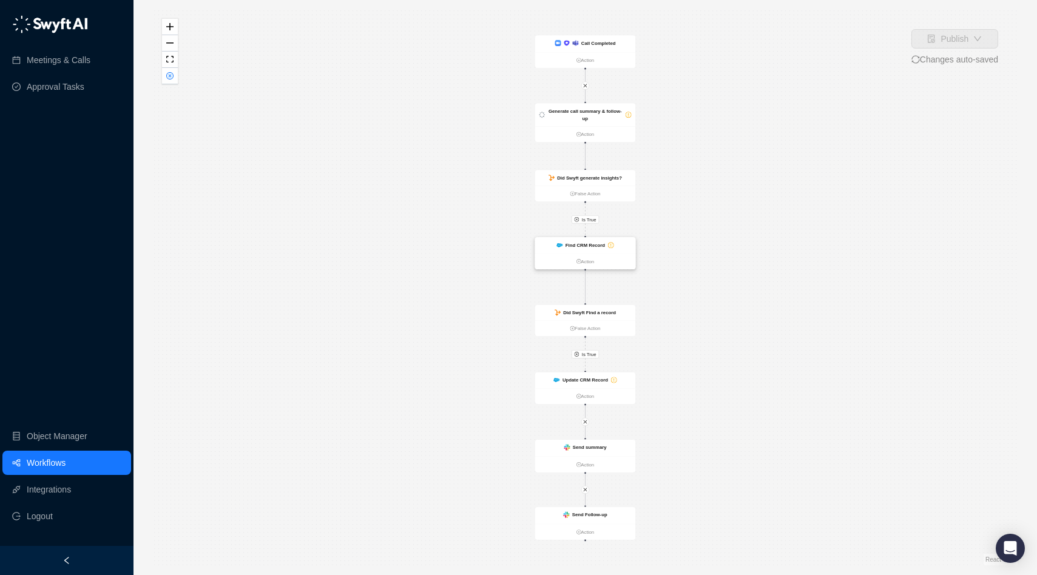
click at [595, 243] on strong "Find CRM Record" at bounding box center [585, 245] width 39 height 5
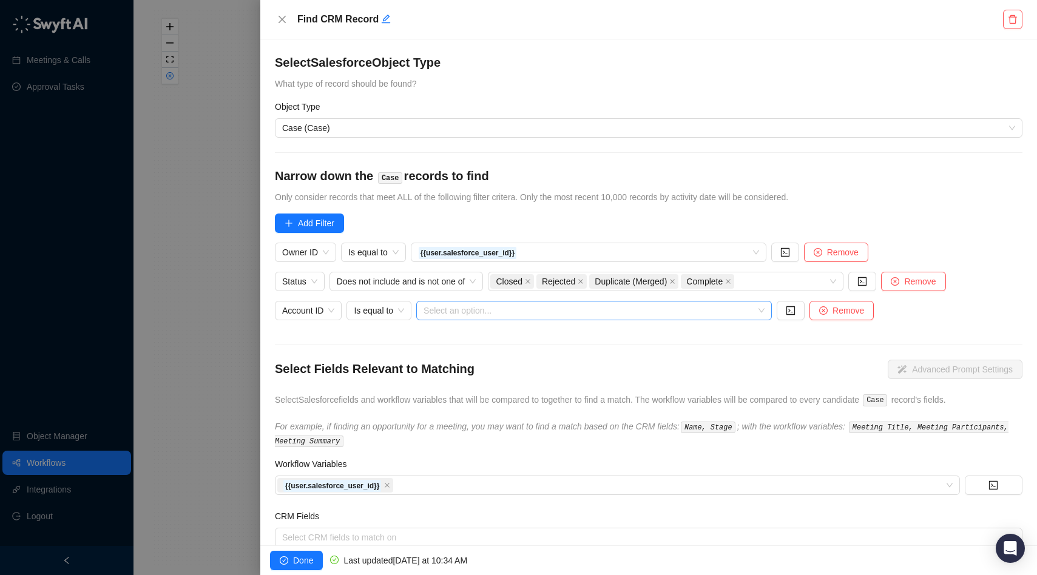
click at [490, 312] on input "search" at bounding box center [591, 311] width 334 height 18
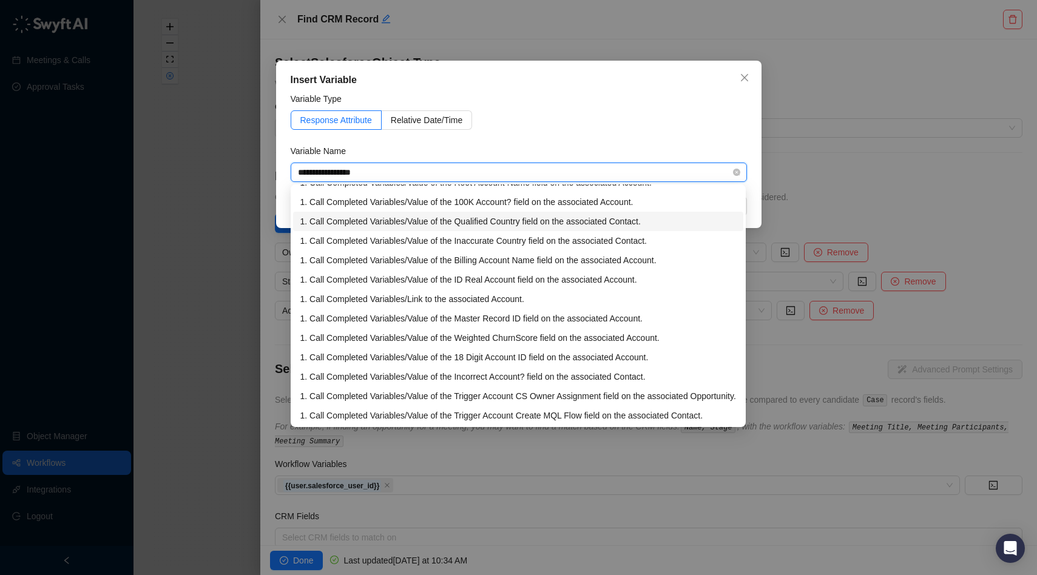
scroll to position [389, 0]
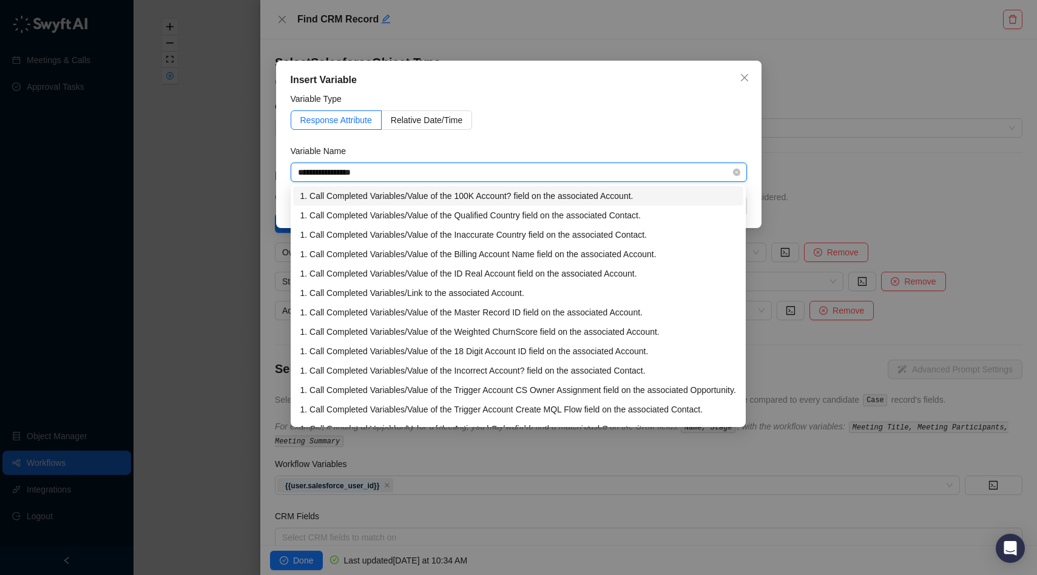
drag, startPoint x: 384, startPoint y: 166, endPoint x: 399, endPoint y: 186, distance: 25.1
click at [399, 182] on div "**********" at bounding box center [519, 172] width 456 height 19
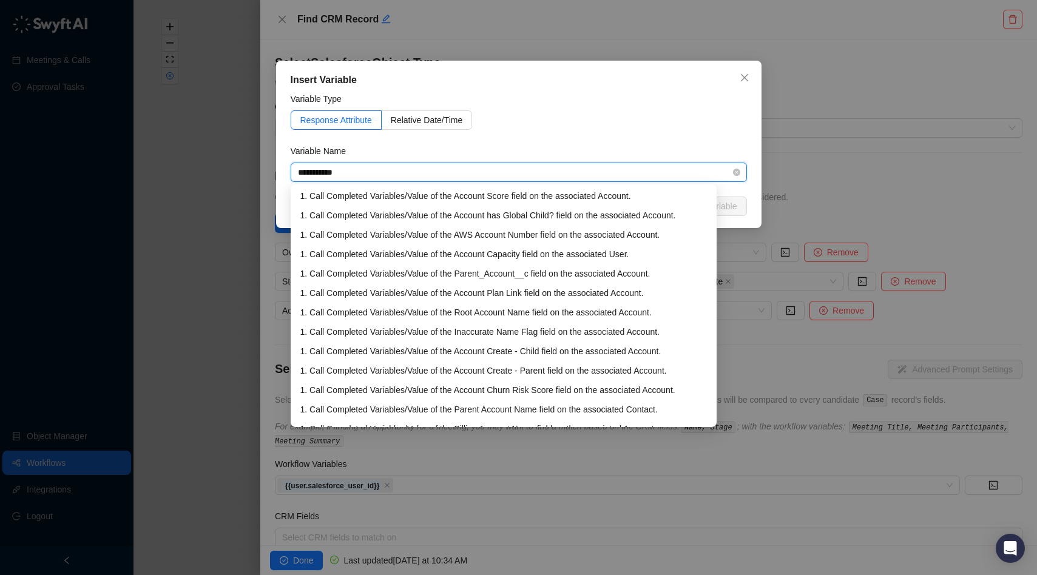
scroll to position [20, 0]
type input "**********"
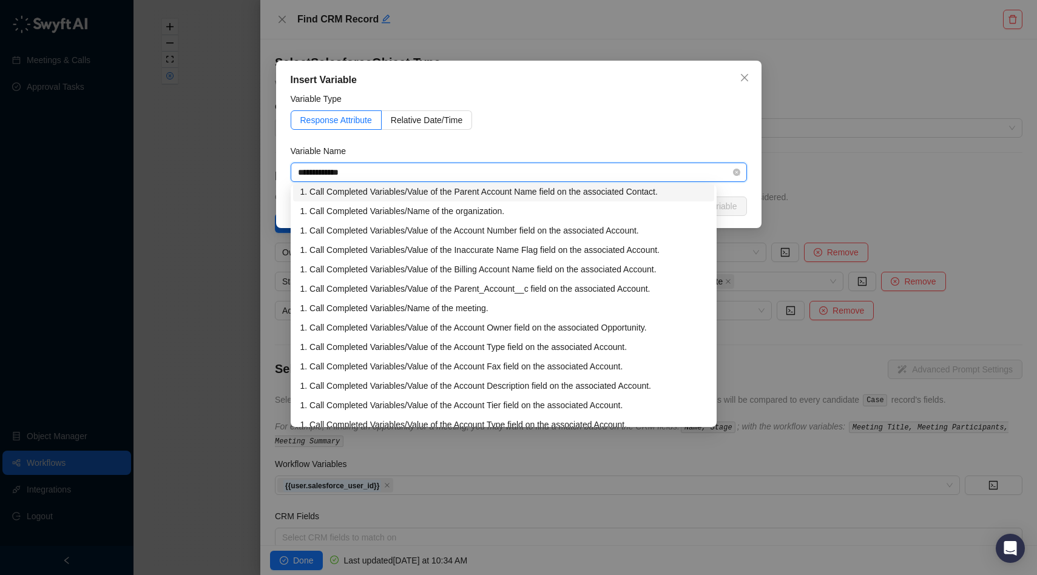
scroll to position [0, 0]
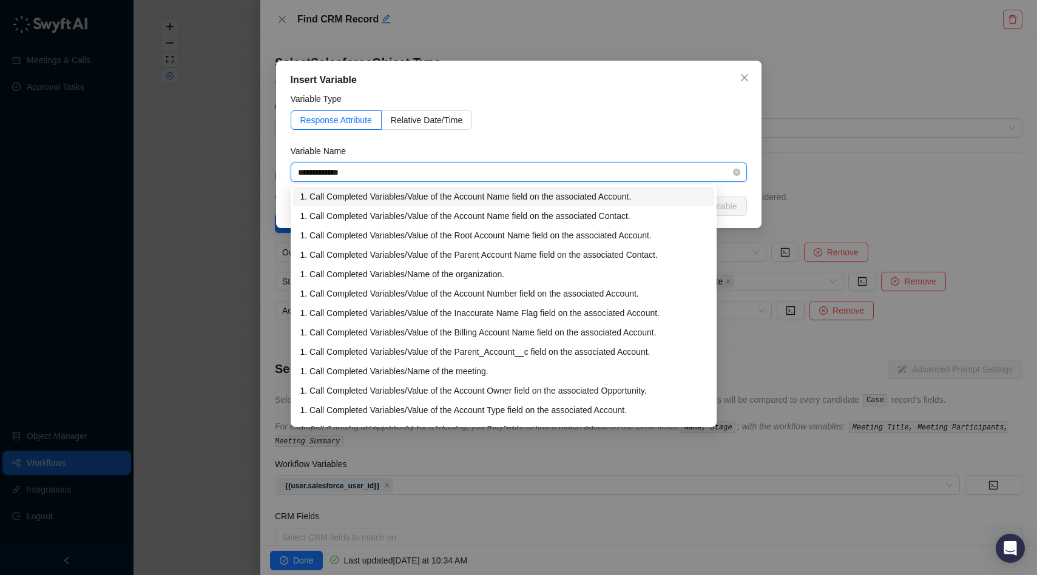
click at [532, 203] on li "1. Call Completed Variables / Value of the Account Name field on the associated…" at bounding box center [503, 196] width 421 height 19
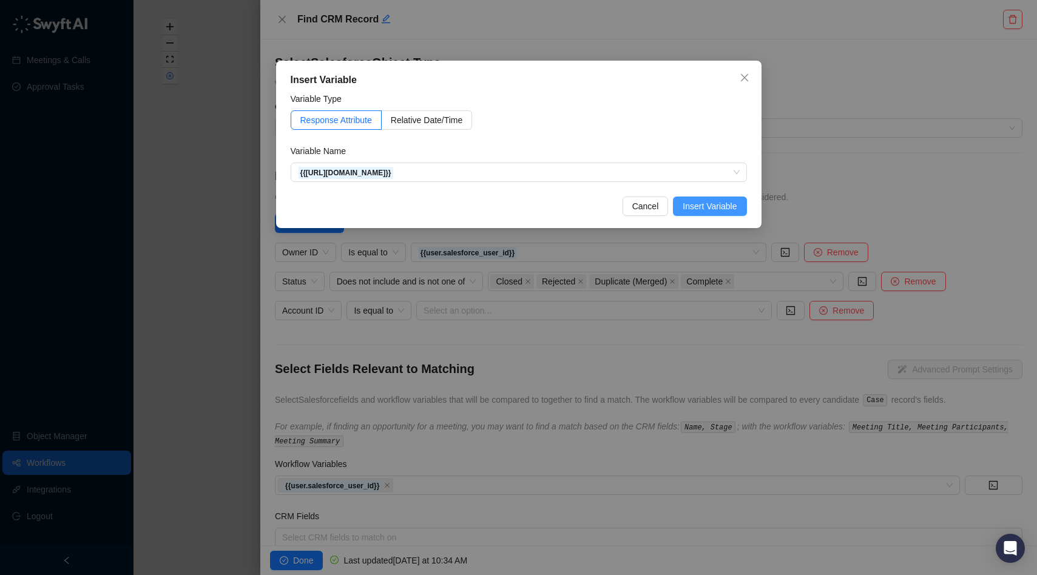
click at [720, 202] on span "Insert Variable" at bounding box center [710, 206] width 54 height 13
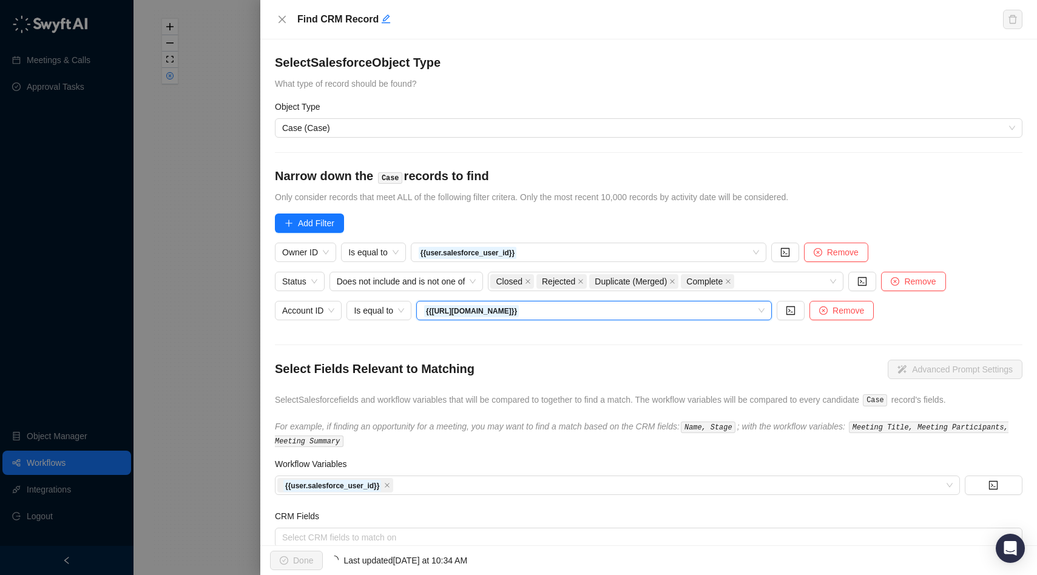
scroll to position [30, 0]
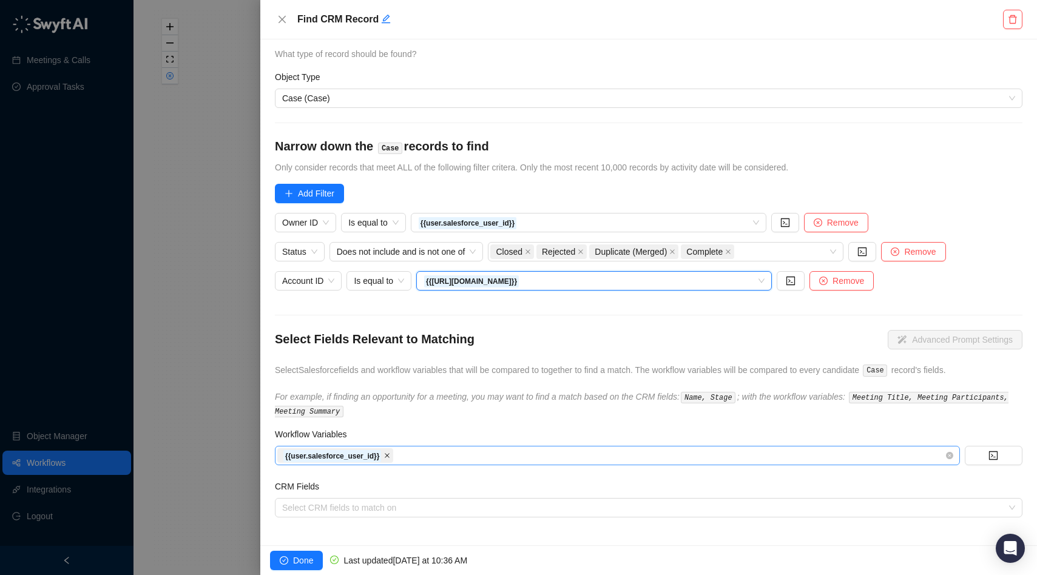
click at [390, 456] on icon "close" at bounding box center [387, 456] width 6 height 6
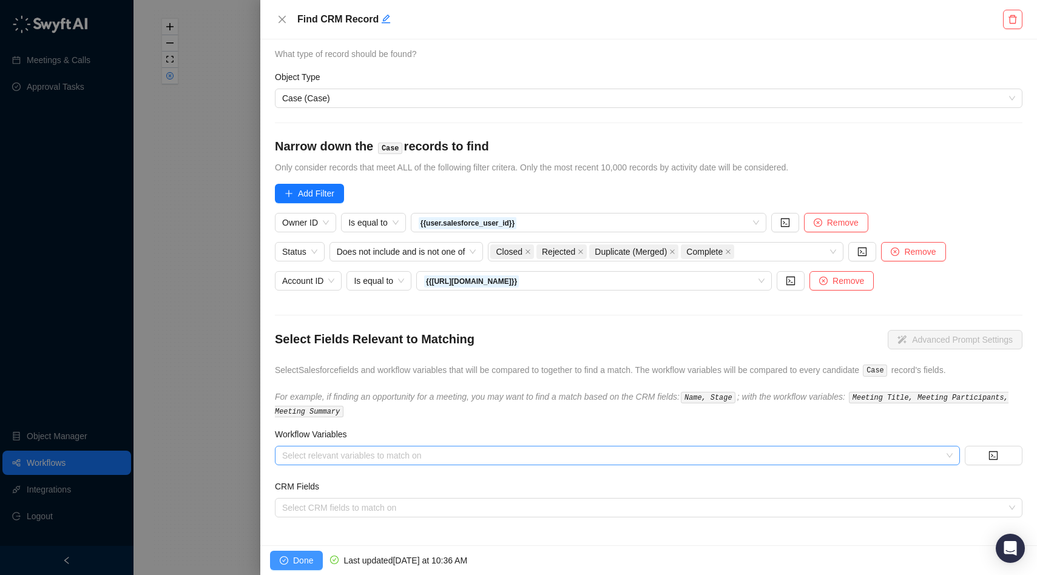
click at [294, 561] on span "Done" at bounding box center [303, 560] width 20 height 13
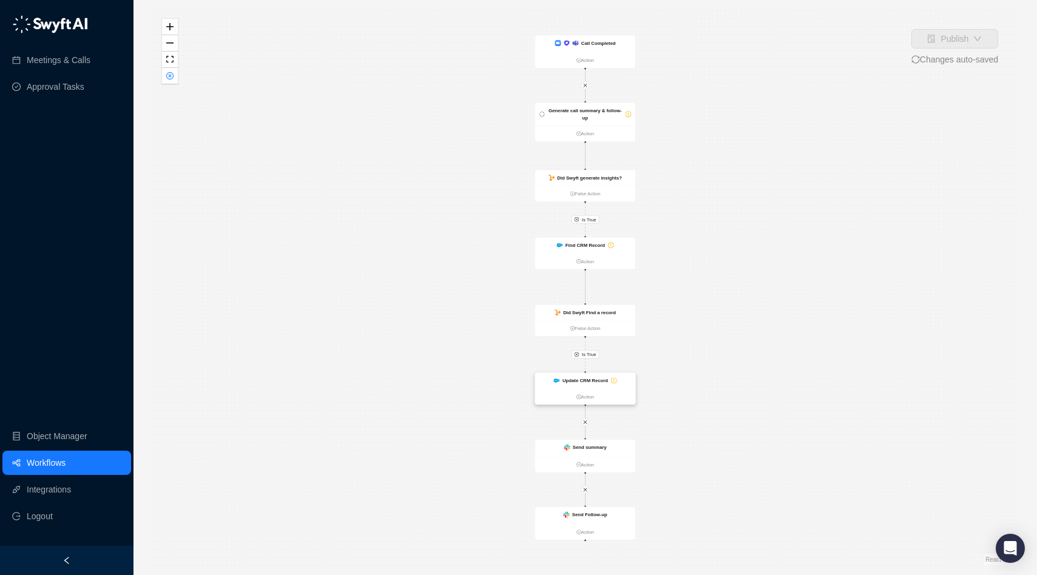
click at [592, 380] on strong "Update CRM Record" at bounding box center [585, 380] width 46 height 5
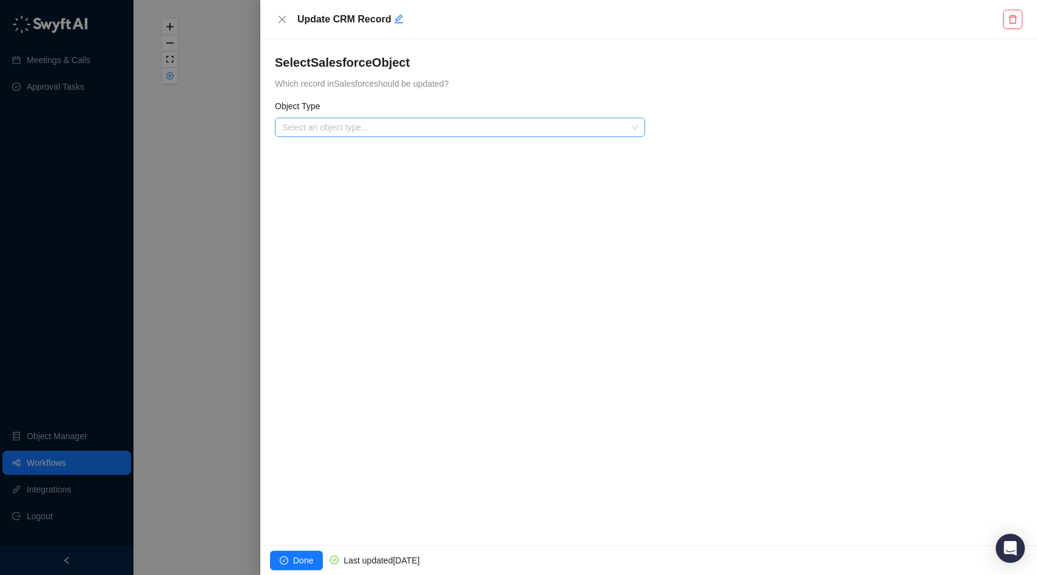
click at [475, 127] on input "search" at bounding box center [456, 127] width 348 height 18
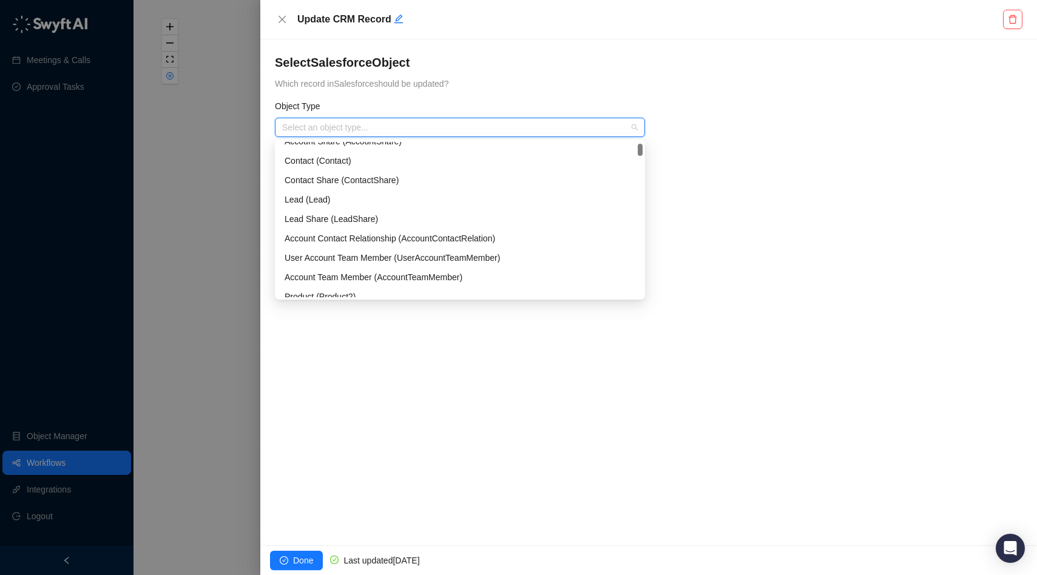
scroll to position [388, 0]
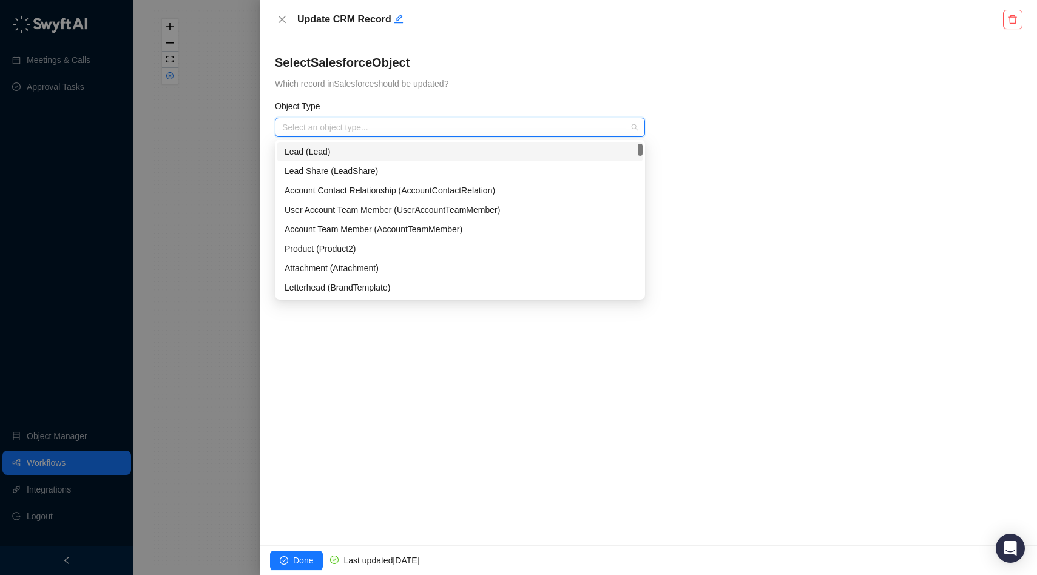
click at [391, 125] on input "search" at bounding box center [456, 127] width 348 height 18
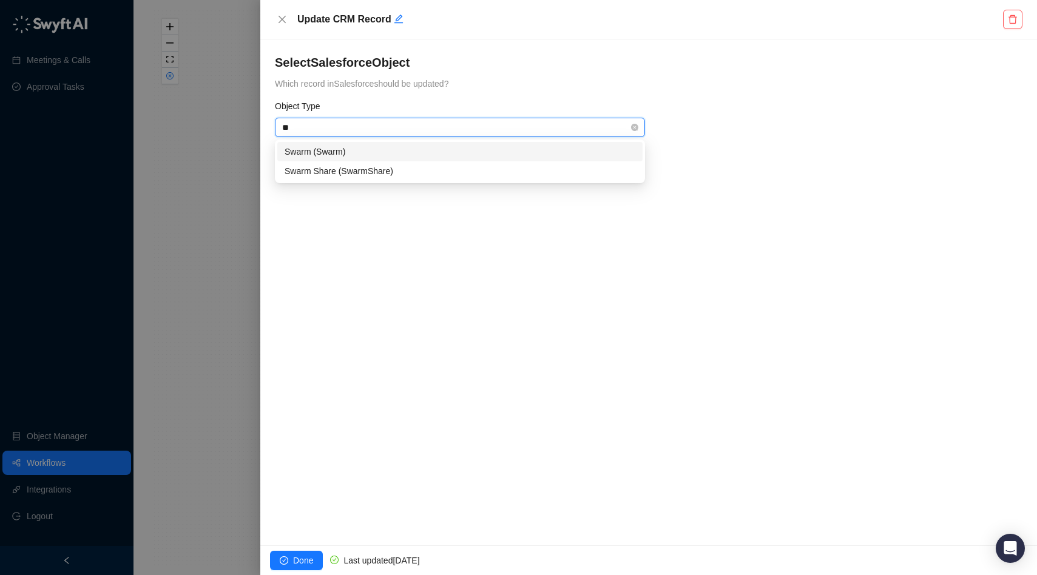
type input "*"
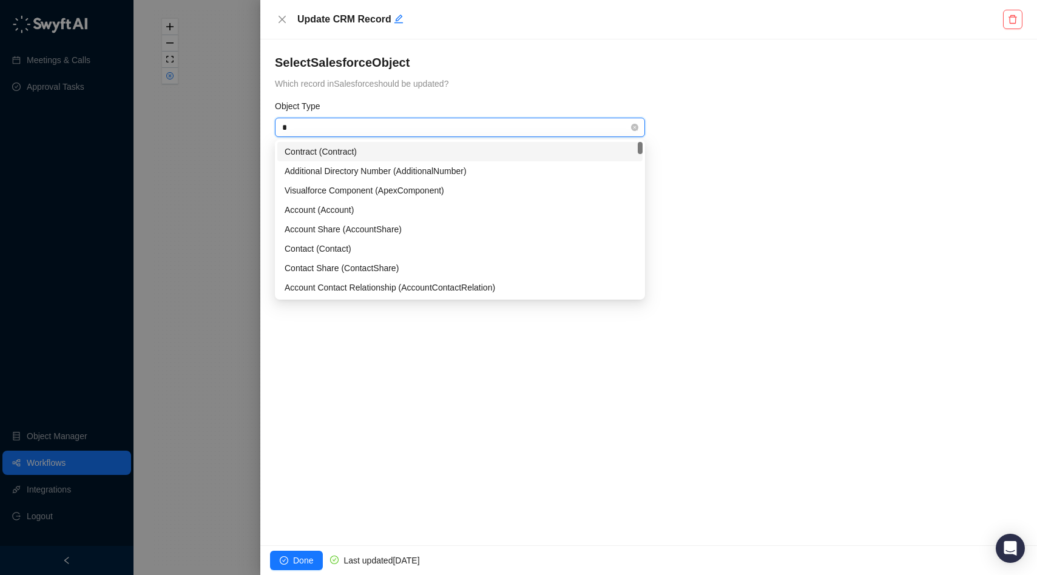
type input "**"
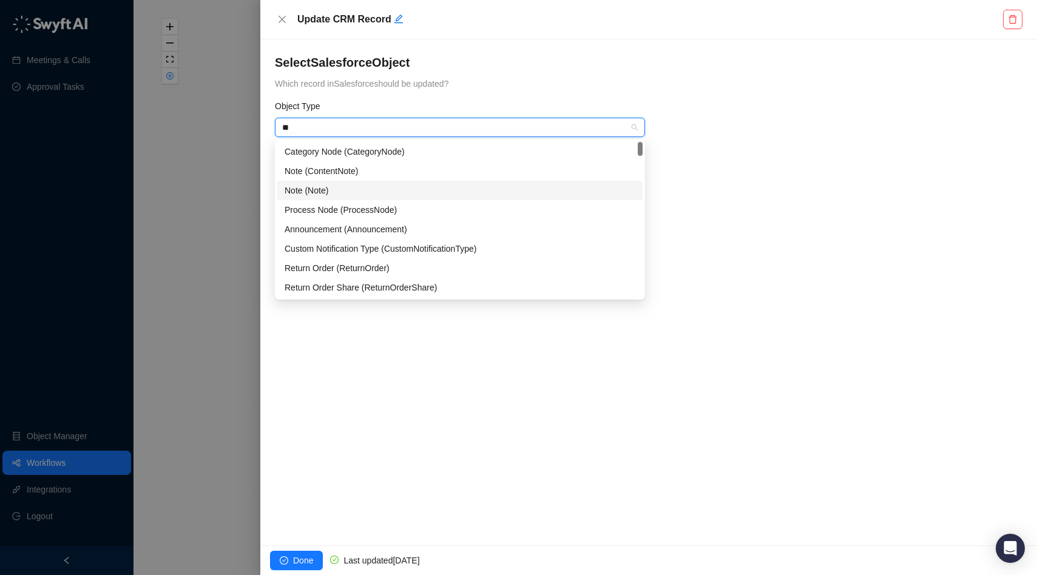
click at [364, 184] on div "Note (Note)" at bounding box center [460, 190] width 351 height 13
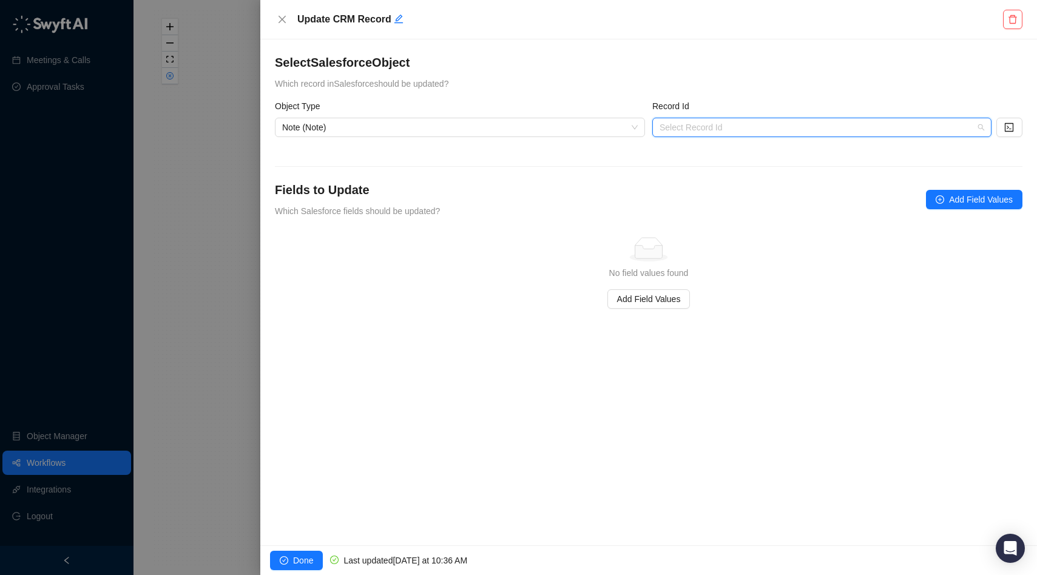
click at [726, 128] on input "search" at bounding box center [818, 127] width 317 height 18
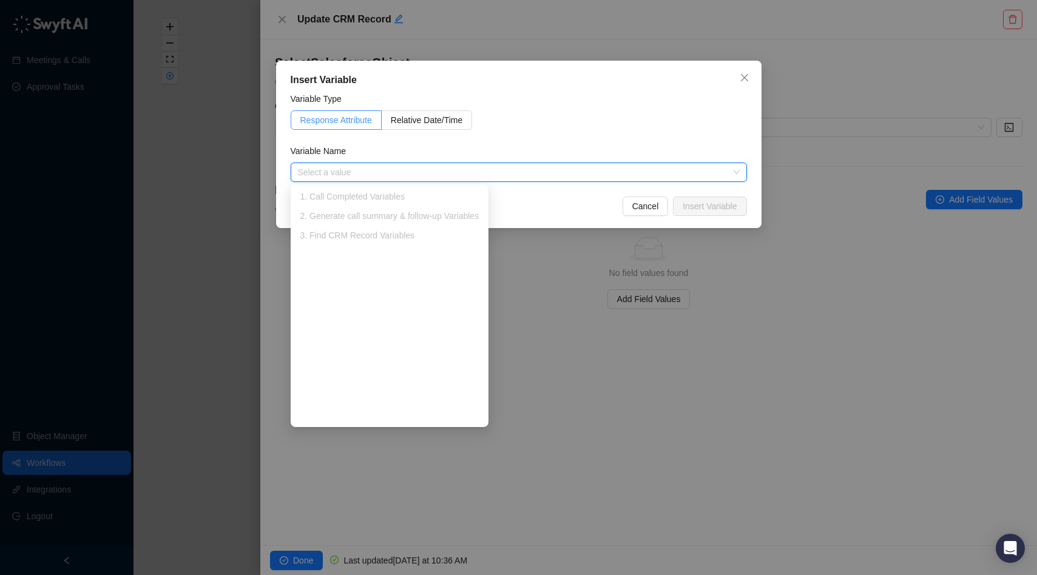
click at [338, 126] on label "Response Attribute" at bounding box center [336, 119] width 91 height 19
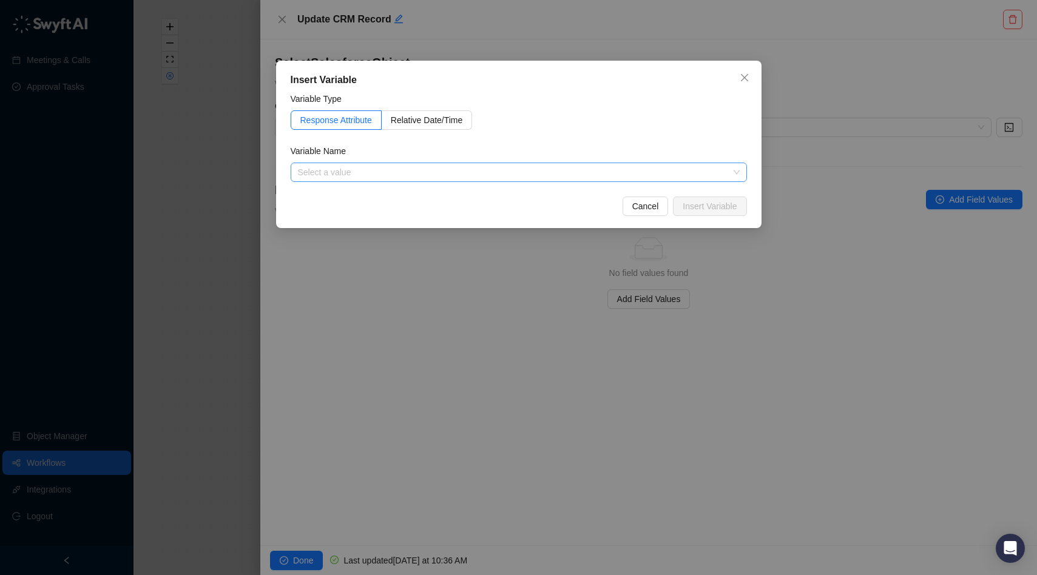
click at [368, 178] on input "search" at bounding box center [515, 172] width 434 height 18
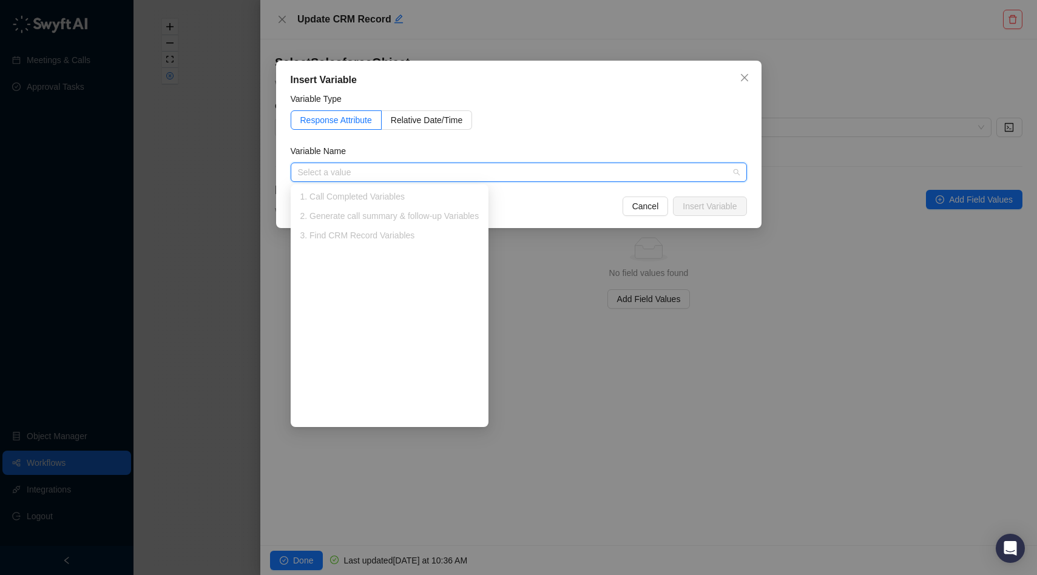
click at [516, 148] on div "Variable Name" at bounding box center [519, 153] width 456 height 18
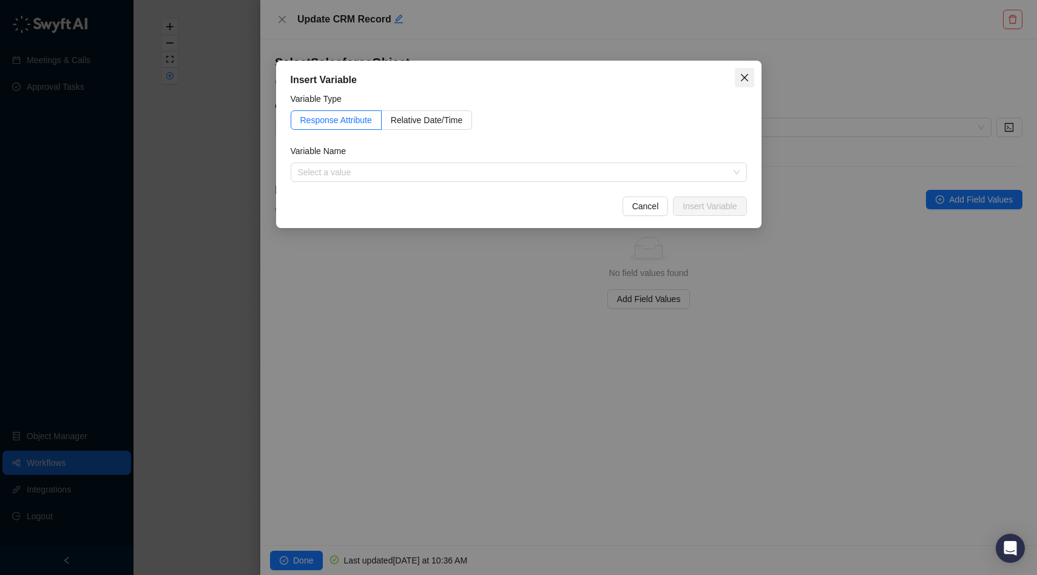
click at [751, 78] on span "Close" at bounding box center [744, 78] width 19 height 10
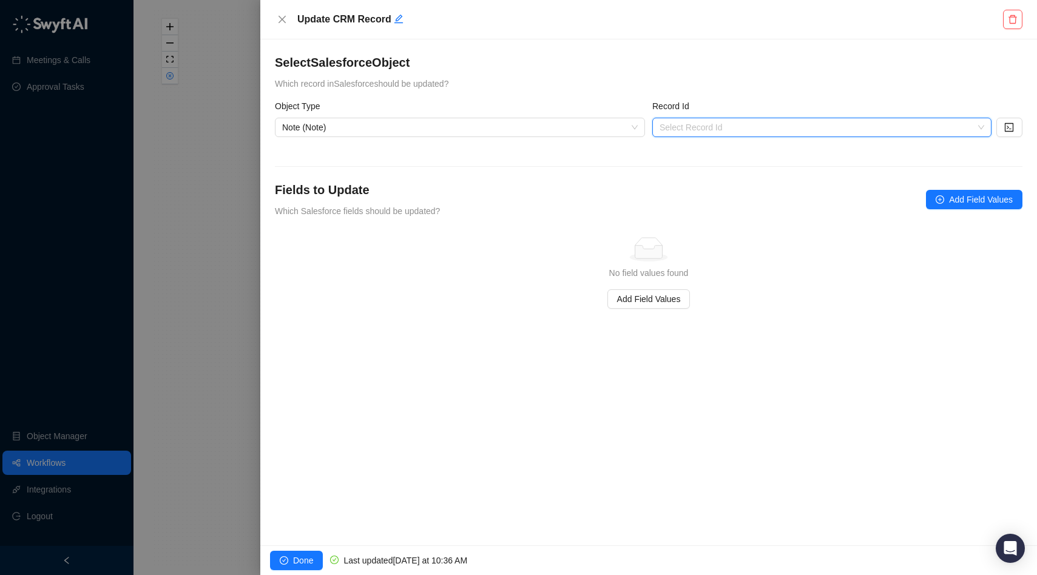
click at [166, 335] on div at bounding box center [518, 287] width 1037 height 575
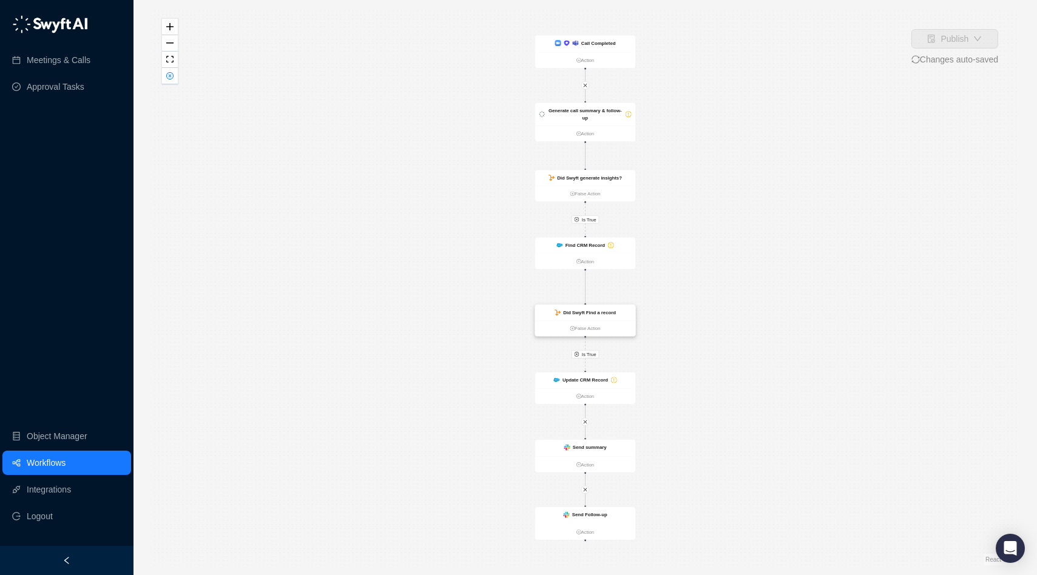
click at [573, 318] on div "Did Swyft Find a record" at bounding box center [585, 313] width 101 height 16
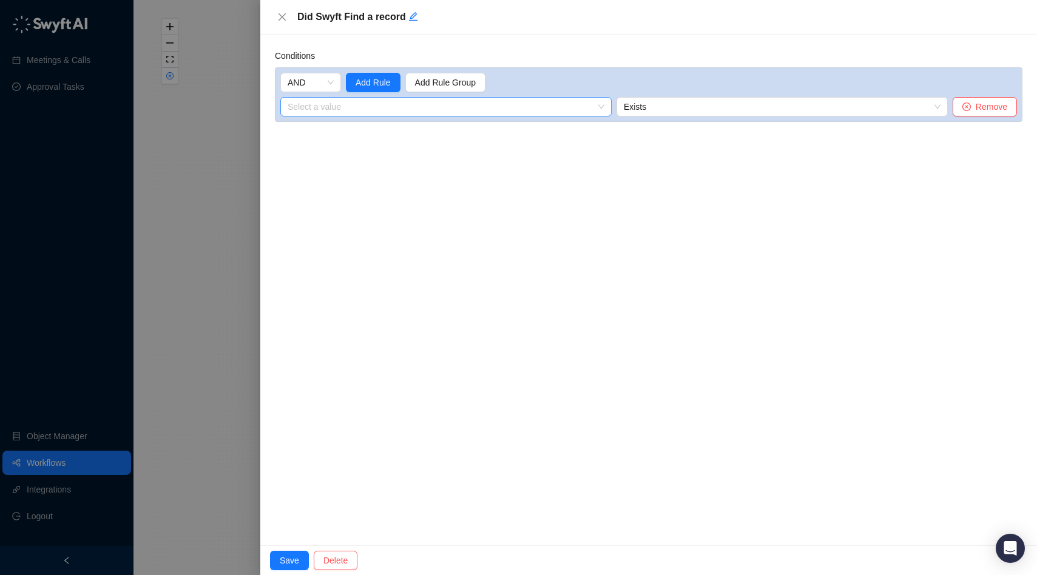
click at [393, 112] on input "search" at bounding box center [442, 107] width 309 height 18
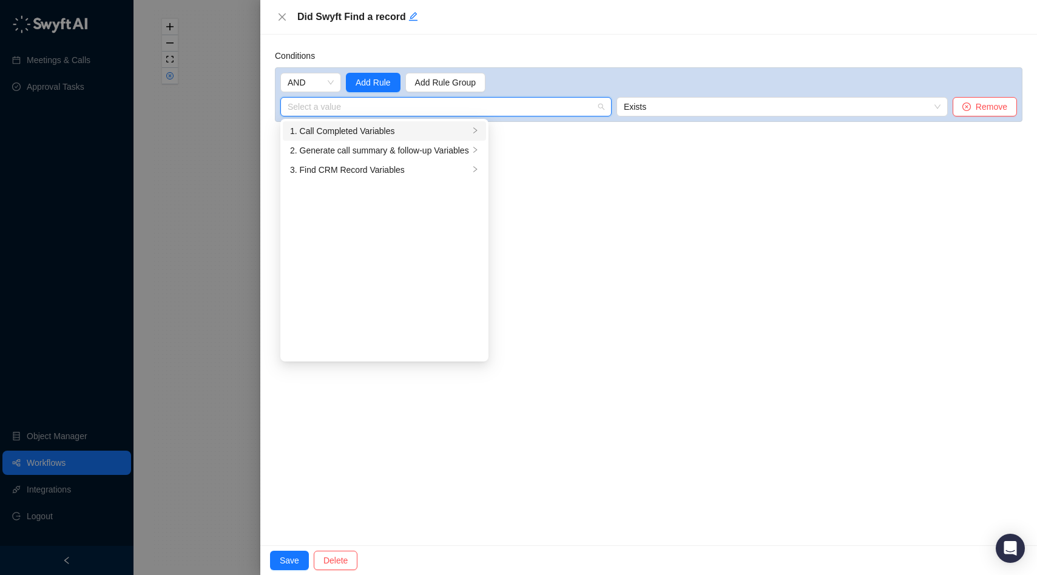
click at [419, 130] on div "1. Call Completed Variables" at bounding box center [379, 130] width 179 height 13
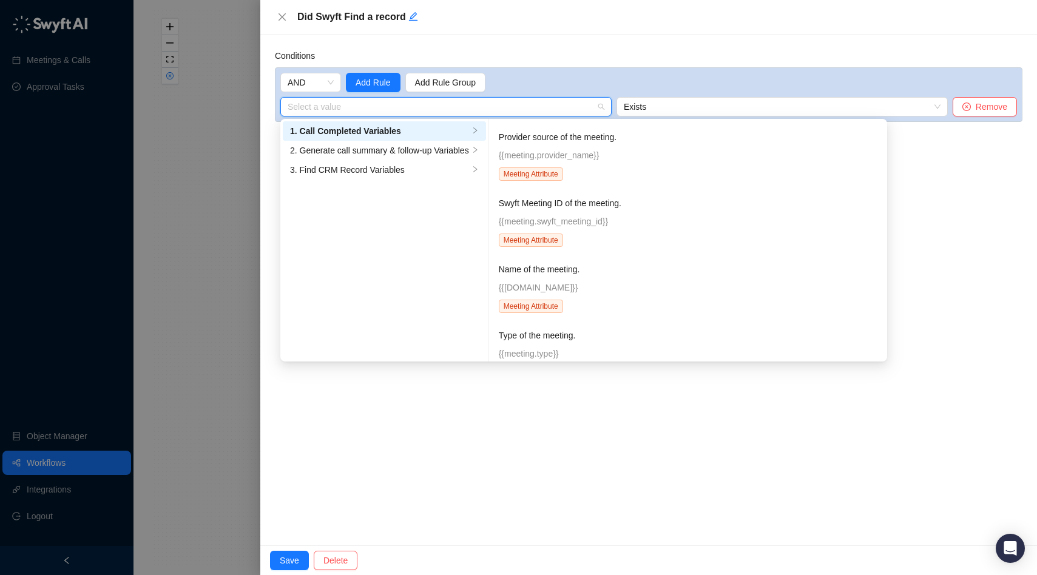
scroll to position [888, 0]
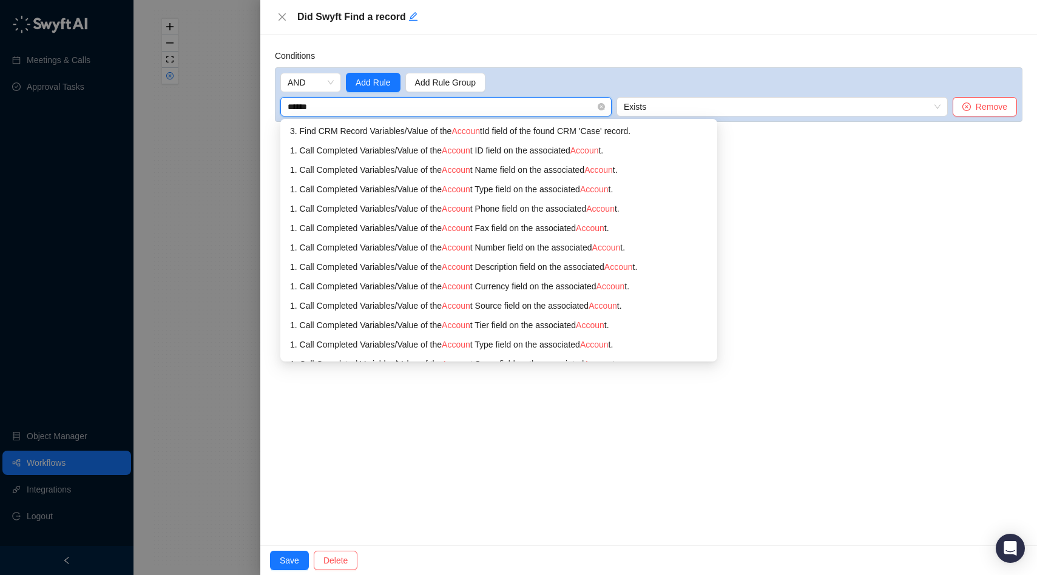
type input "*******"
click at [521, 146] on div "1. Call Completed Variables / Value of the Account ID field on the associated A…" at bounding box center [498, 150] width 417 height 13
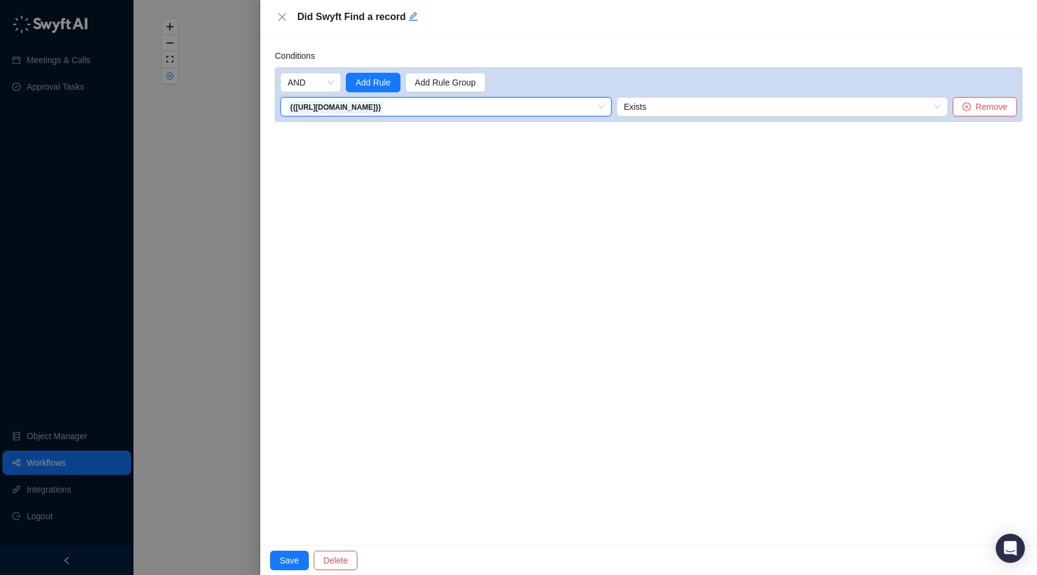
click at [236, 163] on div at bounding box center [518, 287] width 1037 height 575
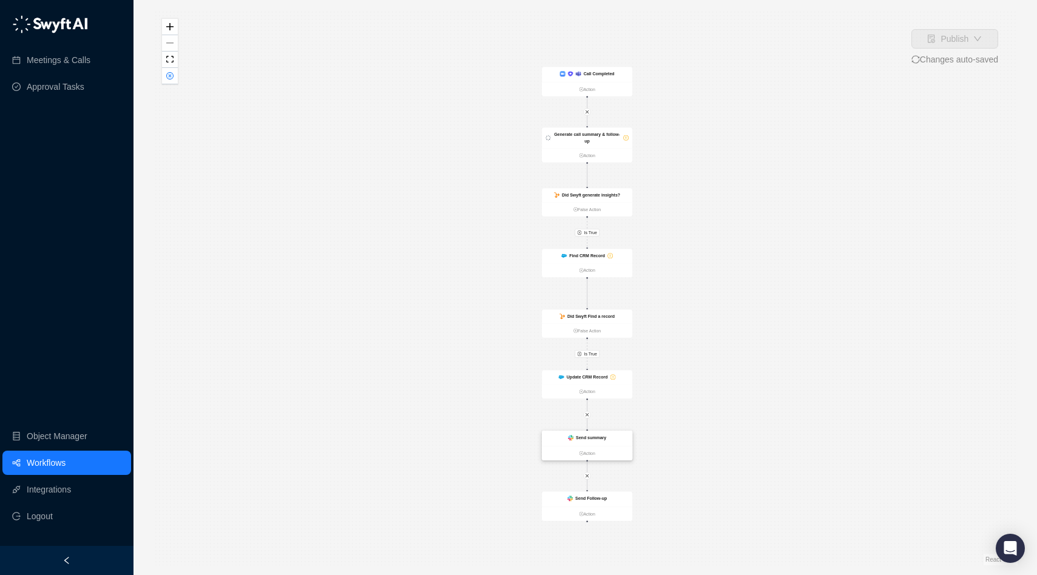
click at [593, 437] on strong "Send summary" at bounding box center [591, 438] width 30 height 5
click at [590, 437] on strong "Send summary" at bounding box center [590, 437] width 30 height 5
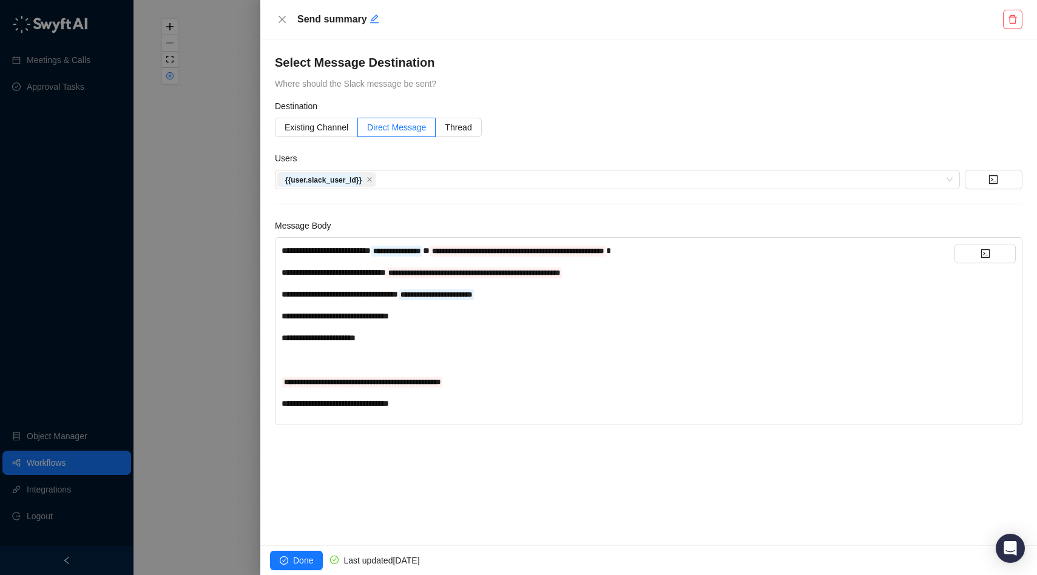
click at [186, 194] on div at bounding box center [518, 287] width 1037 height 575
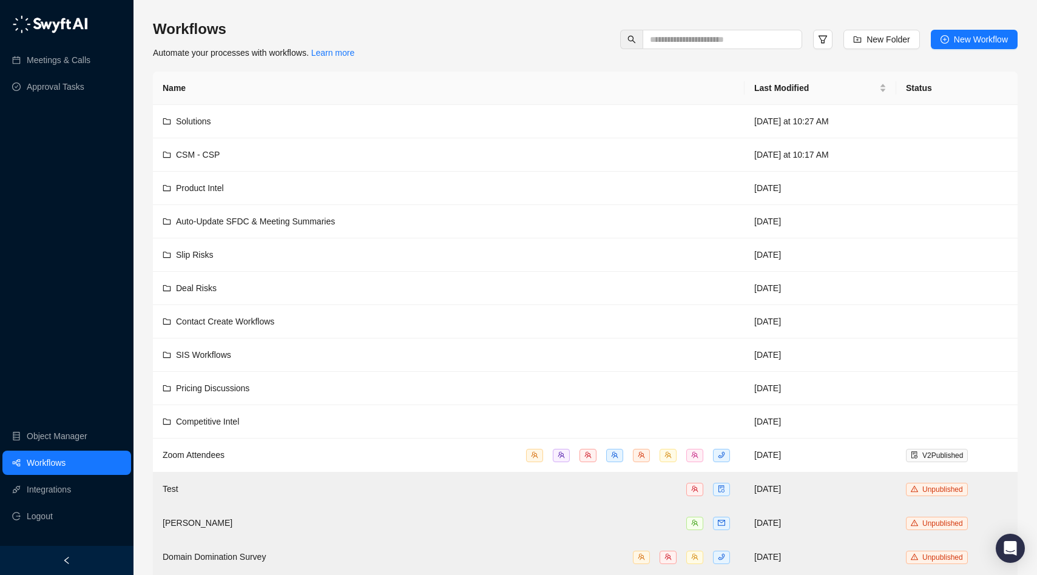
click at [546, 53] on div "Workflows Automate your processes with workflows. Learn more New Folder New Wor…" at bounding box center [585, 39] width 865 height 40
click at [257, 224] on span "Auto-Update SFDC & Meeting Summaries" at bounding box center [255, 222] width 159 height 10
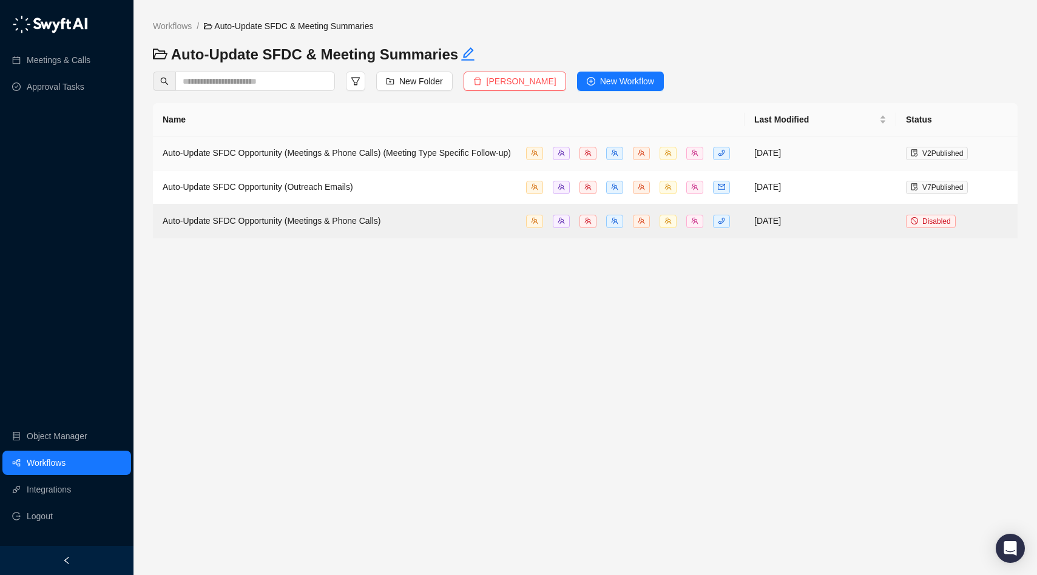
click at [247, 154] on span "Auto-Update SFDC Opportunity (Meetings & Phone Calls) (Meeting Type Specific Fo…" at bounding box center [337, 153] width 348 height 10
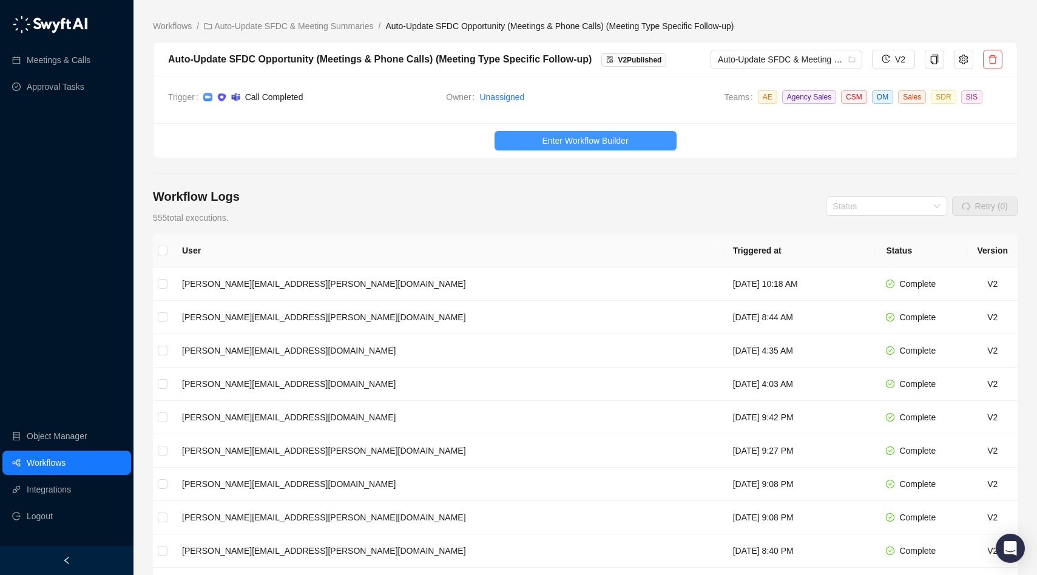
click at [597, 138] on span "Enter Workflow Builder" at bounding box center [585, 140] width 86 height 13
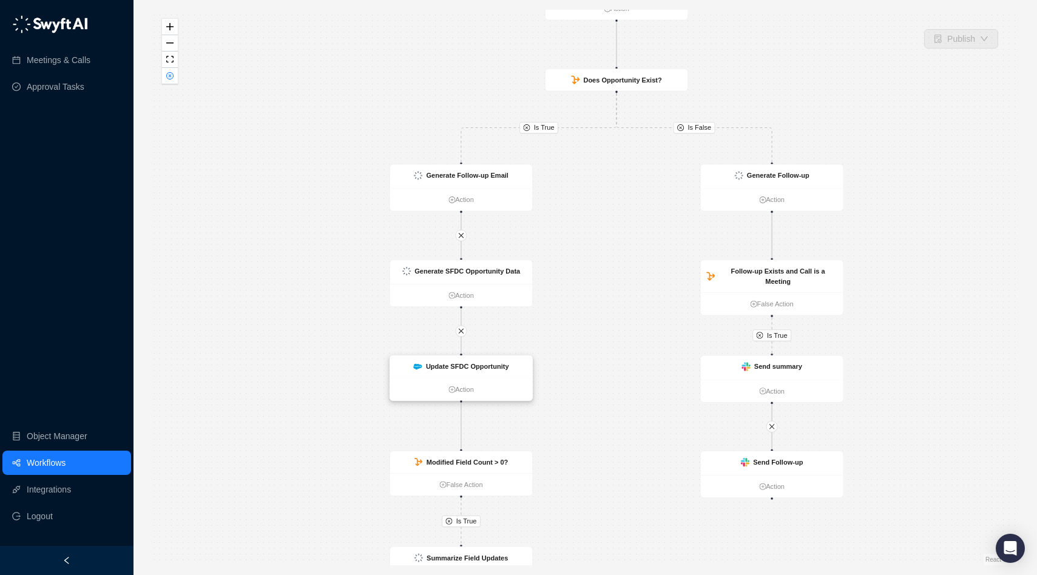
click at [472, 367] on strong "Update SFDC Opportunity" at bounding box center [467, 367] width 83 height 8
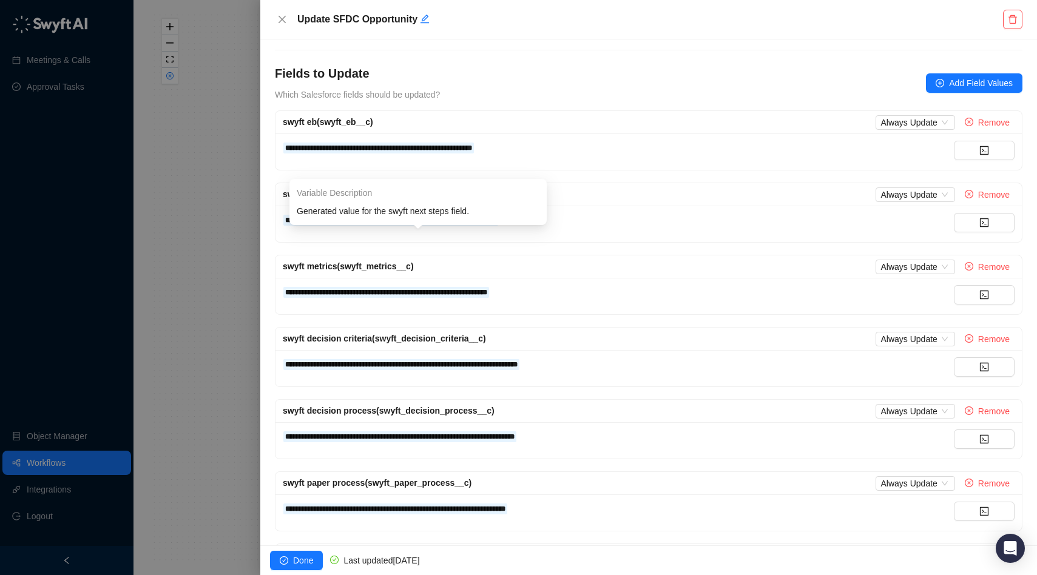
scroll to position [118, 0]
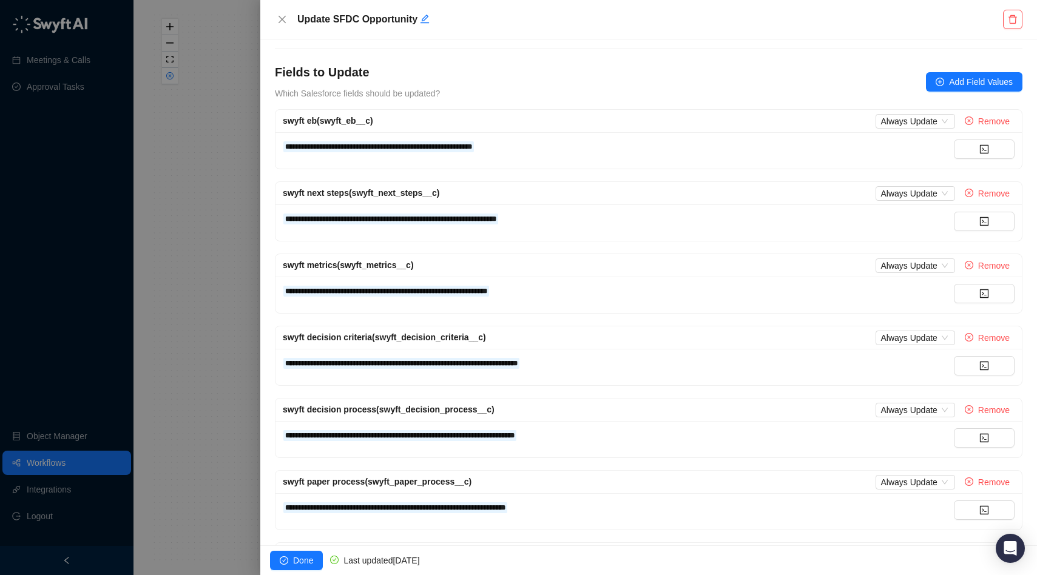
click at [242, 313] on div at bounding box center [518, 287] width 1037 height 575
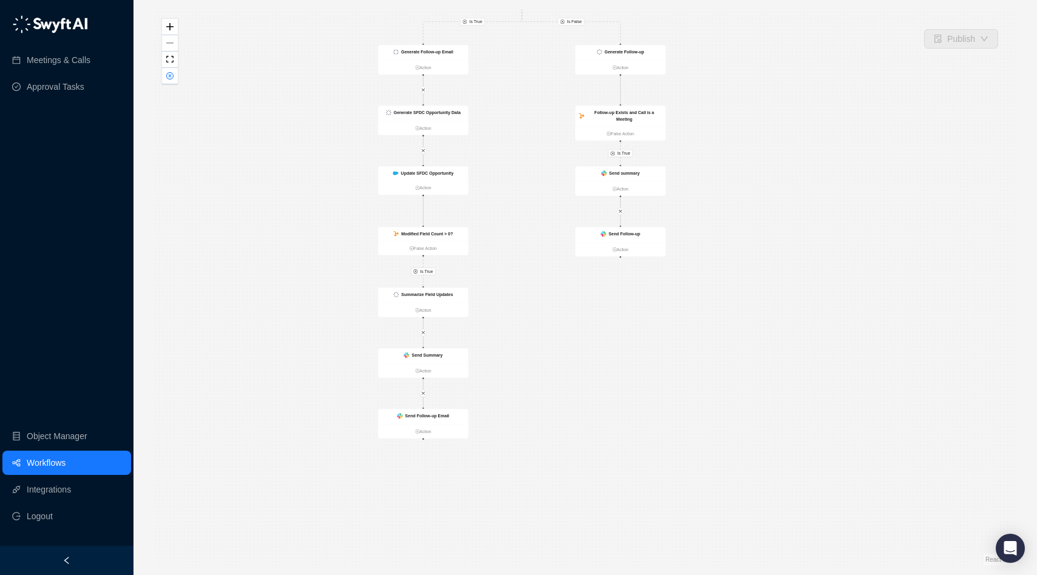
drag, startPoint x: 588, startPoint y: 271, endPoint x: 538, endPoint y: 112, distance: 166.8
click at [538, 112] on div "Is True Is False Is True Is True Call Completed Action Generate Insights Action…" at bounding box center [585, 288] width 865 height 556
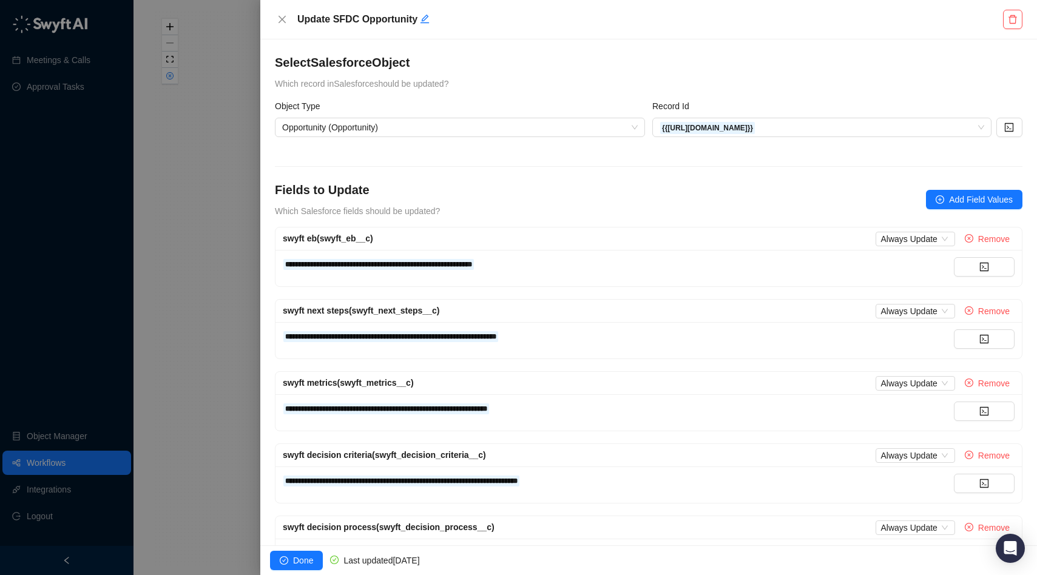
click at [263, 107] on div "**********" at bounding box center [648, 292] width 777 height 506
click at [211, 100] on div at bounding box center [518, 287] width 1037 height 575
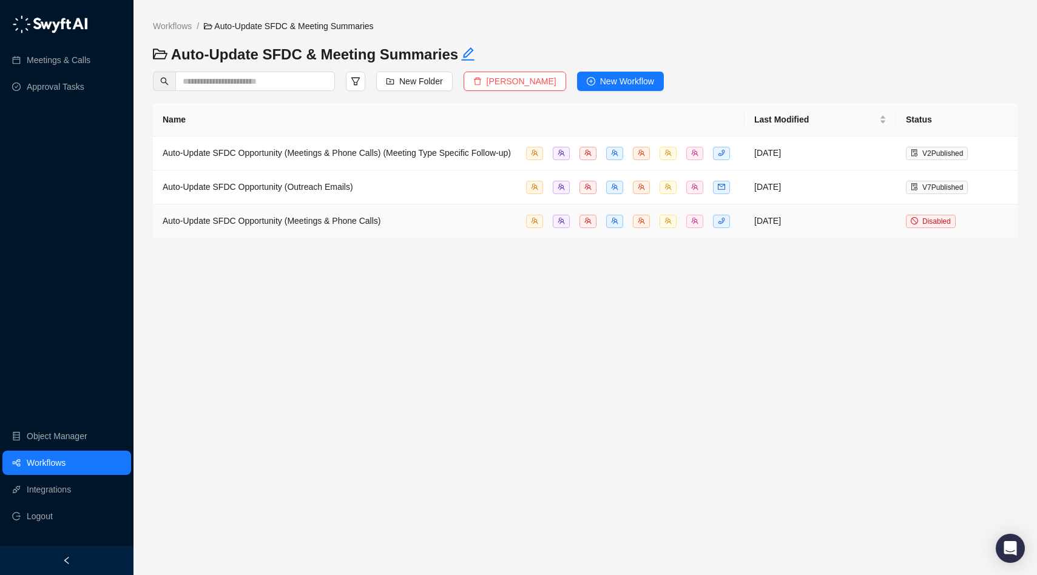
click at [286, 217] on span "Auto-Update SFDC Opportunity (Meetings & Phone Calls)" at bounding box center [272, 221] width 218 height 10
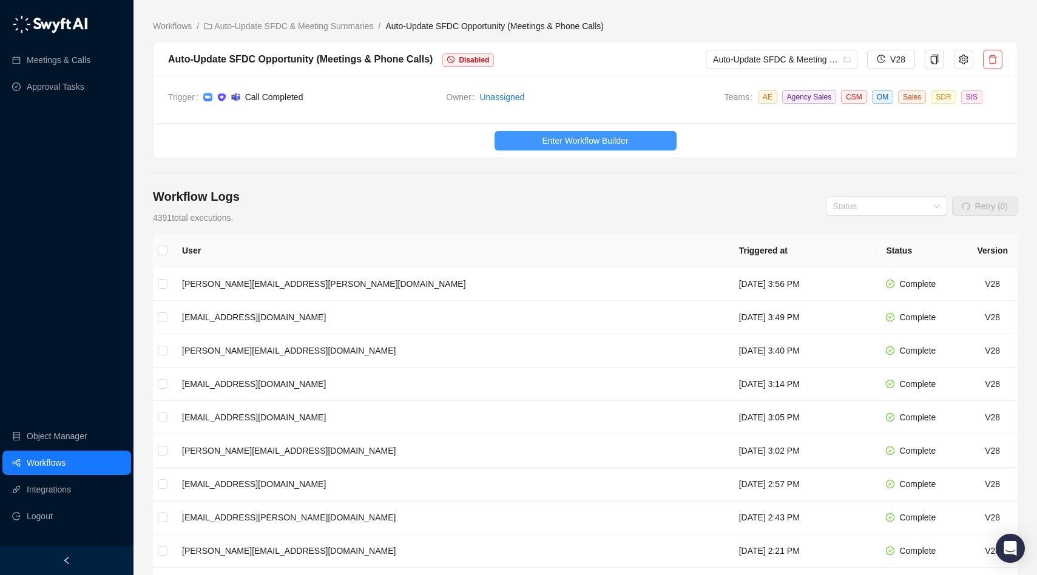
click at [596, 139] on span "Enter Workflow Builder" at bounding box center [585, 140] width 86 height 13
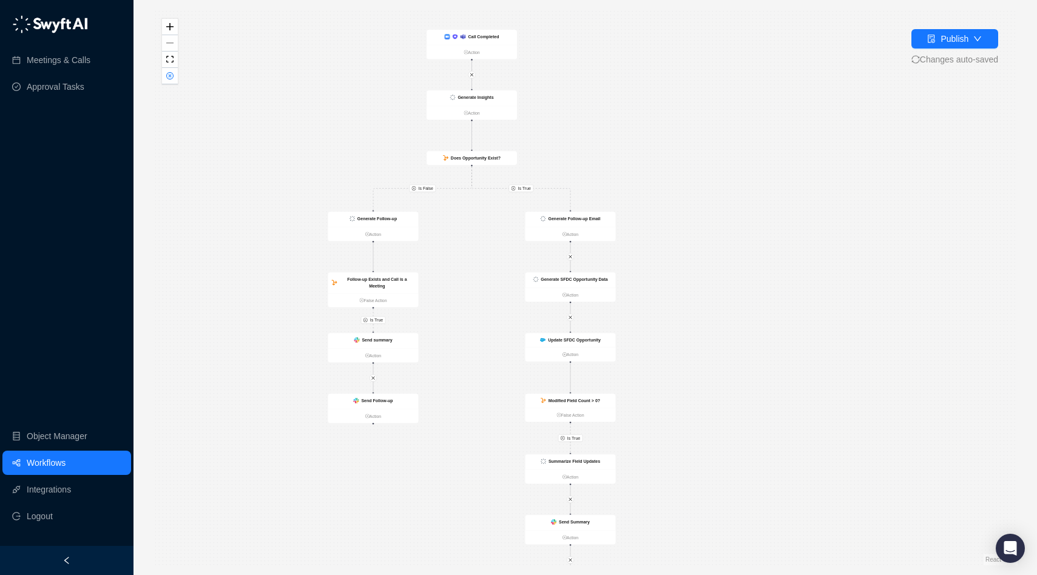
drag, startPoint x: 742, startPoint y: 422, endPoint x: 628, endPoint y: 455, distance: 118.1
click at [628, 454] on div "Is True Is True Is True Is False Generate Follow-up Action Follow-up Exists and…" at bounding box center [585, 288] width 865 height 556
click at [586, 343] on strong "Update SFDC Opportunity" at bounding box center [574, 342] width 53 height 5
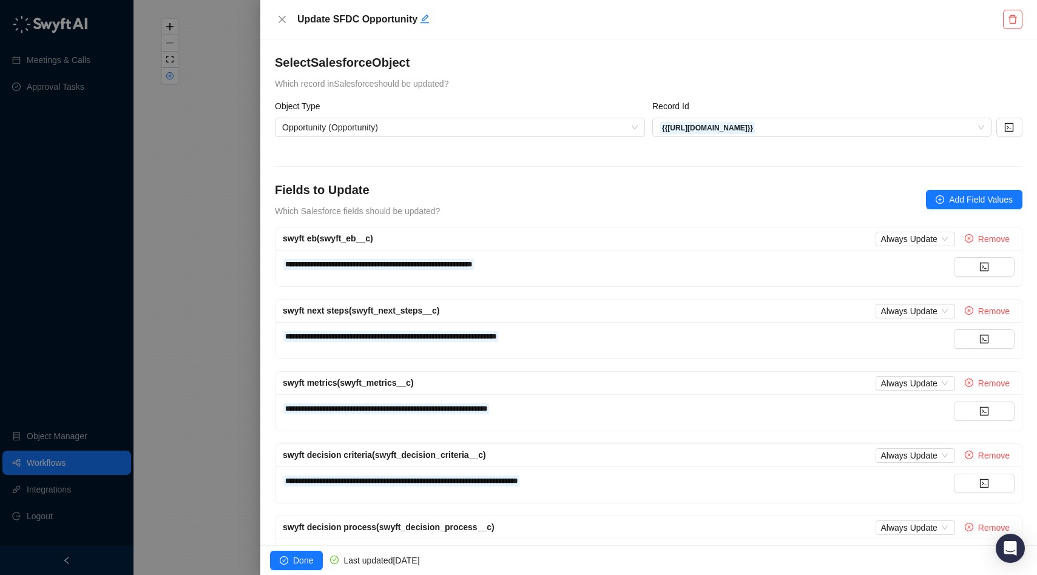
click at [225, 214] on div at bounding box center [518, 287] width 1037 height 575
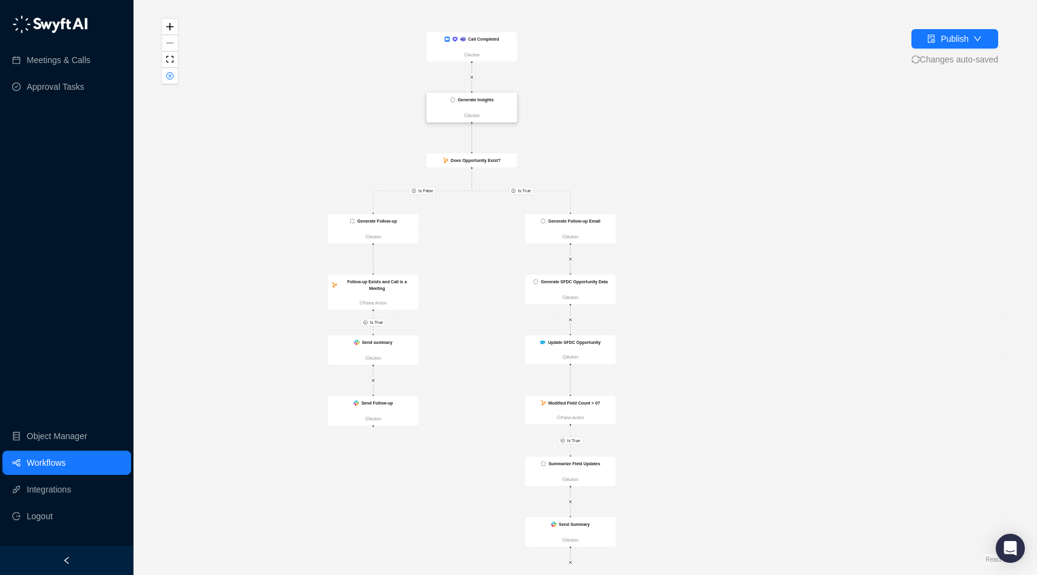
click at [479, 98] on strong "Generate Insights" at bounding box center [476, 100] width 36 height 5
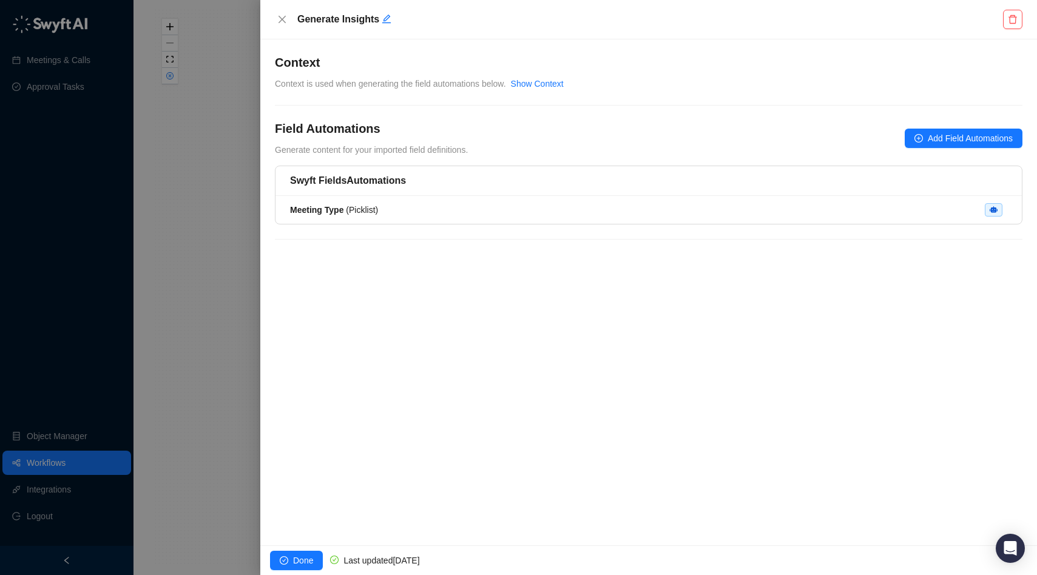
click at [236, 225] on div at bounding box center [518, 287] width 1037 height 575
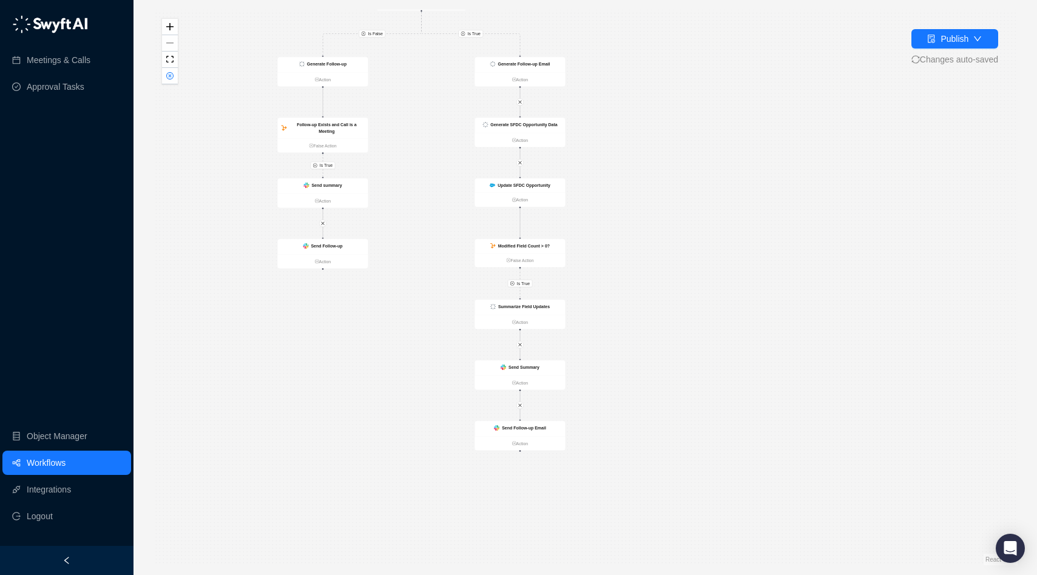
drag, startPoint x: 667, startPoint y: 367, endPoint x: 617, endPoint y: 210, distance: 164.5
click at [617, 210] on div "Is True Is True Is True Is False Generate Follow-up Action Follow-up Exists and…" at bounding box center [585, 288] width 865 height 556
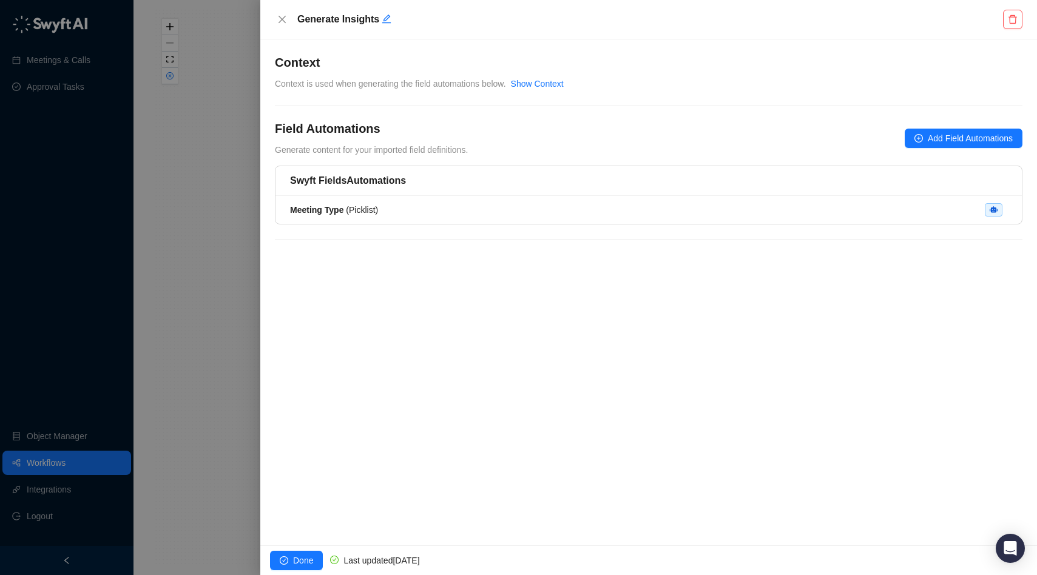
click at [211, 86] on div at bounding box center [518, 287] width 1037 height 575
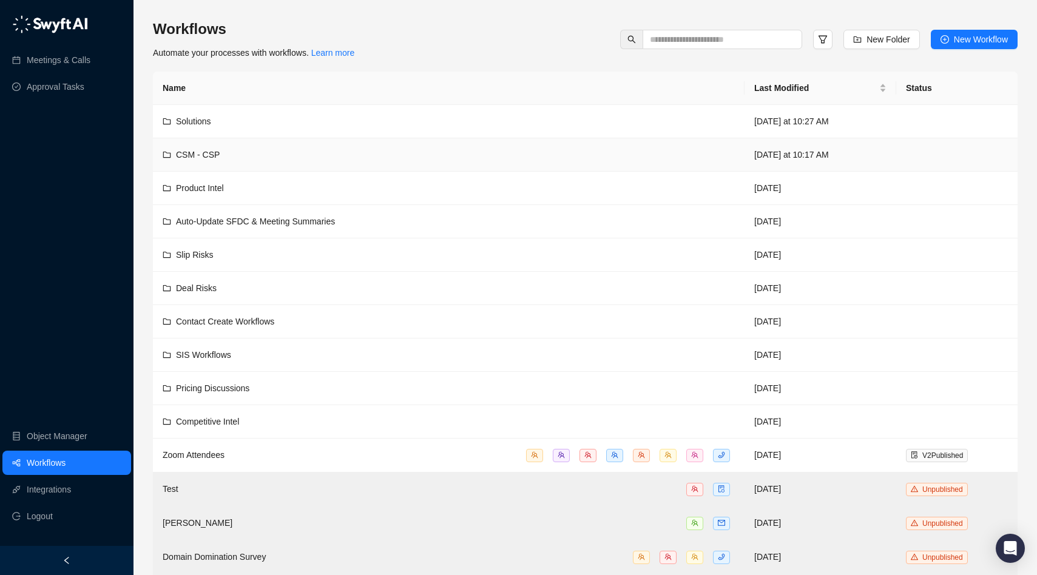
click at [198, 156] on span "CSM - CSP" at bounding box center [198, 155] width 44 height 10
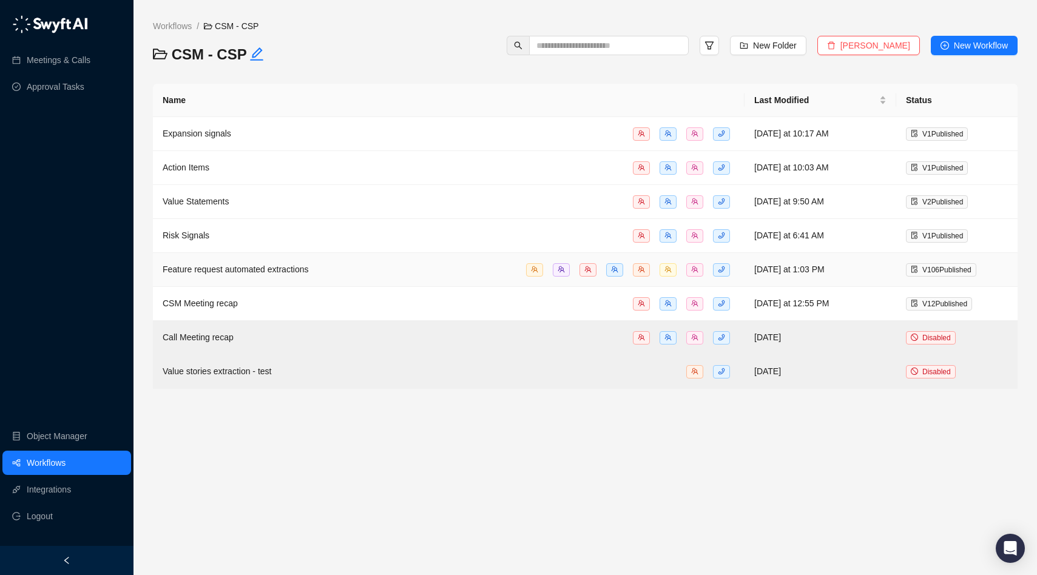
click at [225, 271] on span "Feature request automated extractions" at bounding box center [236, 270] width 146 height 10
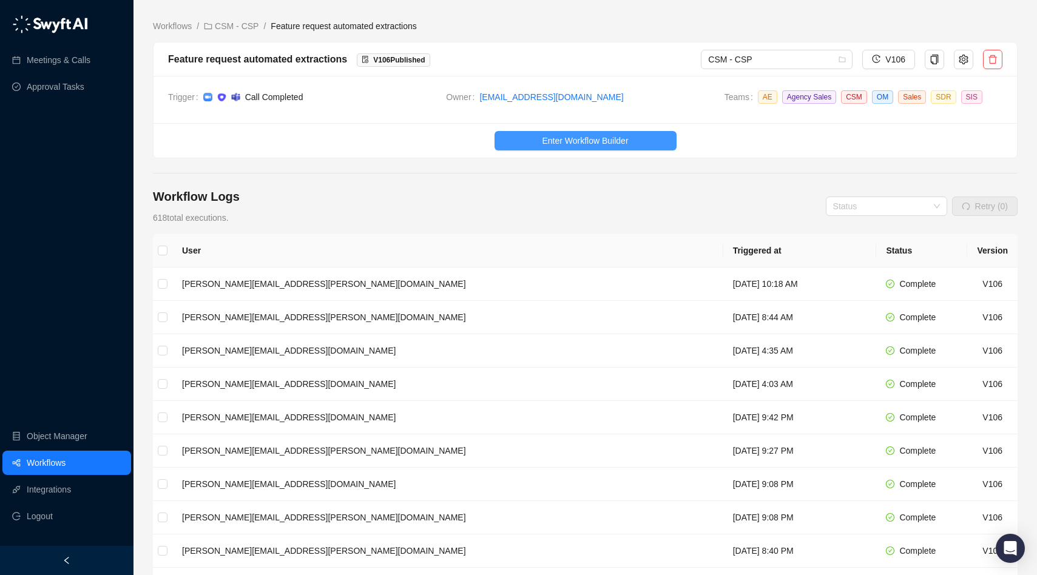
click at [584, 144] on span "Enter Workflow Builder" at bounding box center [585, 140] width 86 height 13
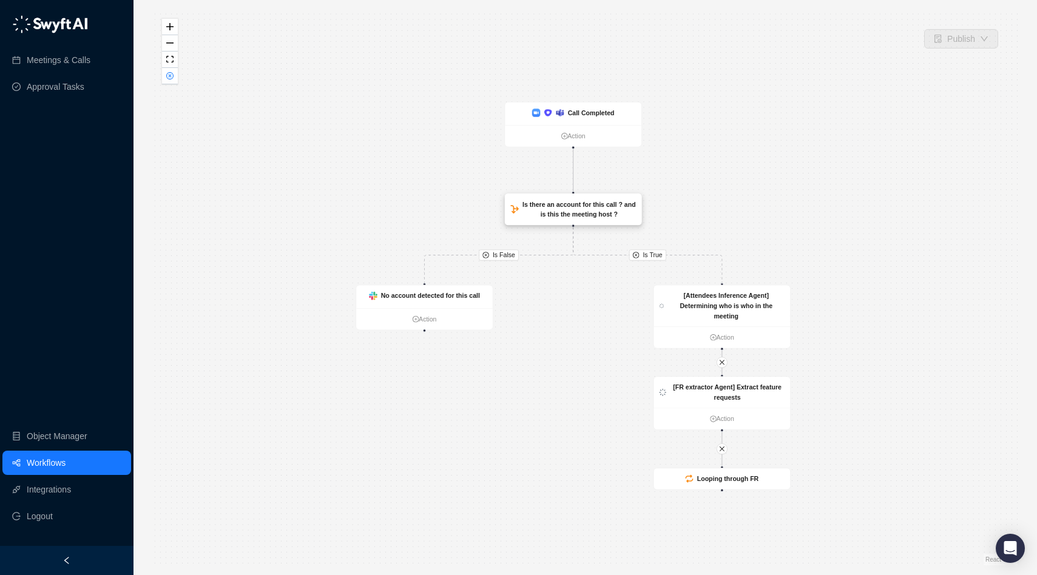
click at [586, 212] on strong "Is there an account for this call ? and is this the meeting host ?" at bounding box center [578, 210] width 113 height 18
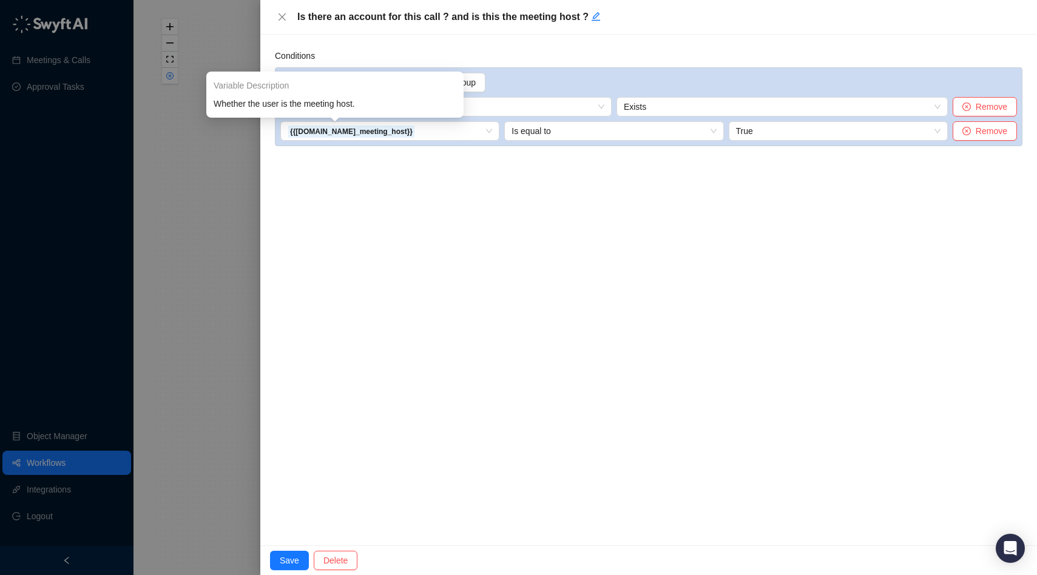
click at [211, 160] on div at bounding box center [518, 287] width 1037 height 575
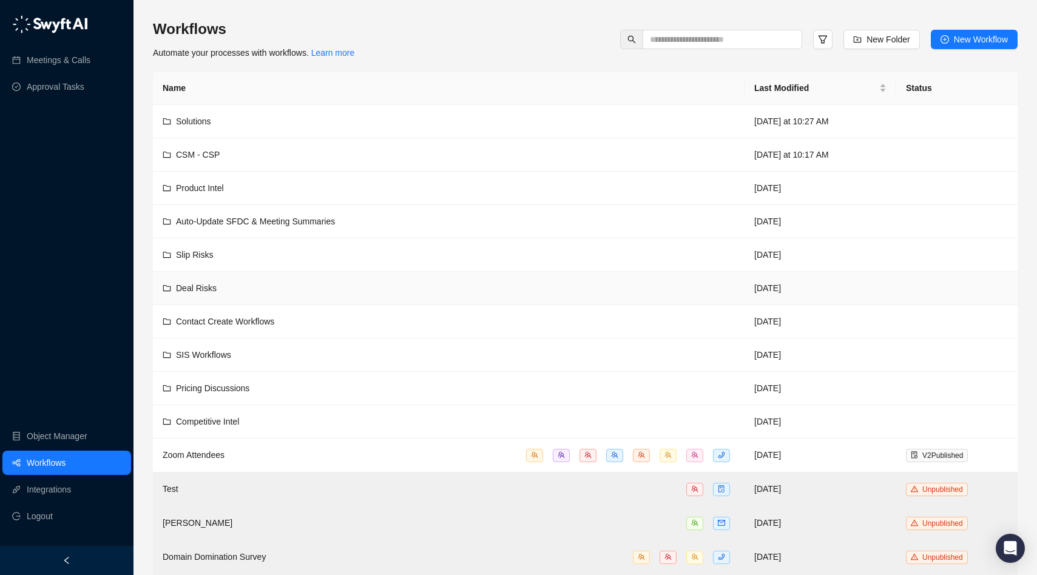
click at [214, 284] on span "Deal Risks" at bounding box center [196, 288] width 41 height 10
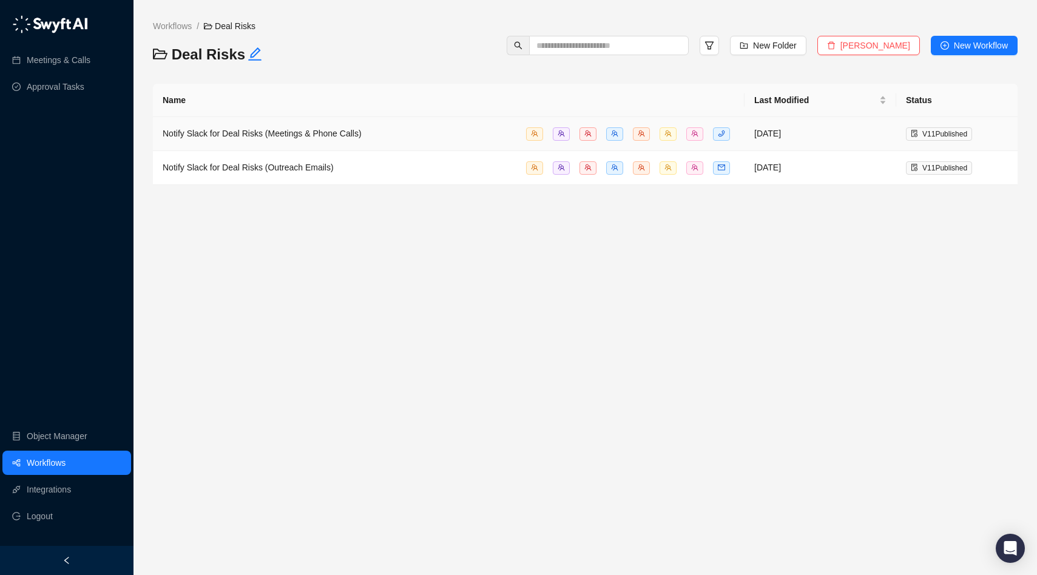
click at [358, 130] on span "Notify Slack for Deal Risks (Meetings & Phone Calls)" at bounding box center [262, 134] width 199 height 10
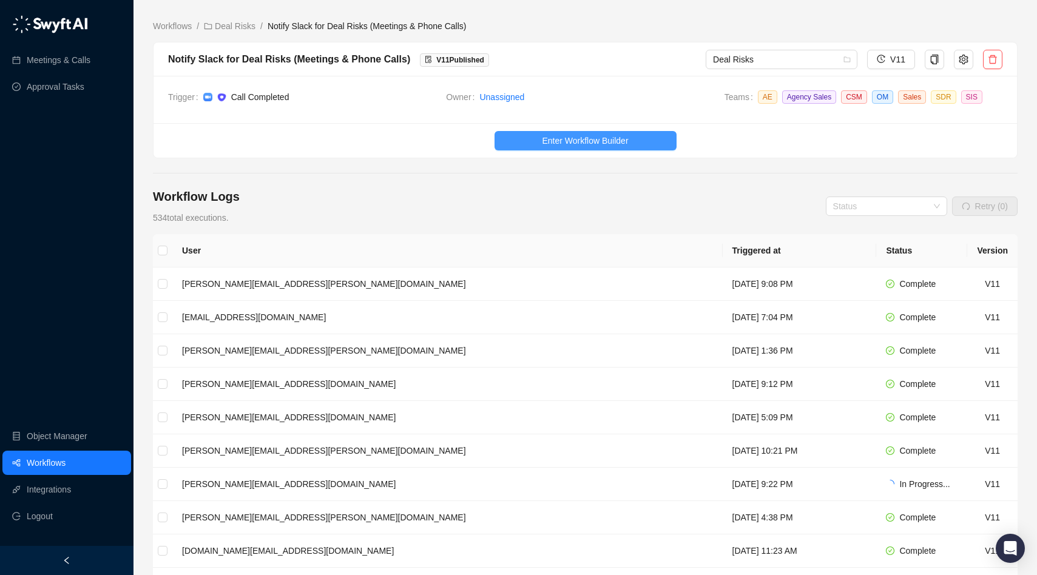
click at [555, 136] on span "Enter Workflow Builder" at bounding box center [585, 140] width 86 height 13
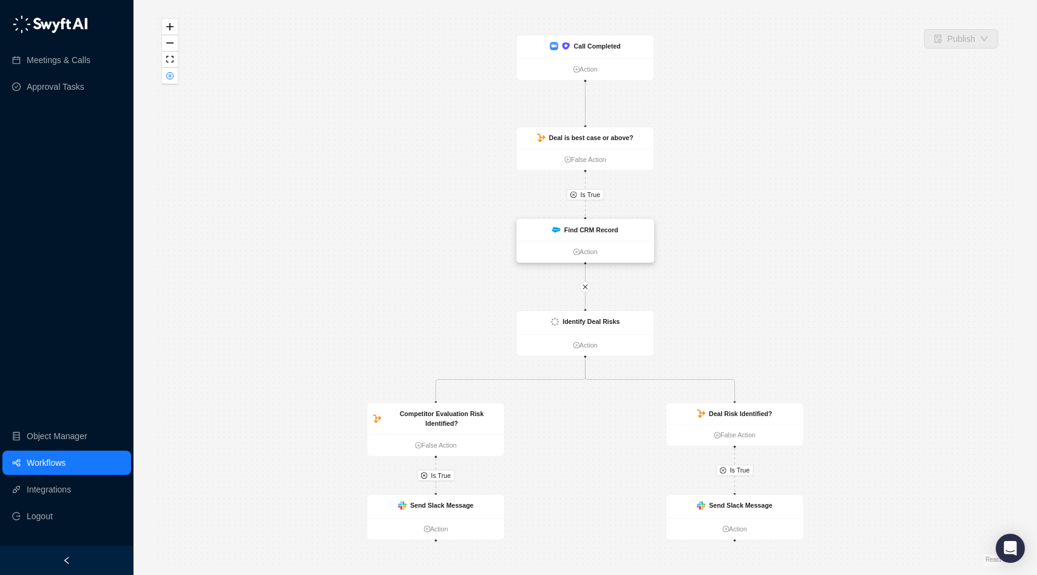
click at [611, 231] on strong "Find CRM Record" at bounding box center [591, 229] width 54 height 7
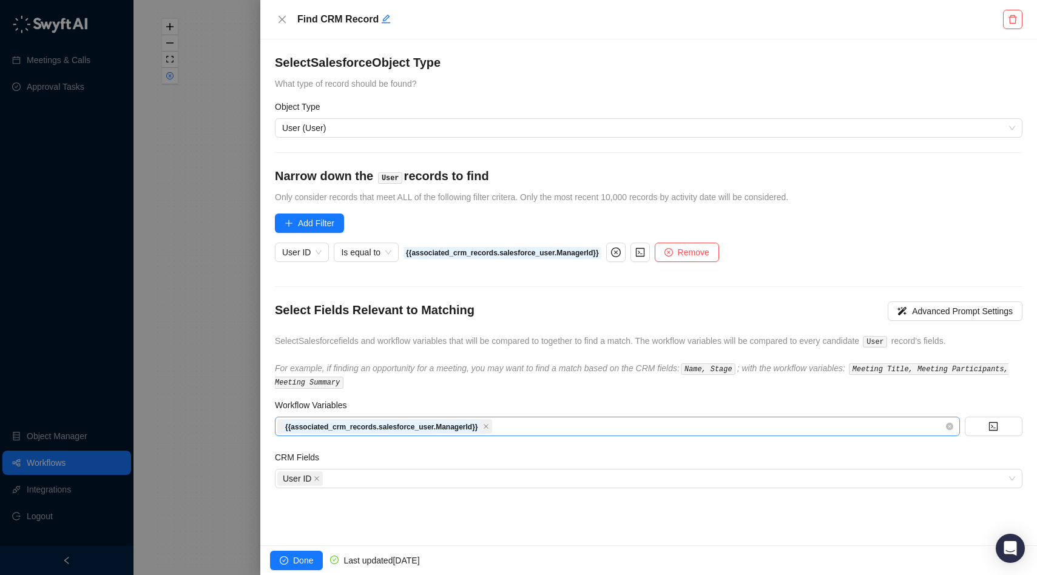
drag, startPoint x: 551, startPoint y: 425, endPoint x: 282, endPoint y: 422, distance: 269.4
click at [280, 422] on div "{{associated_crm_records.salesforce_user.ManagerId}}" at bounding box center [610, 426] width 667 height 17
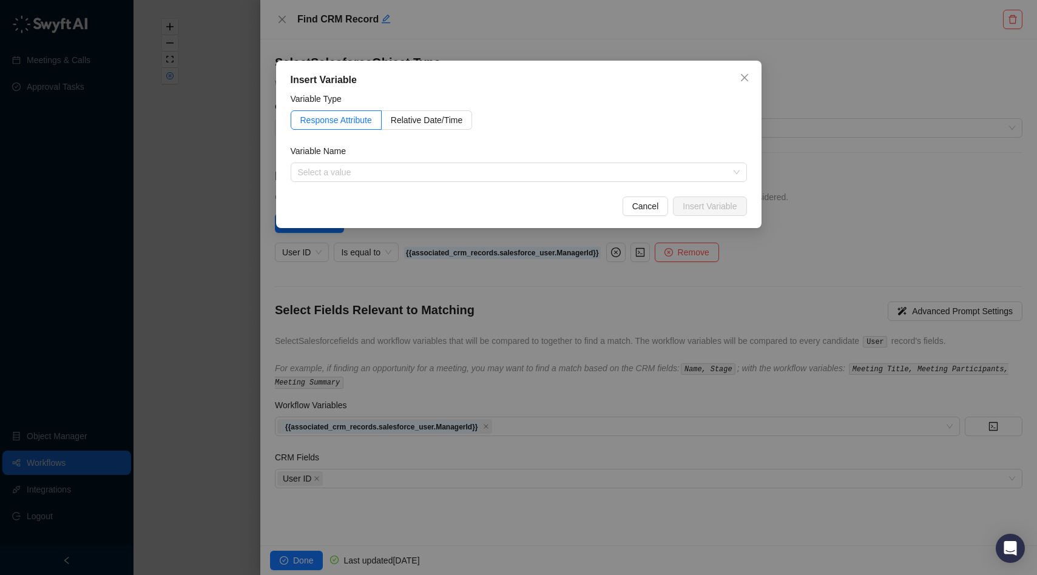
click at [533, 402] on div "Insert Variable Variable Type Response Attribute Relative Date/Time Variable Na…" at bounding box center [518, 287] width 1037 height 575
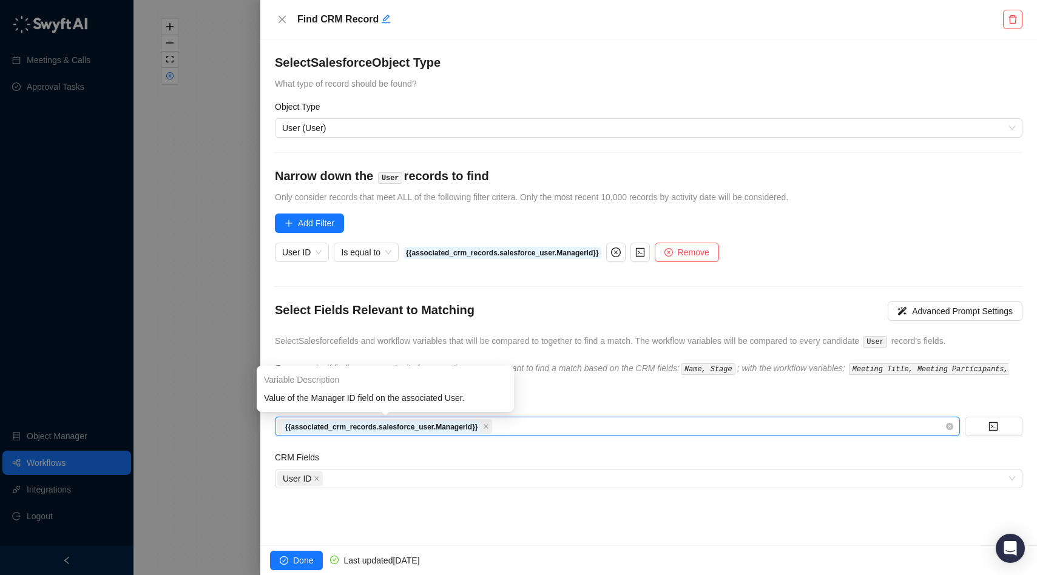
click at [398, 425] on strong "{{associated_crm_records.salesforce_user.ManagerId}}" at bounding box center [381, 427] width 193 height 8
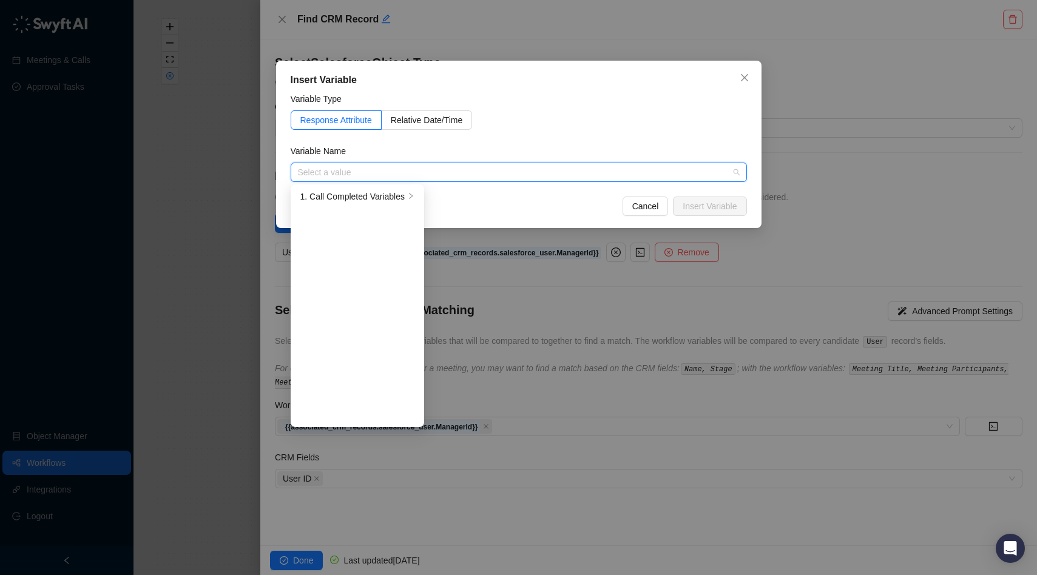
click at [551, 334] on div "Insert Variable Variable Type Response Attribute Relative Date/Time Variable Na…" at bounding box center [518, 287] width 1037 height 575
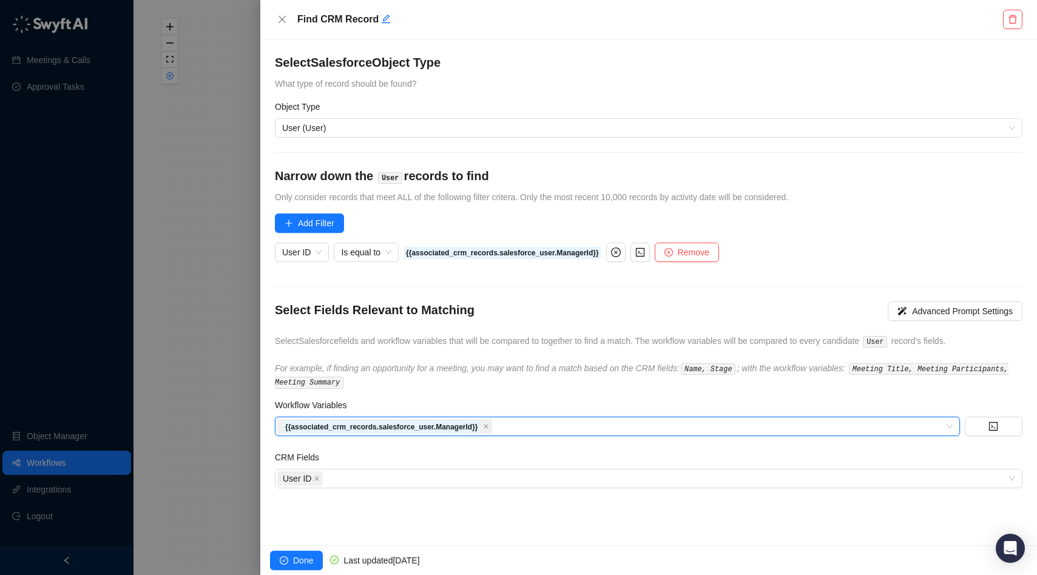
click at [234, 121] on div at bounding box center [518, 287] width 1037 height 575
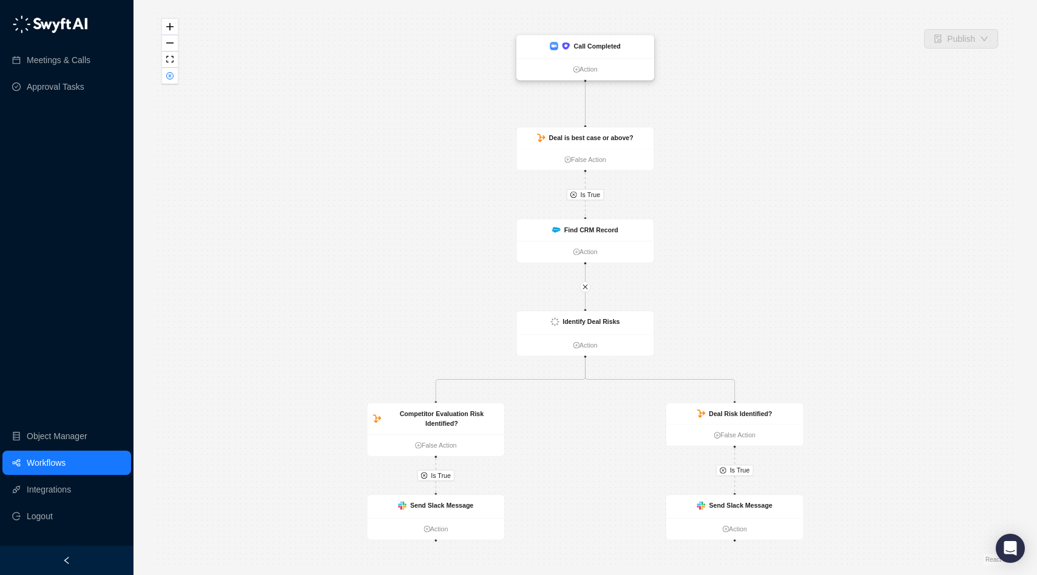
click at [606, 52] on div "Call Completed" at bounding box center [585, 46] width 137 height 23
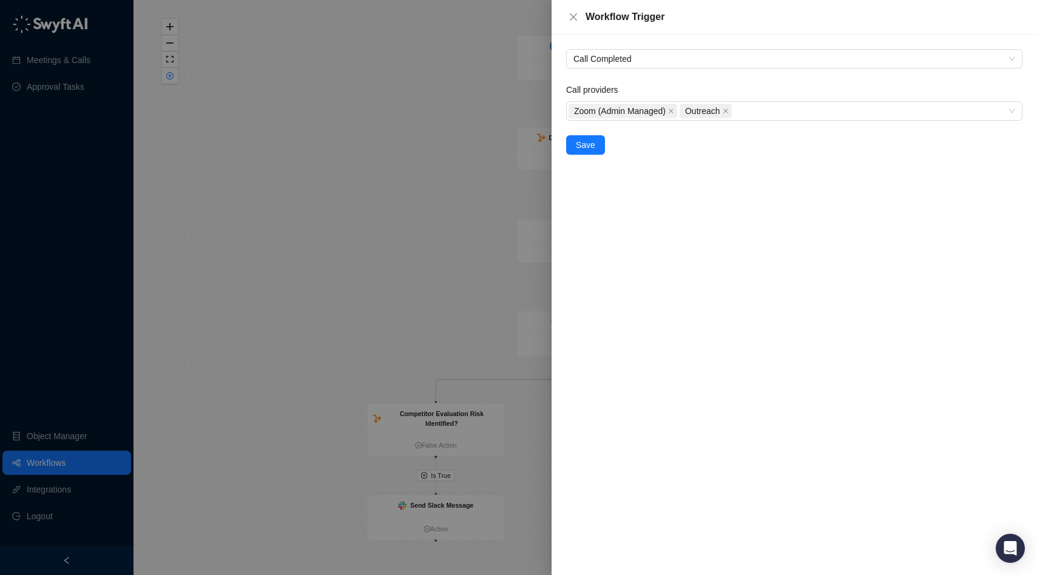
click at [421, 167] on div at bounding box center [518, 287] width 1037 height 575
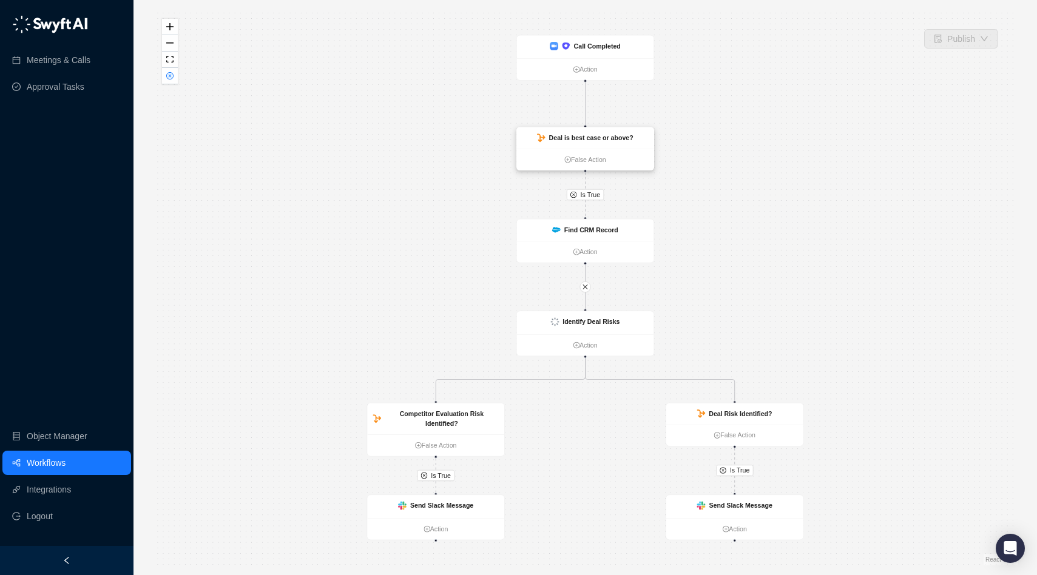
click at [593, 134] on strong "Deal is best case or above?" at bounding box center [591, 137] width 84 height 7
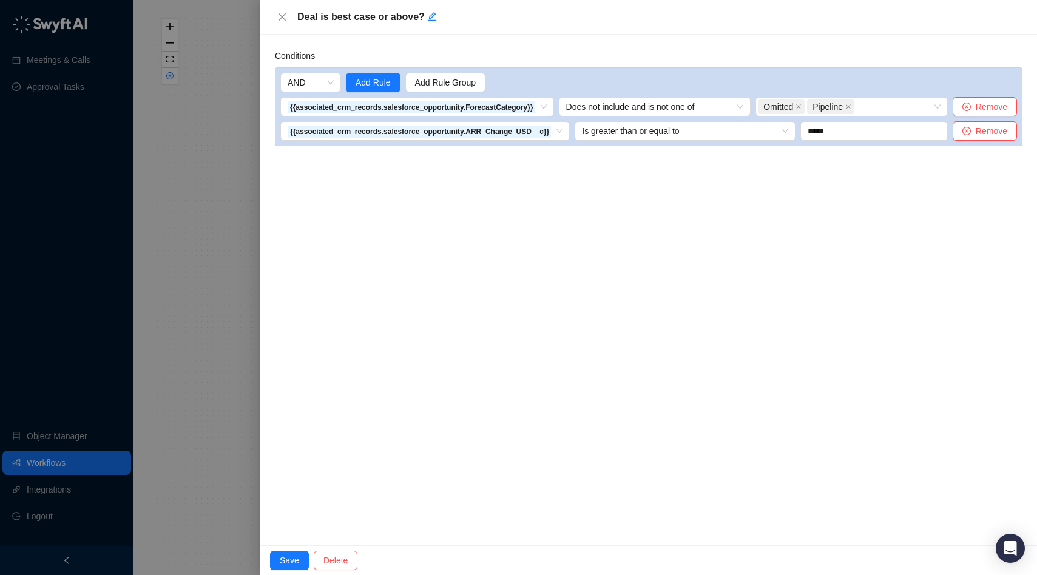
click at [234, 160] on div at bounding box center [518, 287] width 1037 height 575
